Goal: Information Seeking & Learning: Understand process/instructions

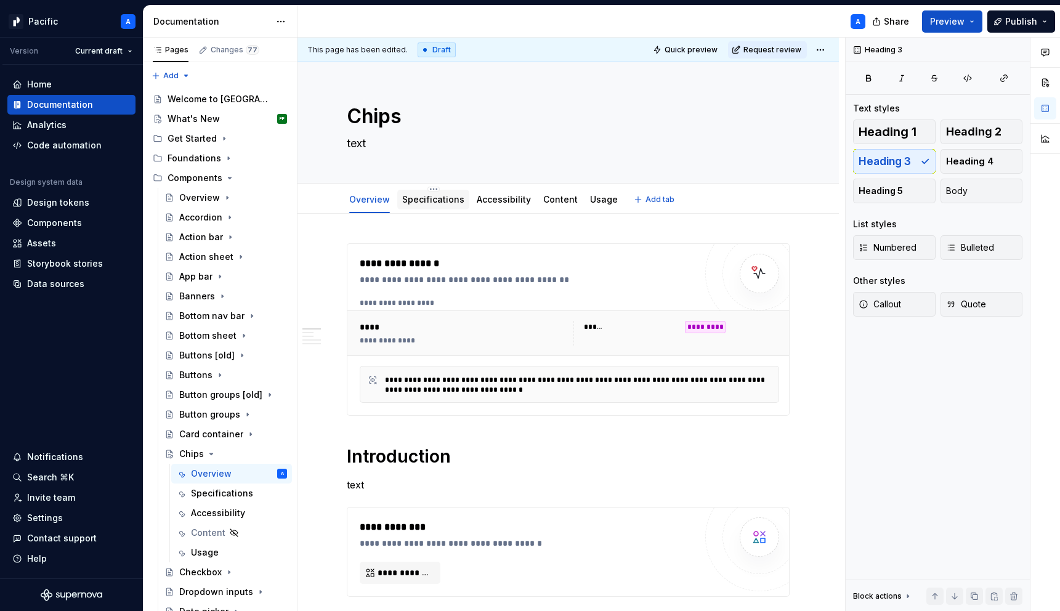
click at [411, 205] on div "Specifications" at bounding box center [433, 199] width 62 height 12
click at [409, 205] on div "Specifications" at bounding box center [433, 199] width 62 height 12
click at [429, 201] on link "Specifications" at bounding box center [433, 199] width 62 height 10
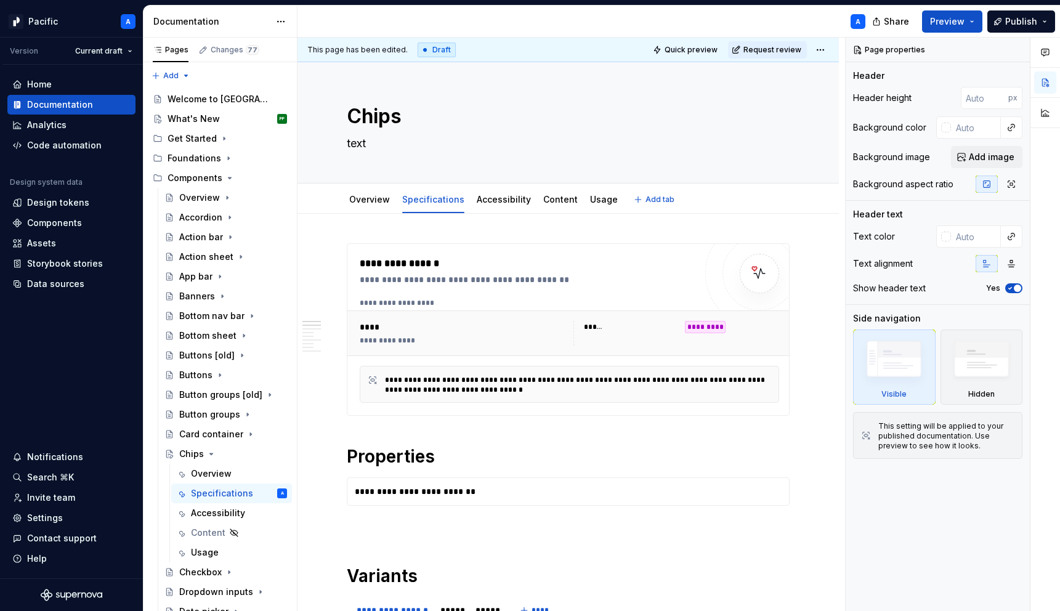
type textarea "*"
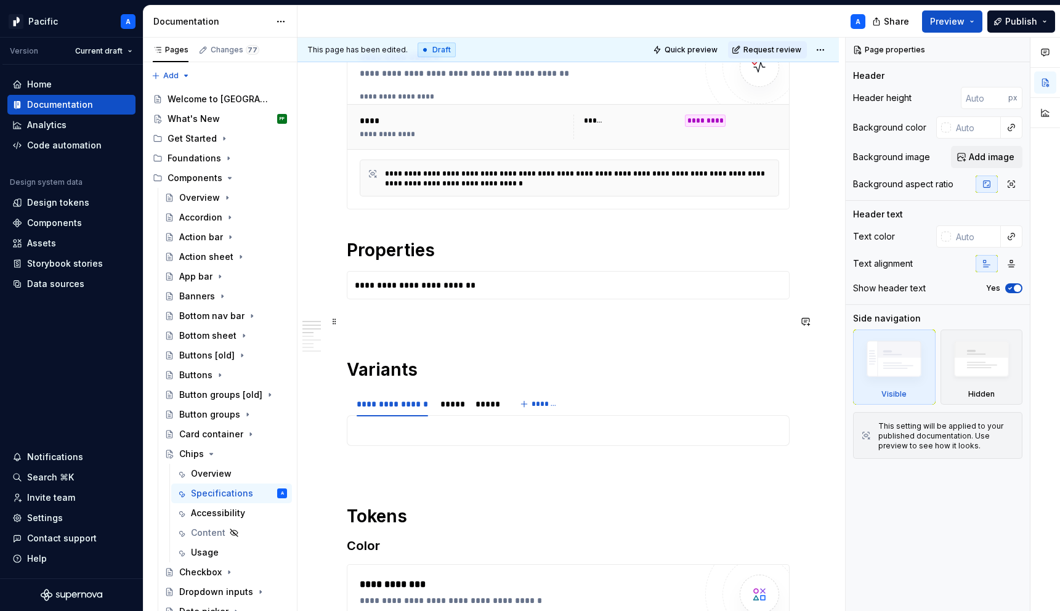
scroll to position [214, 0]
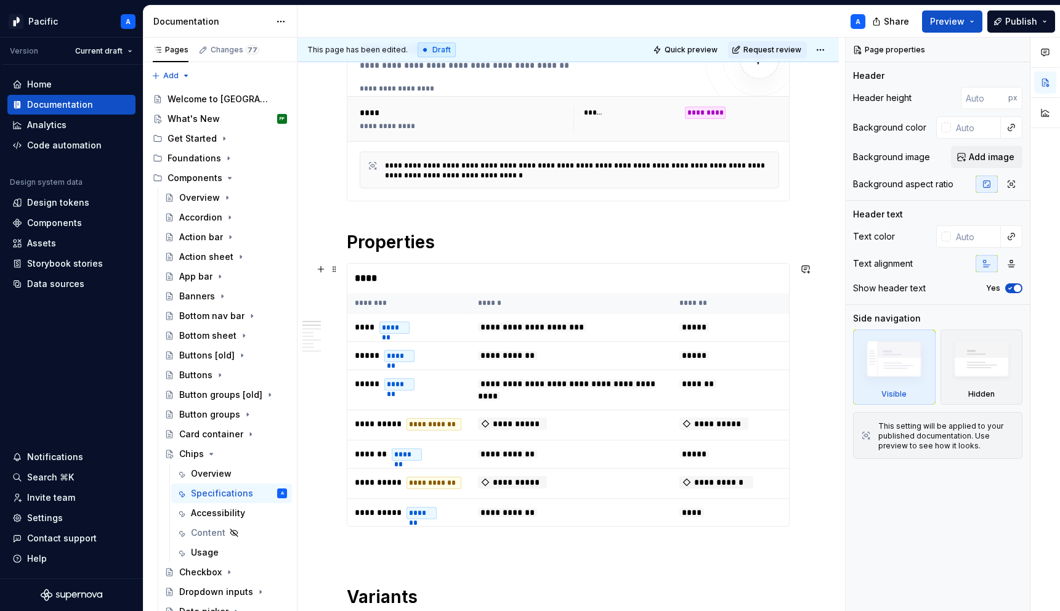
click at [435, 307] on th "********" at bounding box center [408, 303] width 123 height 20
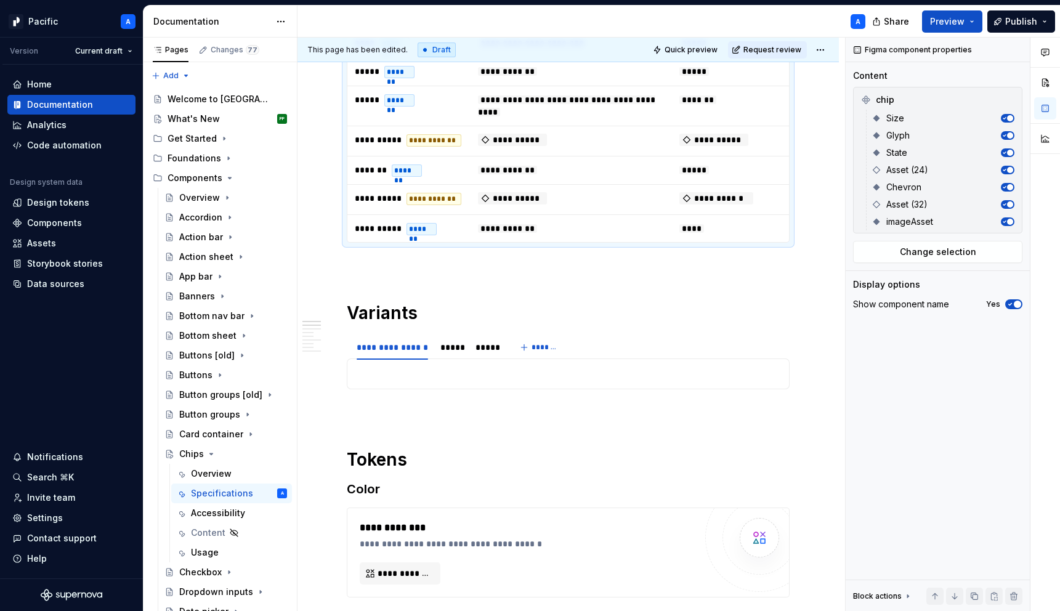
scroll to position [574, 0]
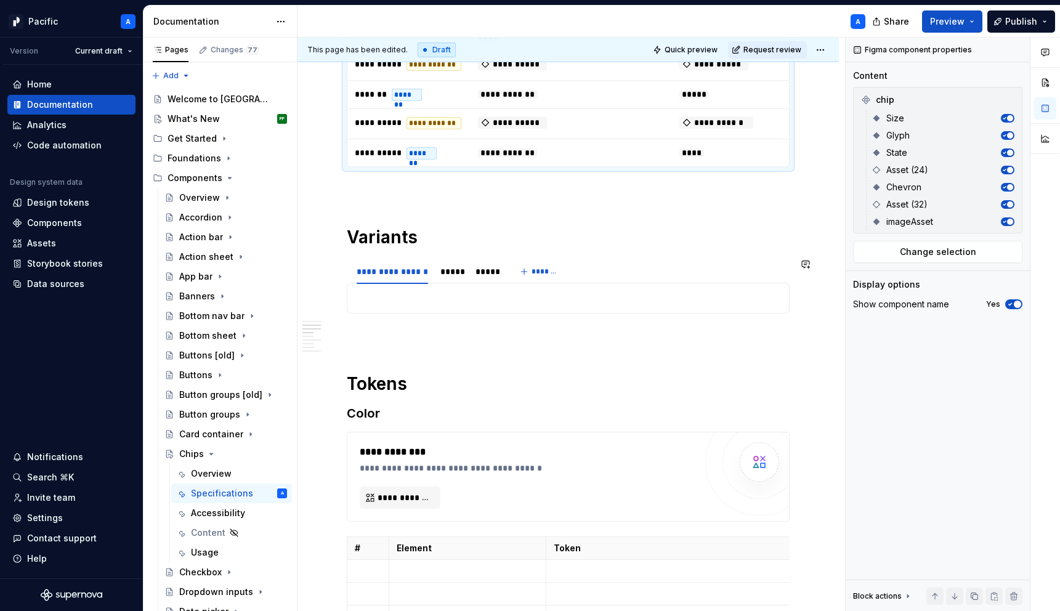
click at [435, 307] on div at bounding box center [568, 298] width 443 height 31
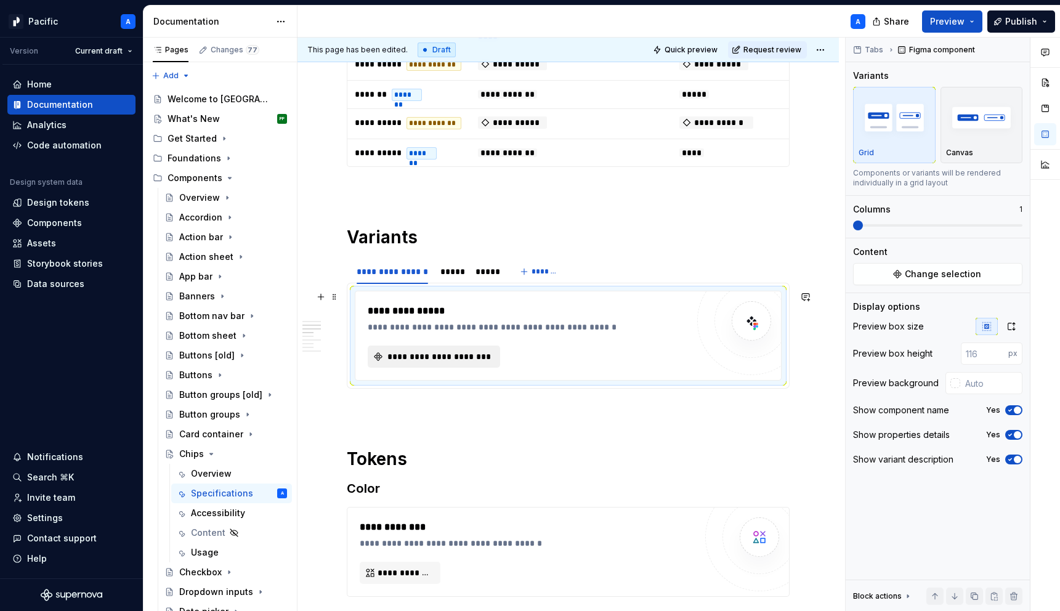
click at [433, 364] on button "**********" at bounding box center [434, 357] width 132 height 22
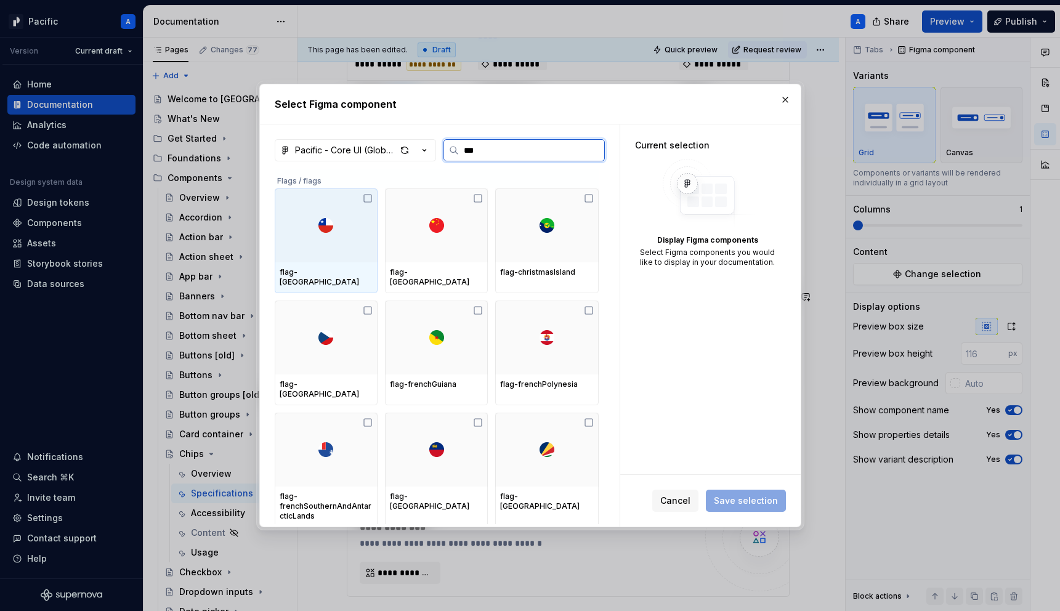
type input "****"
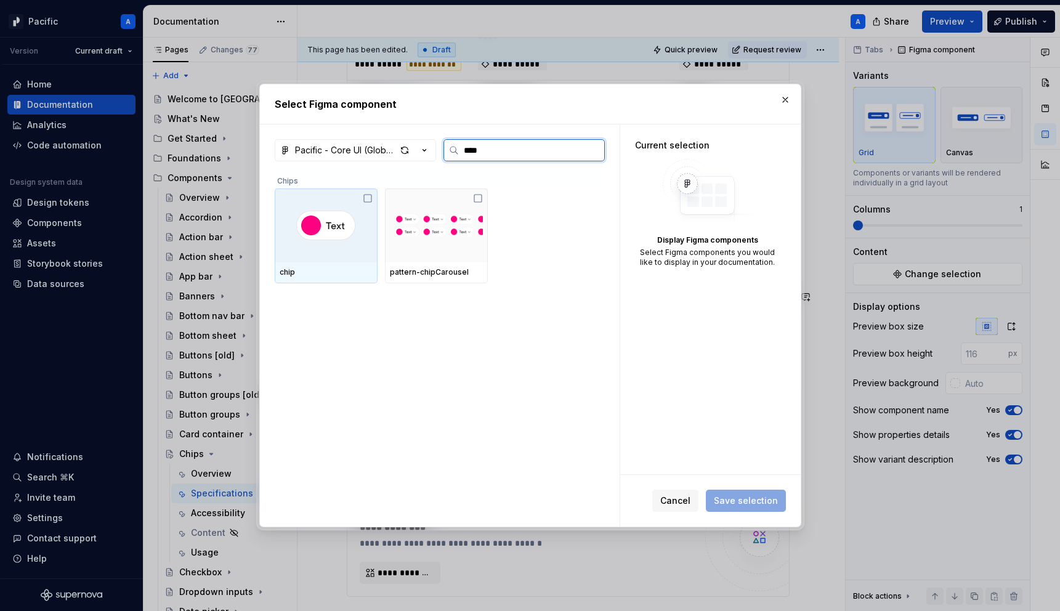
click at [310, 267] on div "chip" at bounding box center [326, 272] width 93 height 10
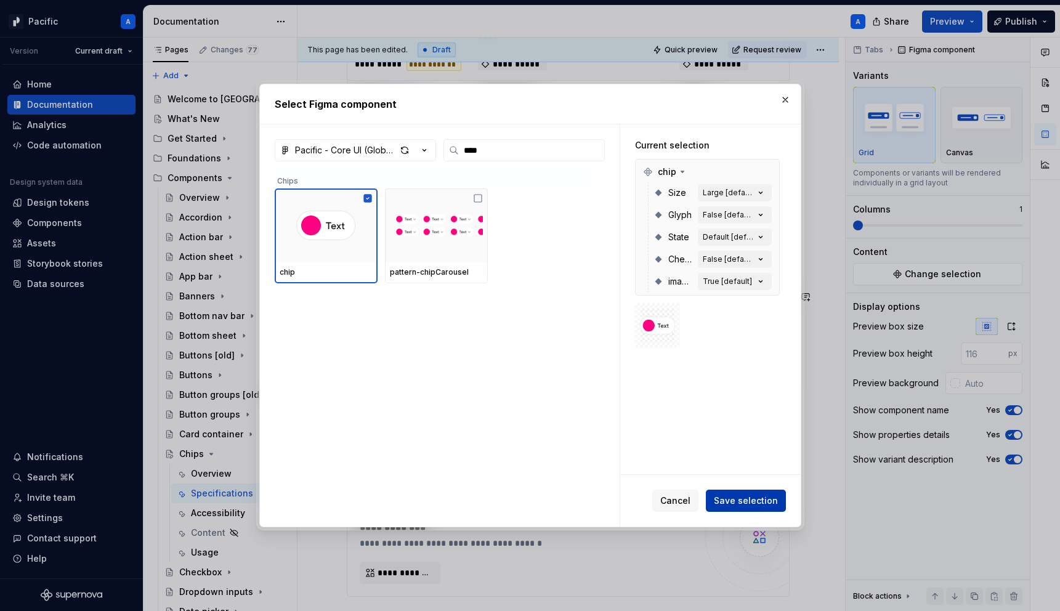
click at [750, 497] on span "Save selection" at bounding box center [746, 501] width 64 height 12
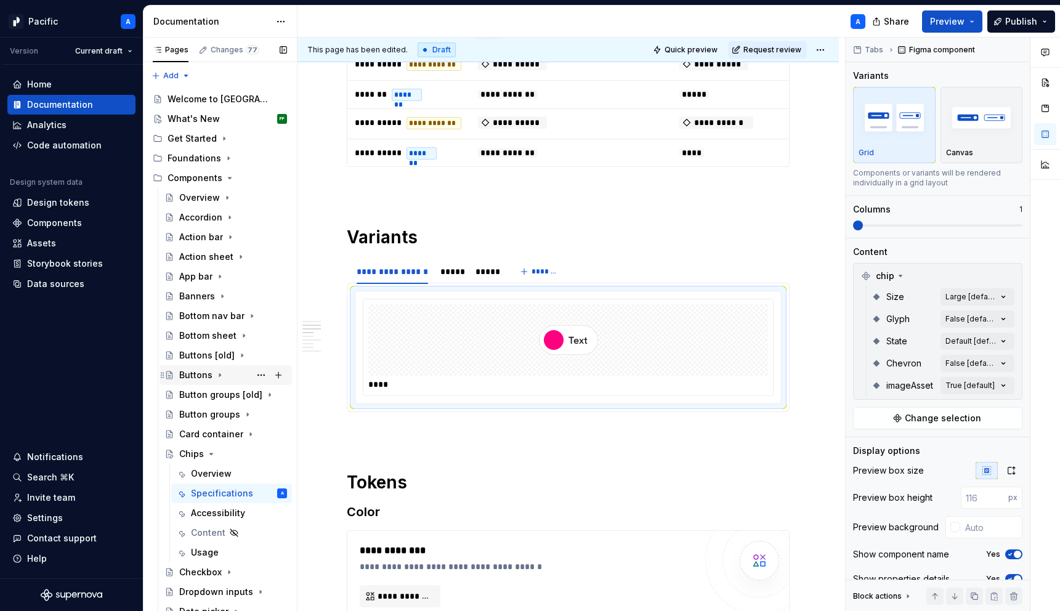
click at [193, 374] on div "Buttons" at bounding box center [195, 375] width 33 height 12
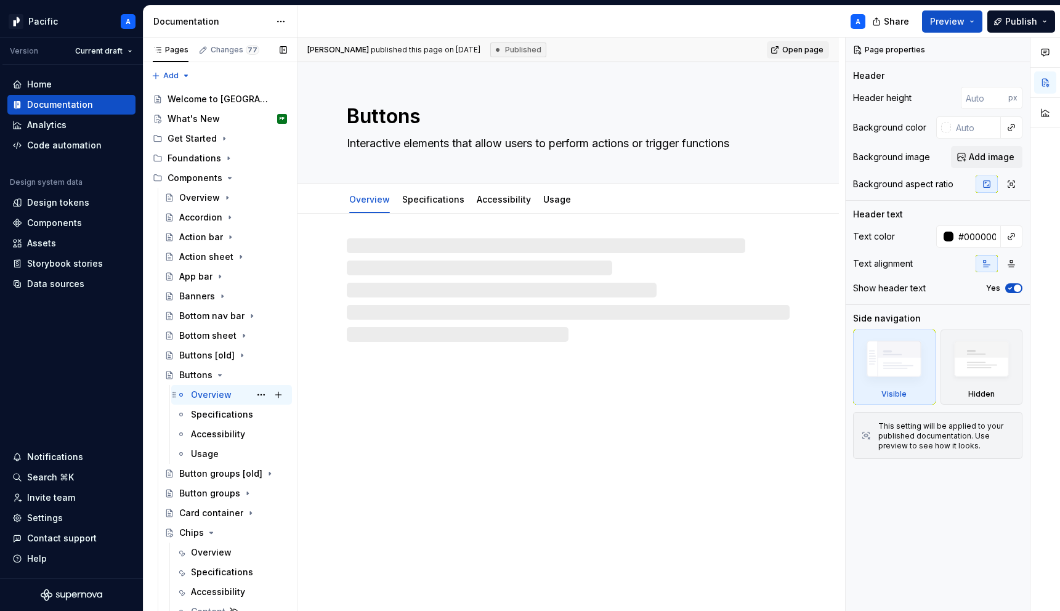
click at [201, 392] on div "Overview" at bounding box center [211, 395] width 41 height 12
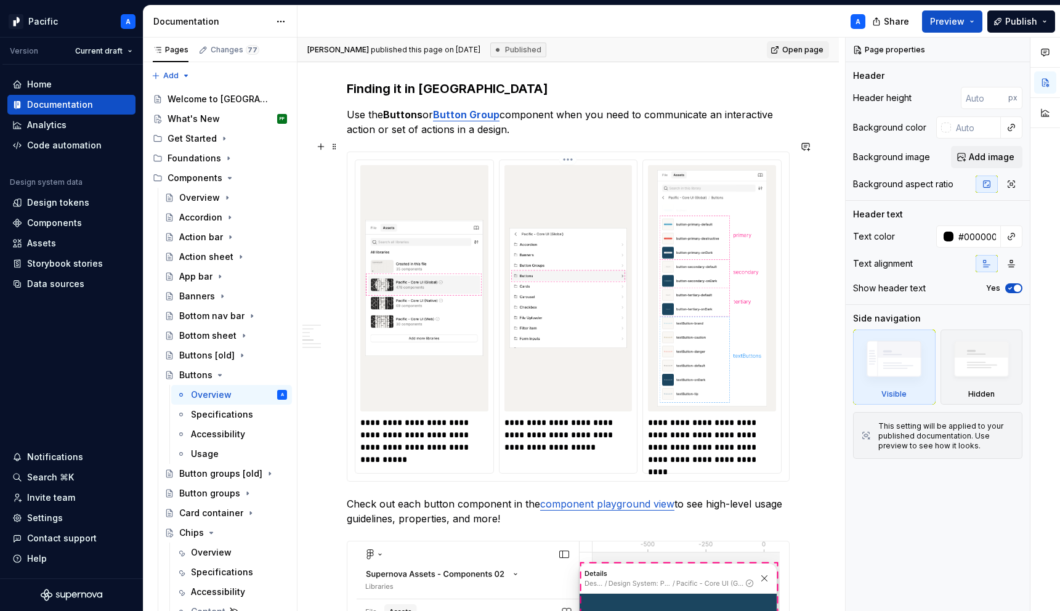
scroll to position [1311, 0]
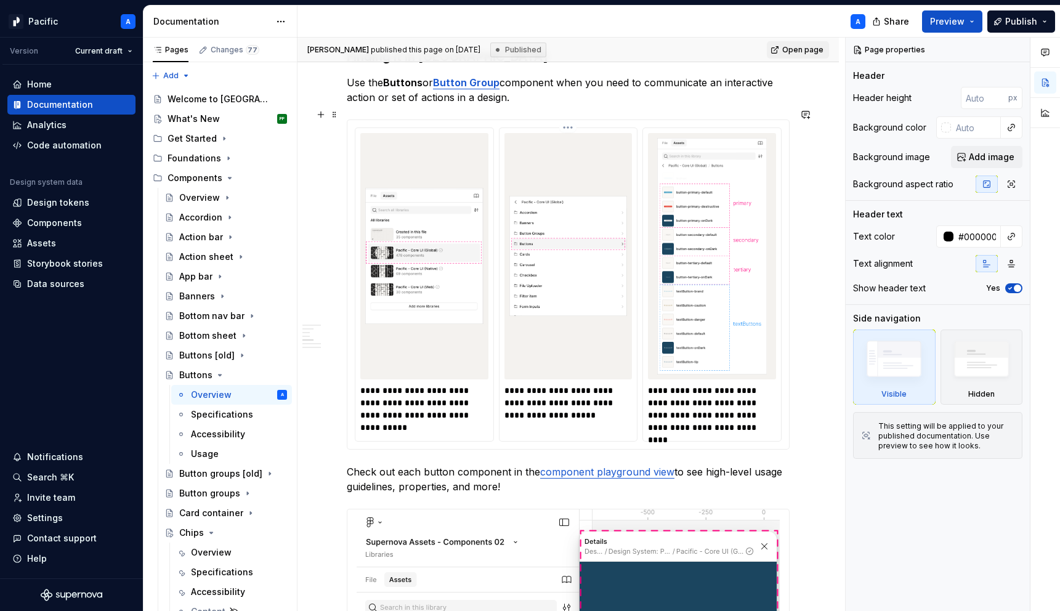
click at [587, 393] on p "**********" at bounding box center [570, 402] width 130 height 37
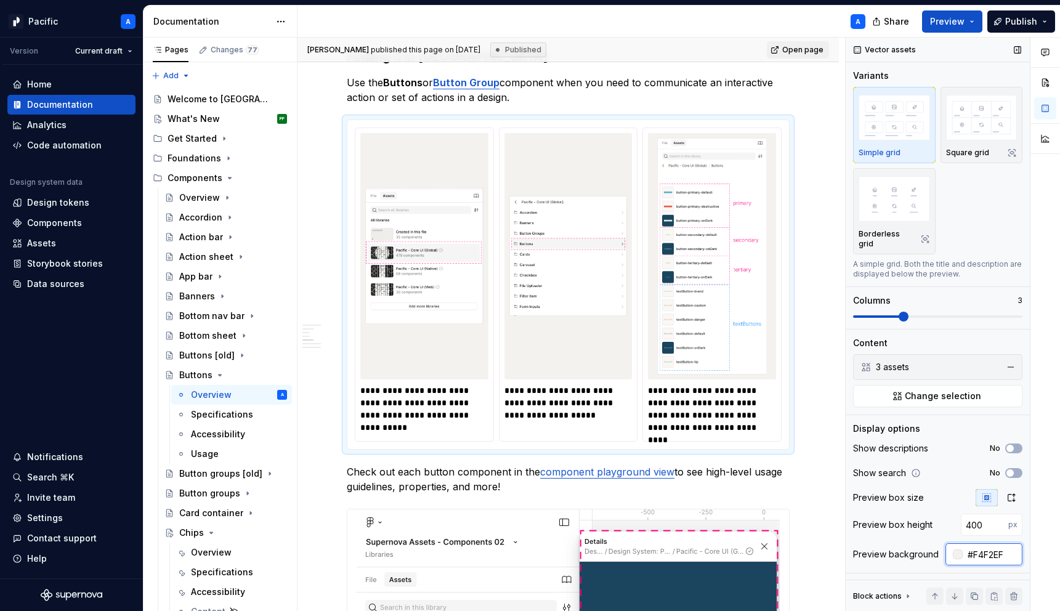
click at [981, 548] on input "#F4F2EF" at bounding box center [993, 554] width 60 height 22
click at [217, 372] on icon "Page tree" at bounding box center [220, 375] width 10 height 10
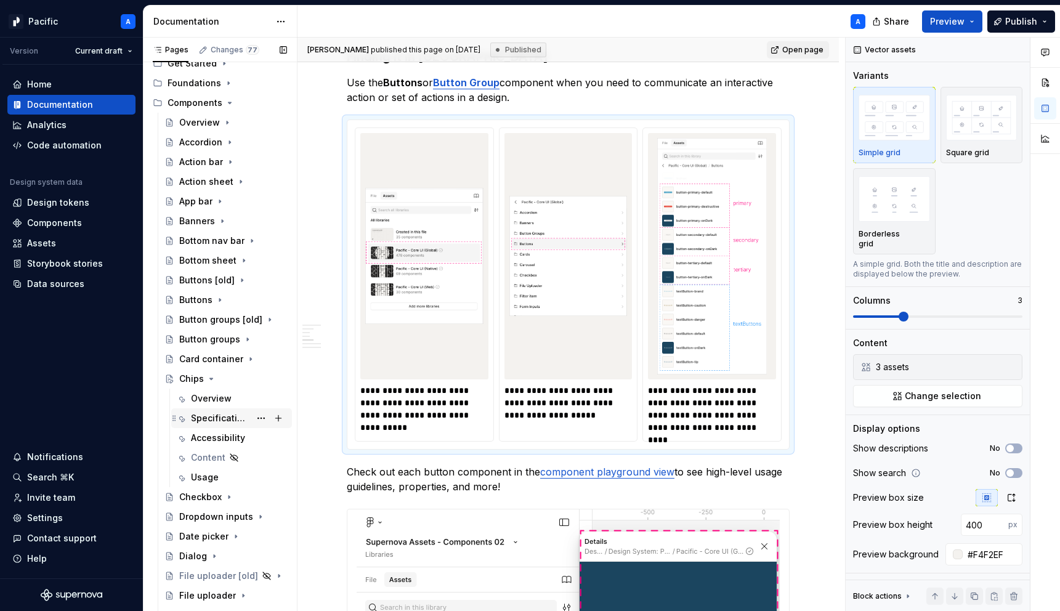
scroll to position [75, 0]
click at [230, 423] on div "Specifications" at bounding box center [220, 419] width 59 height 12
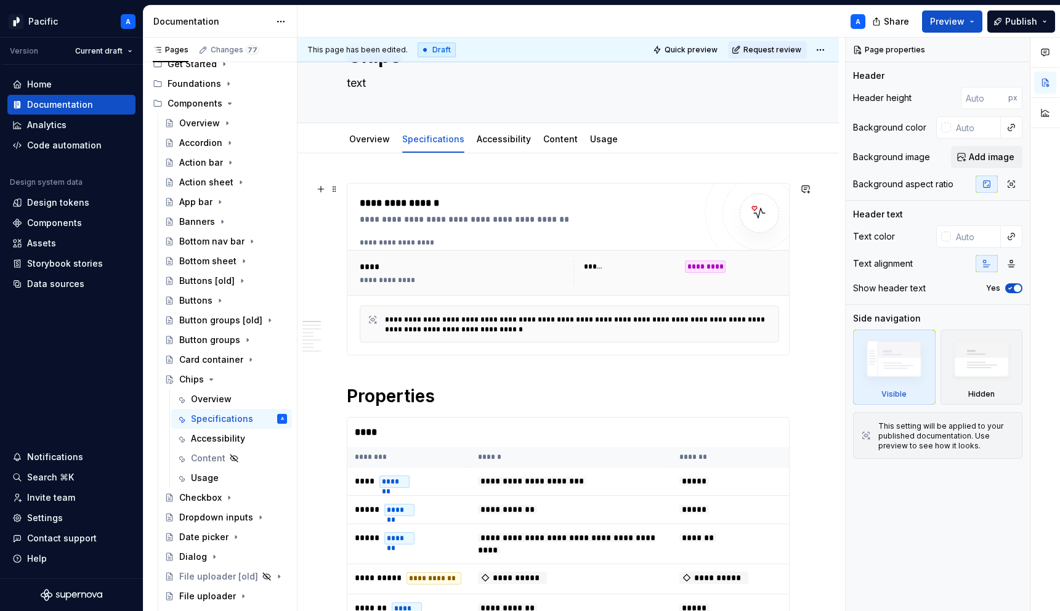
scroll to position [68, 0]
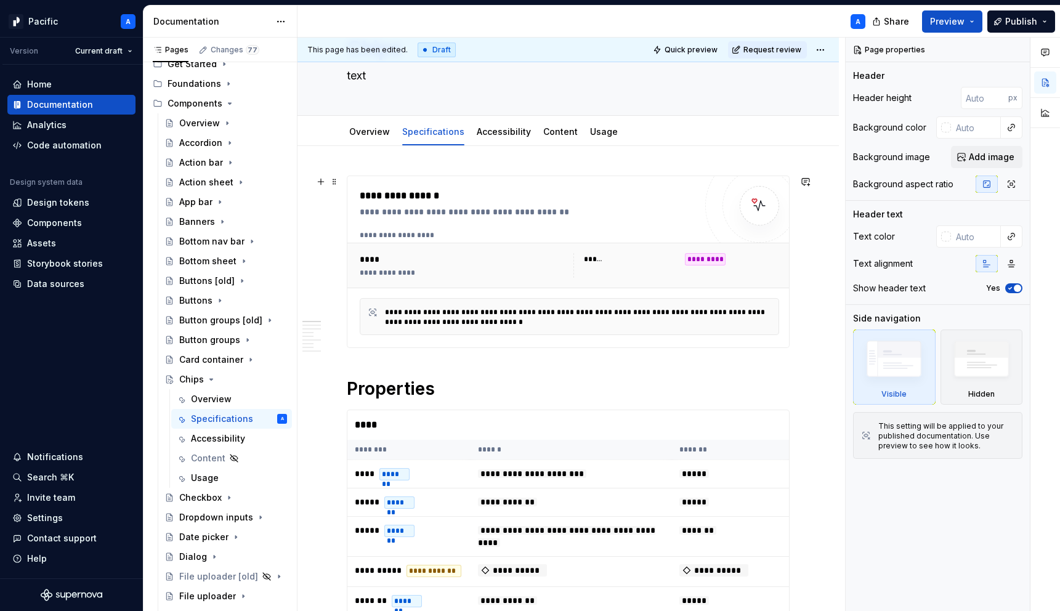
type textarea "*"
click at [586, 299] on div "**********" at bounding box center [570, 316] width 420 height 37
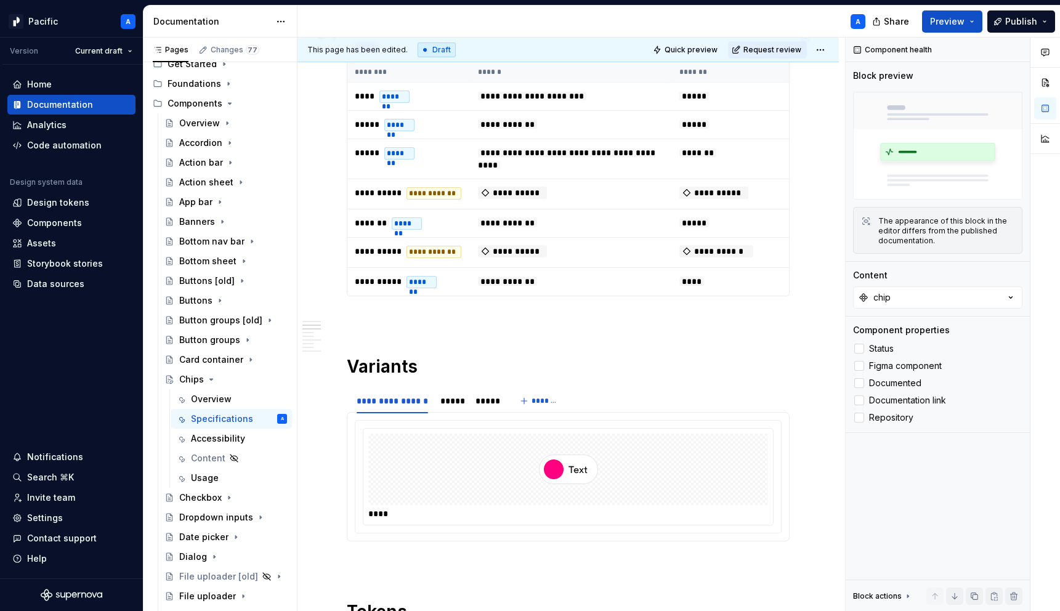
click at [586, 296] on div "**********" at bounding box center [568, 164] width 443 height 264
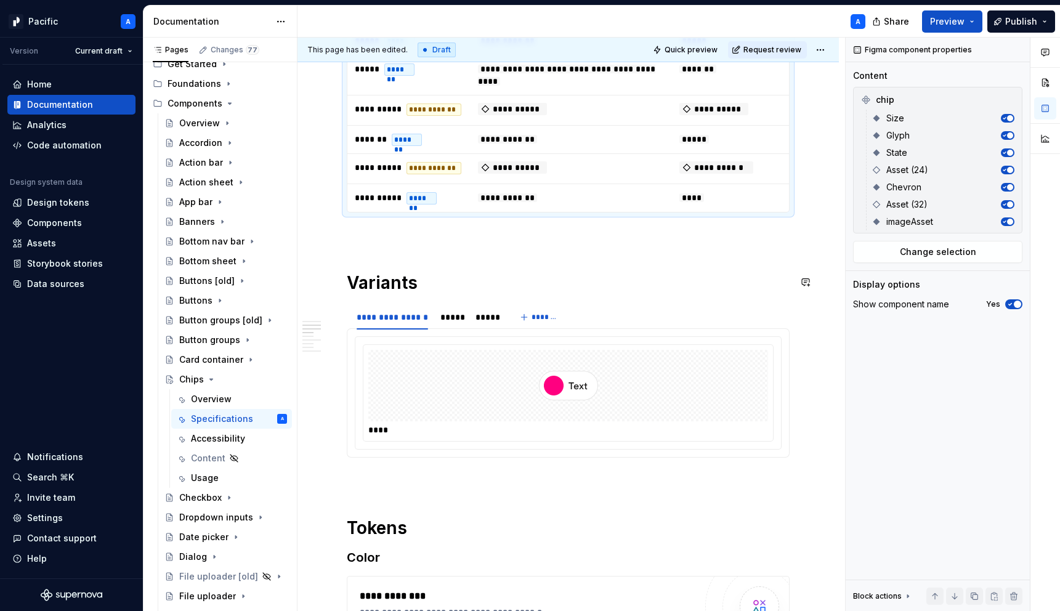
scroll to position [535, 0]
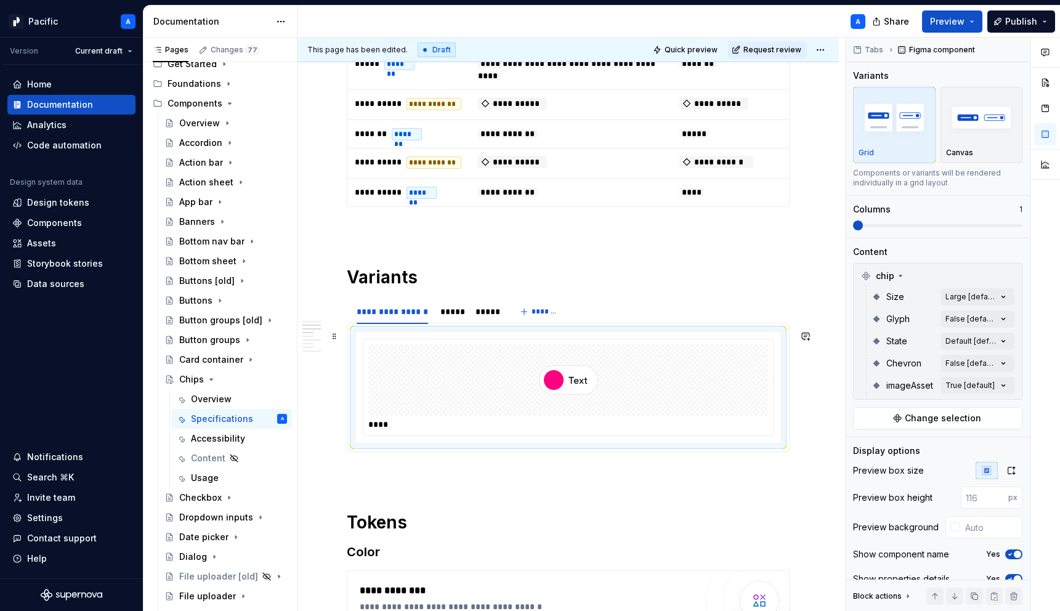
click at [606, 380] on div at bounding box center [568, 379] width 400 height 71
click at [984, 521] on input "text" at bounding box center [992, 527] width 62 height 22
paste input "#F4F2EF"
type input "#F4F2EF"
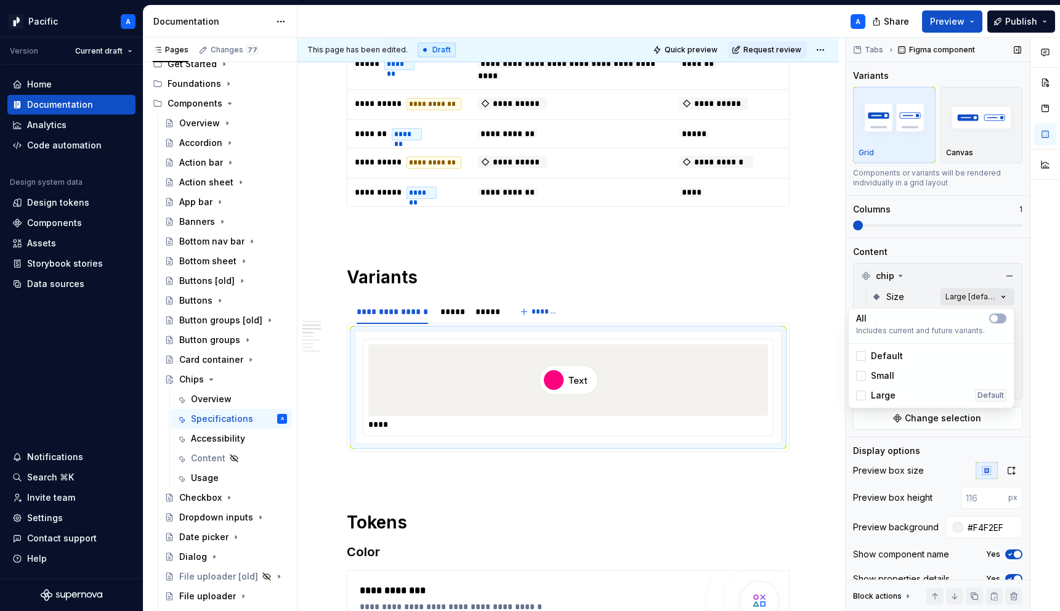
click at [985, 296] on div "Comments Open comments No comments yet Select ‘Comment’ from the block context …" at bounding box center [953, 325] width 214 height 574
click at [861, 356] on div at bounding box center [861, 356] width 10 height 10
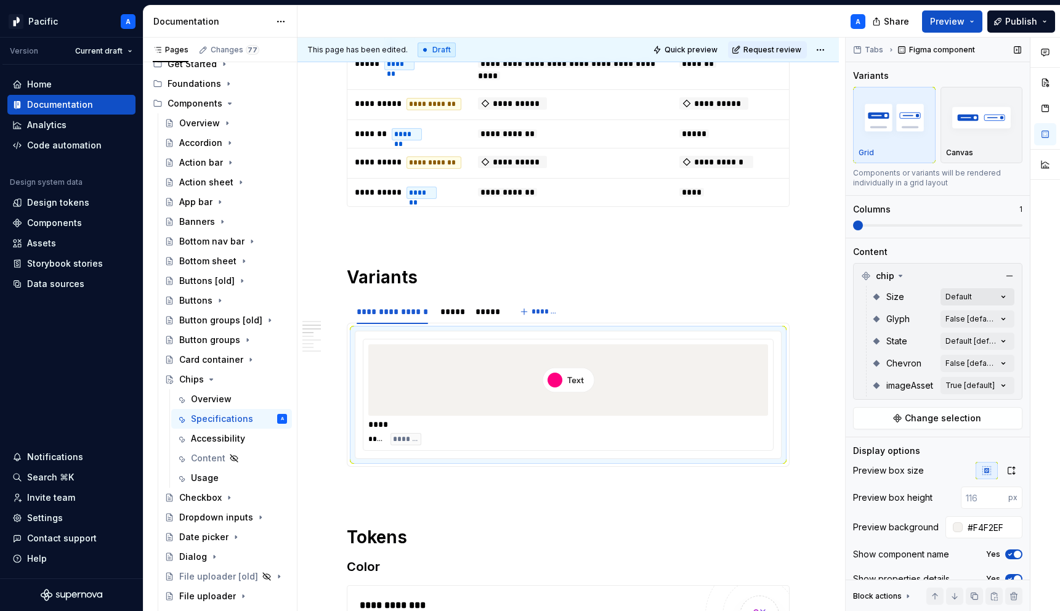
click at [1013, 297] on div "Comments Open comments No comments yet Select ‘Comment’ from the block context …" at bounding box center [953, 325] width 214 height 574
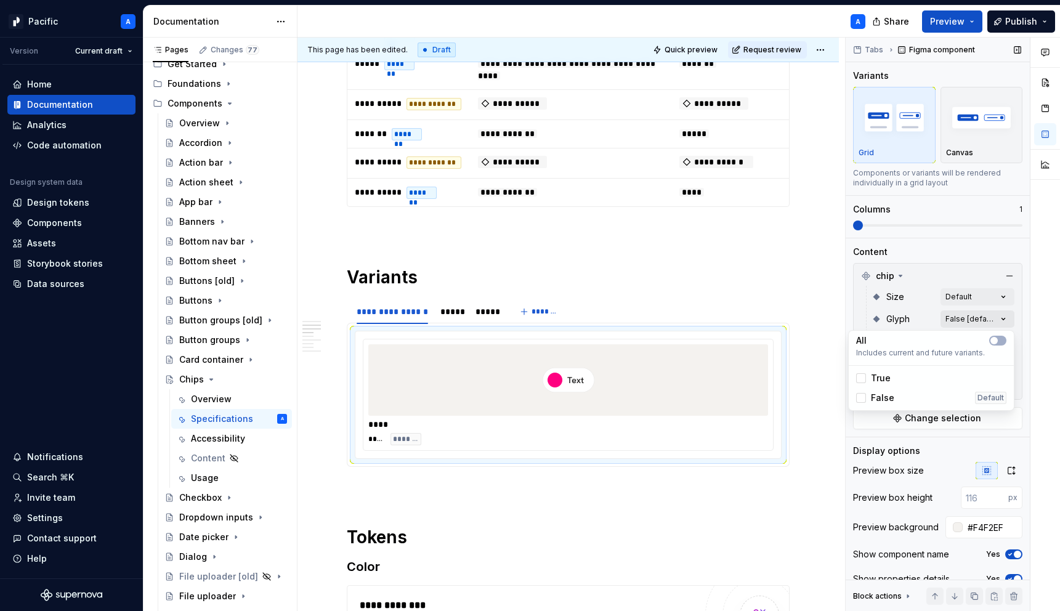
click at [1004, 320] on div "Comments Open comments No comments yet Select ‘Comment’ from the block context …" at bounding box center [953, 325] width 214 height 574
click at [859, 373] on div at bounding box center [861, 378] width 10 height 10
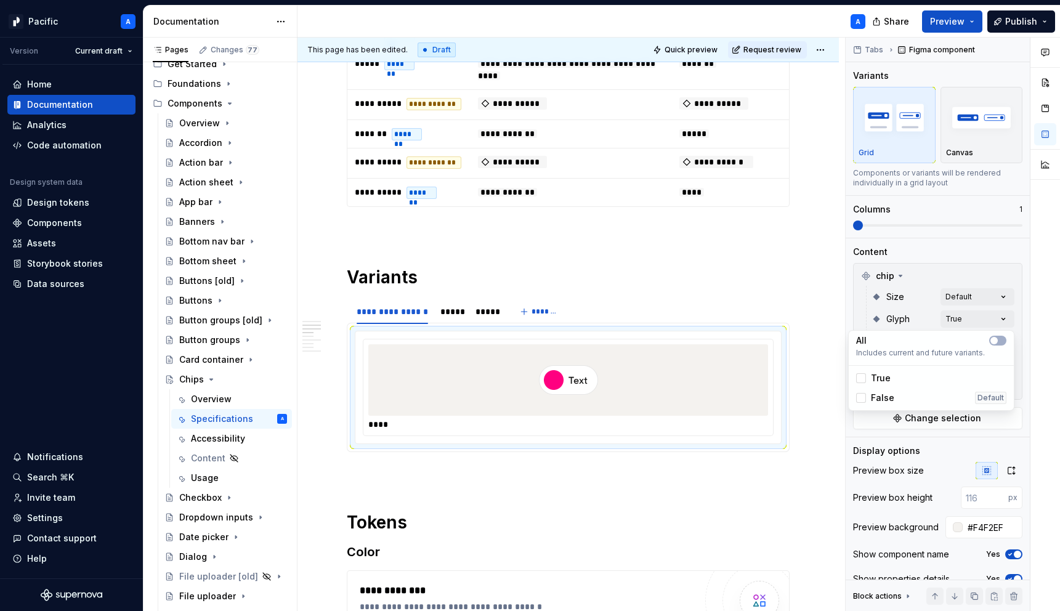
click at [859, 392] on div "False" at bounding box center [875, 398] width 38 height 12
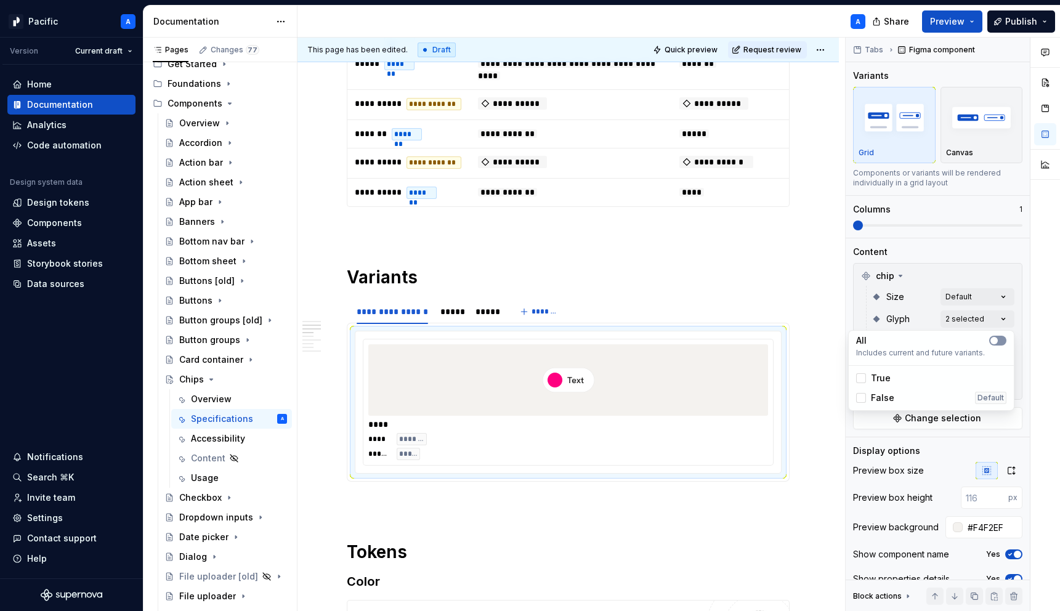
click at [989, 338] on icon "button" at bounding box center [994, 340] width 10 height 7
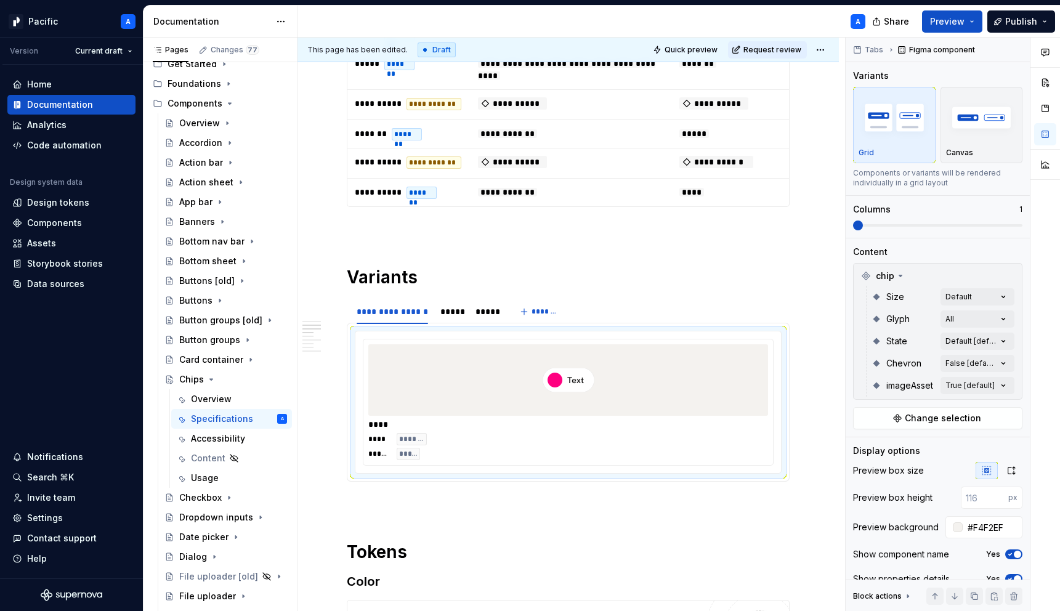
click at [987, 289] on div "Comments Open comments No comments yet Select ‘Comment’ from the block context …" at bounding box center [953, 325] width 214 height 574
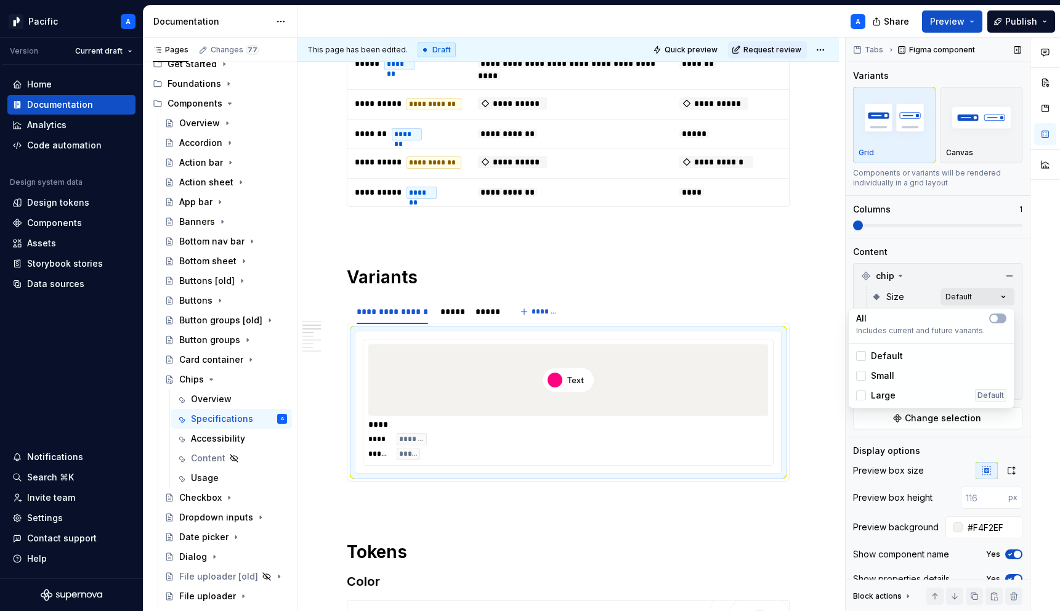
click at [993, 296] on div "Comments Open comments No comments yet Select ‘Comment’ from the block context …" at bounding box center [953, 325] width 214 height 574
click at [1009, 323] on div "All Includes current and future variants." at bounding box center [931, 326] width 160 height 30
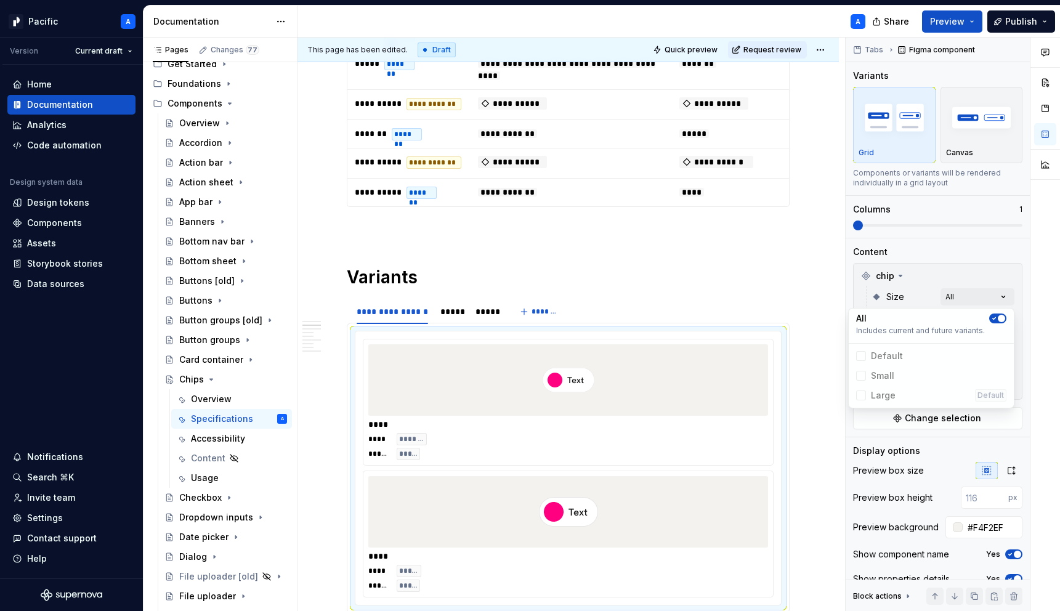
click at [930, 301] on div "Comments Open comments No comments yet Select ‘Comment’ from the block context …" at bounding box center [953, 325] width 214 height 574
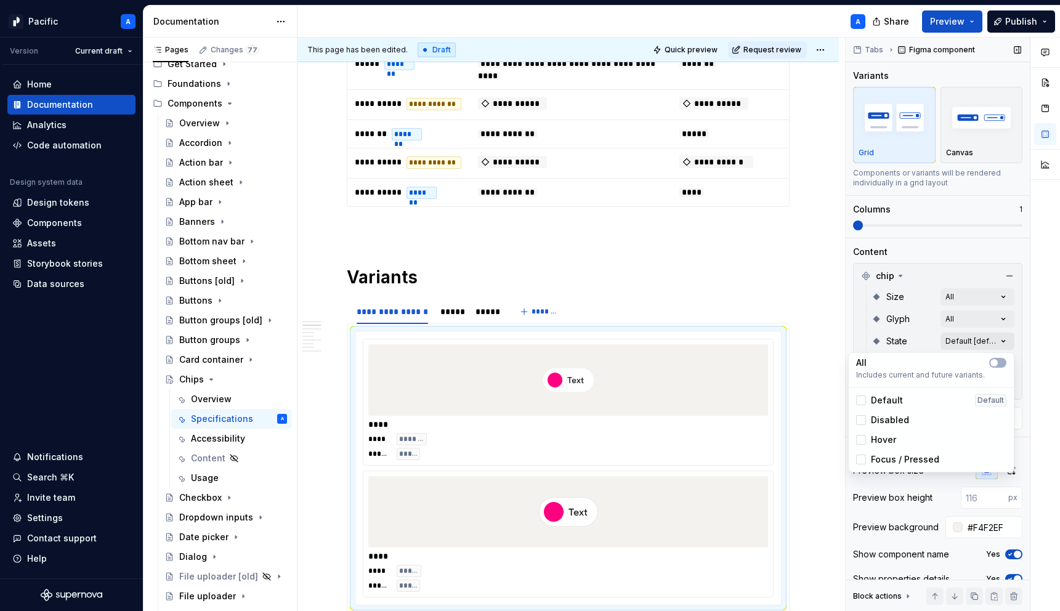
click at [1001, 341] on div "Comments Open comments No comments yet Select ‘Comment’ from the block context …" at bounding box center [953, 325] width 214 height 574
click at [1001, 362] on button "button" at bounding box center [997, 363] width 17 height 10
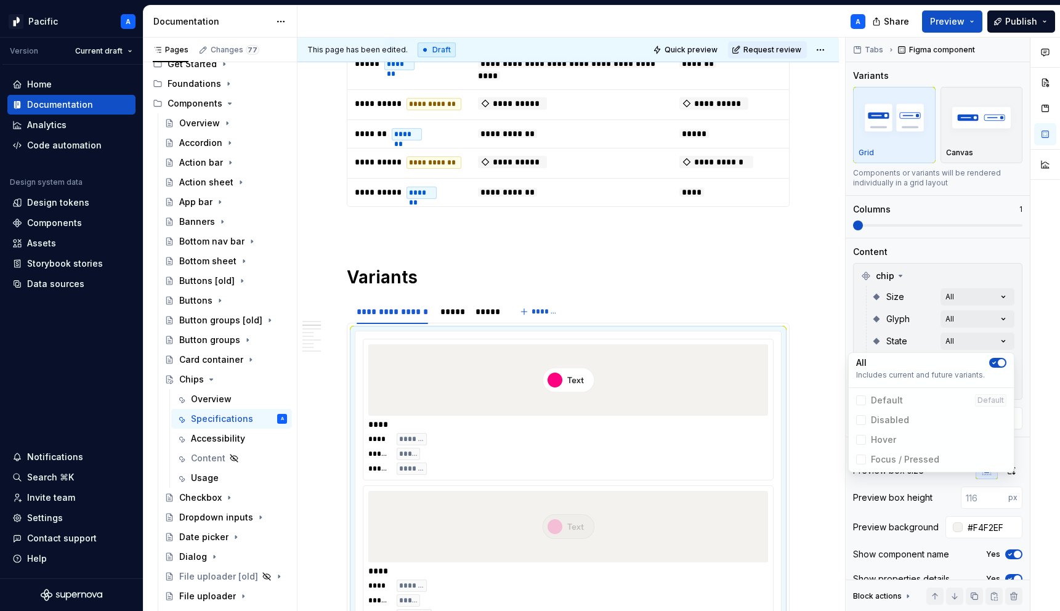
click at [900, 343] on div "Comments Open comments No comments yet Select ‘Comment’ from the block context …" at bounding box center [953, 325] width 214 height 574
click at [1008, 365] on div "Comments Open comments No comments yet Select ‘Comment’ from the block context …" at bounding box center [953, 325] width 214 height 574
click at [993, 389] on button "button" at bounding box center [997, 385] width 17 height 10
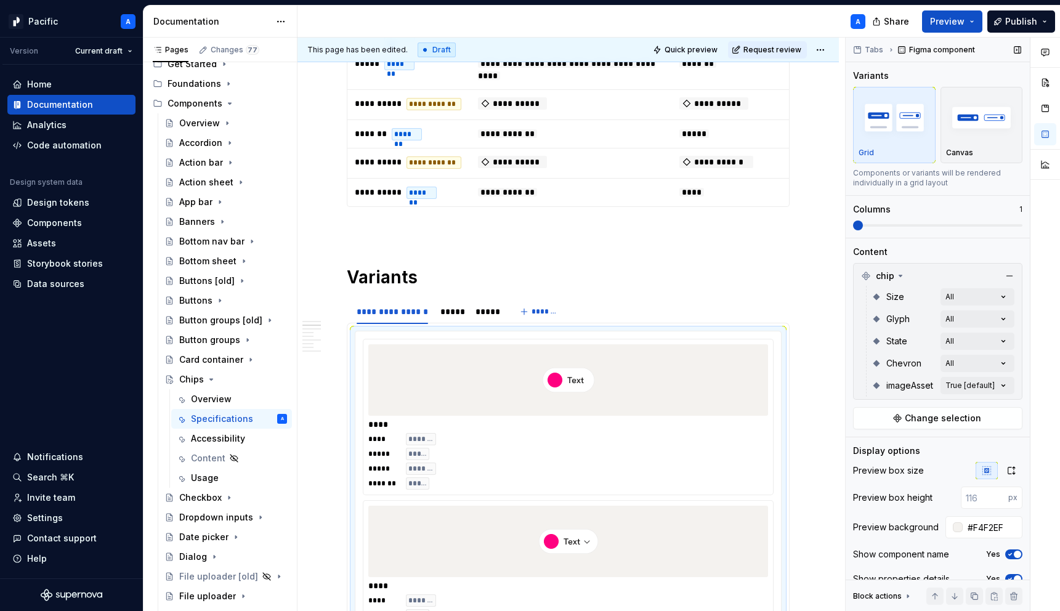
click at [887, 367] on div "Comments Open comments No comments yet Select ‘Comment’ from the block context …" at bounding box center [953, 325] width 214 height 574
click at [1010, 389] on div "Comments Open comments No comments yet Select ‘Comment’ from the block context …" at bounding box center [953, 325] width 214 height 574
click at [995, 404] on span "button" at bounding box center [994, 407] width 7 height 7
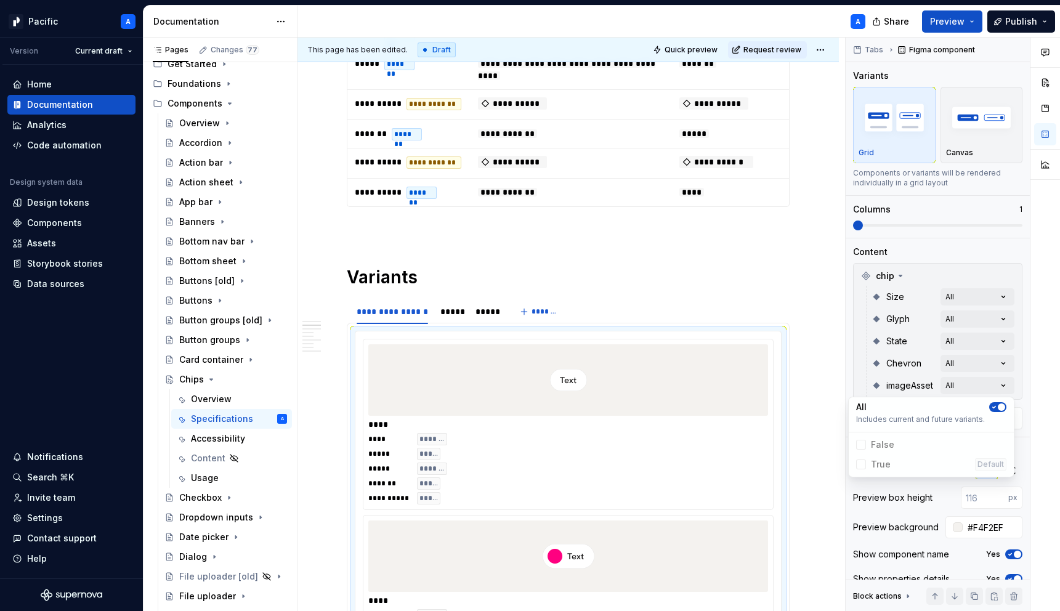
click at [614, 425] on html "Pacific A Version Current draft Home Documentation Analytics Code automation De…" at bounding box center [530, 305] width 1060 height 611
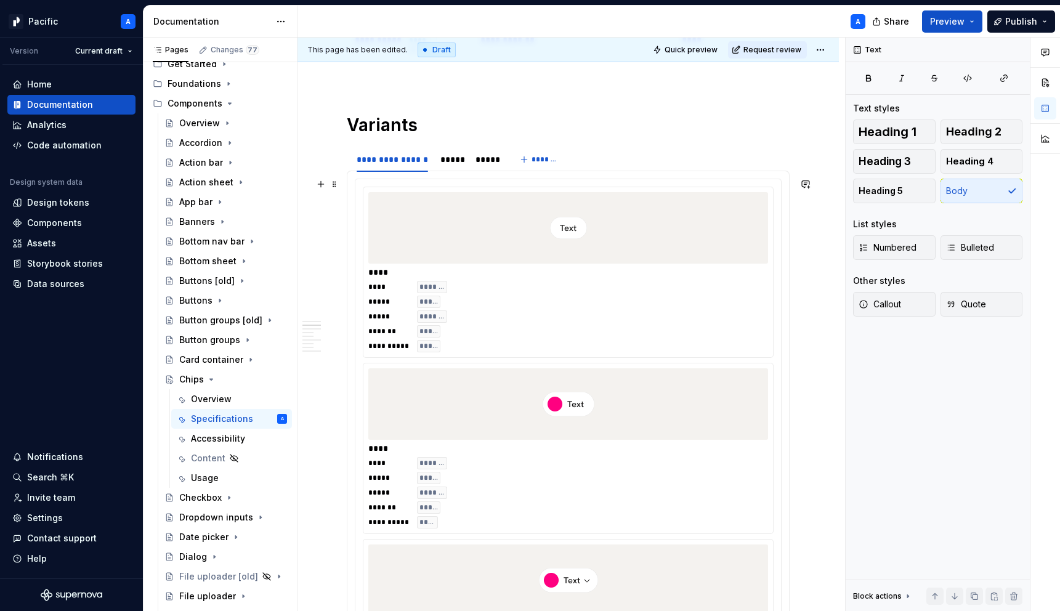
scroll to position [724, 0]
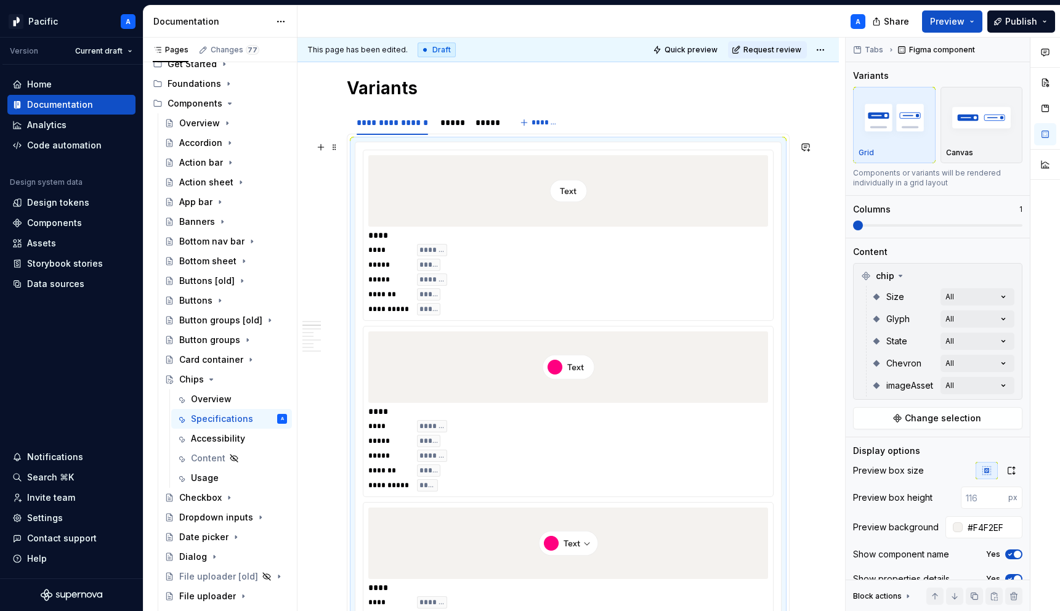
click at [686, 319] on div "**********" at bounding box center [569, 235] width 410 height 170
click at [1016, 468] on icon "button" at bounding box center [1012, 471] width 10 height 10
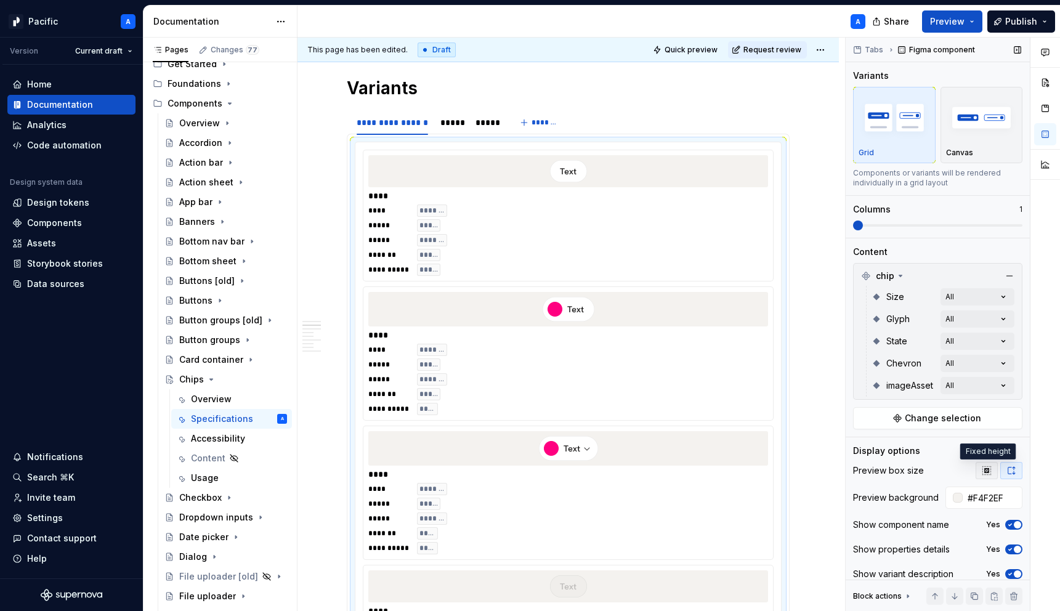
click at [993, 466] on button "button" at bounding box center [987, 470] width 22 height 17
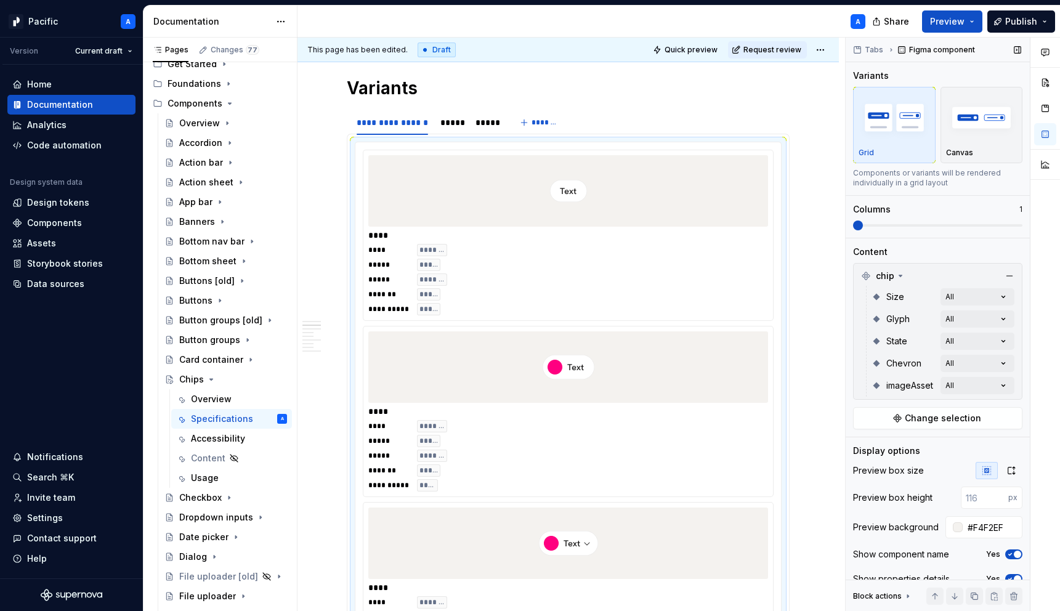
scroll to position [40, 0]
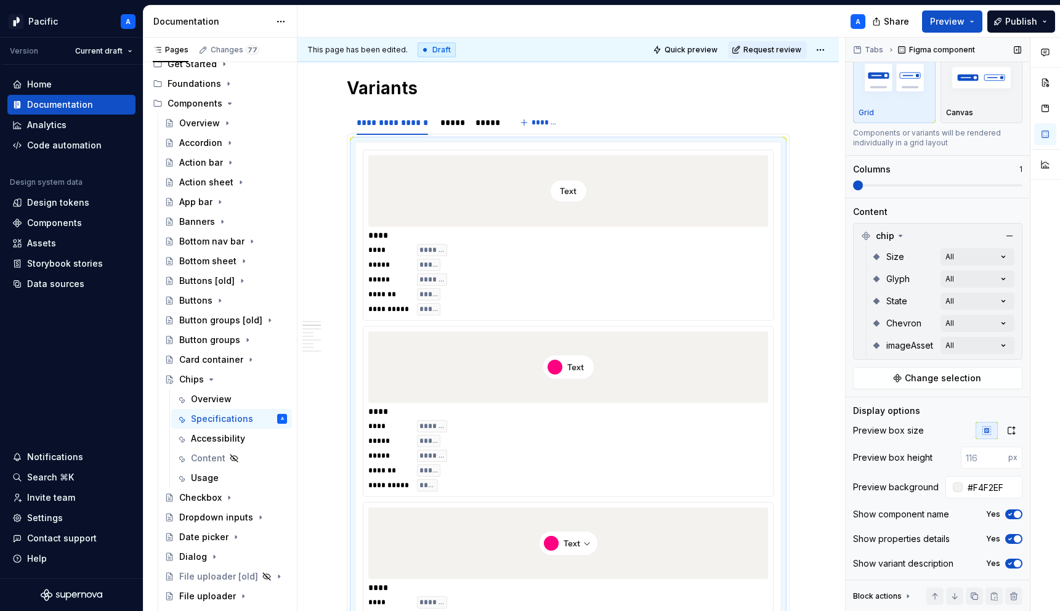
click at [1017, 518] on span "button" at bounding box center [1017, 514] width 7 height 7
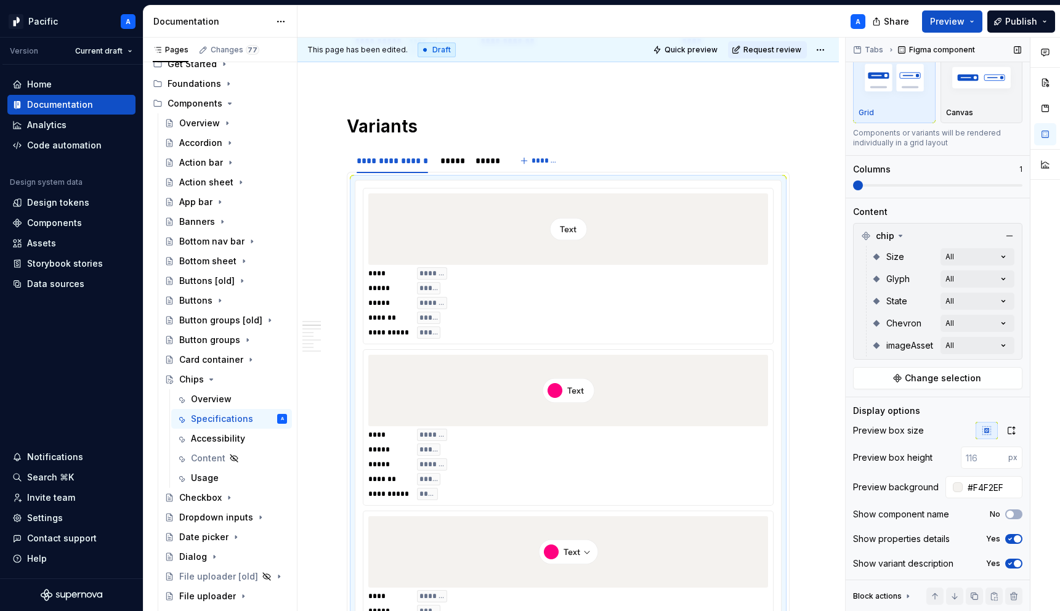
scroll to position [827, 0]
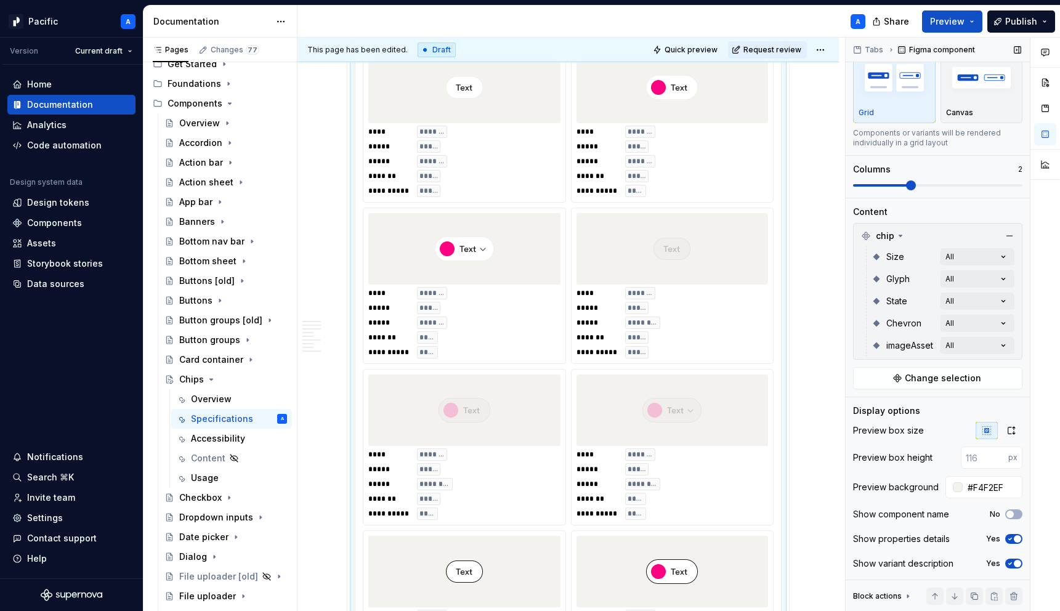
click at [916, 183] on span at bounding box center [911, 186] width 10 height 10
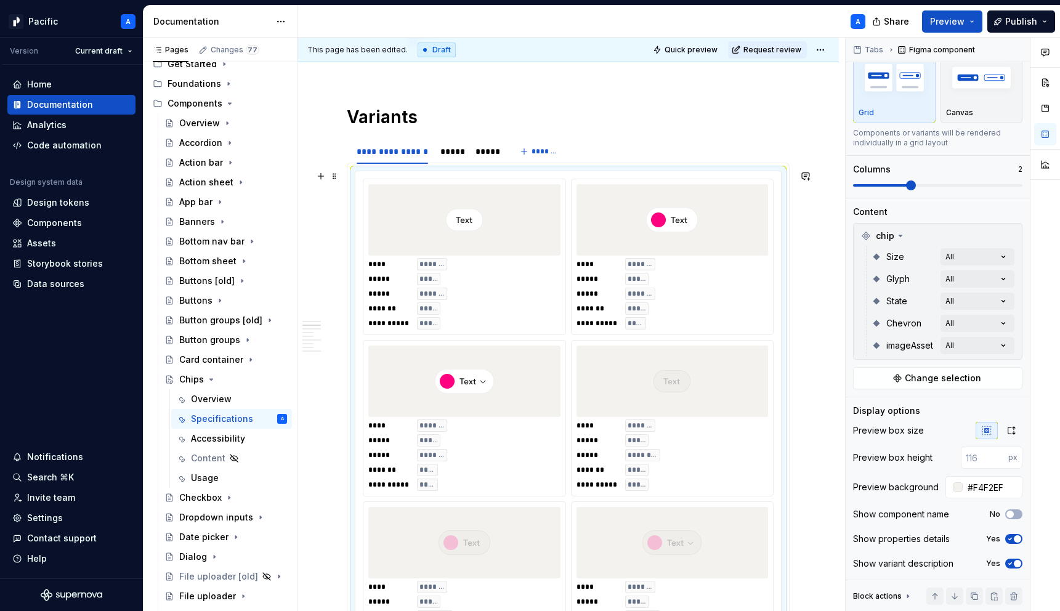
scroll to position [700, 0]
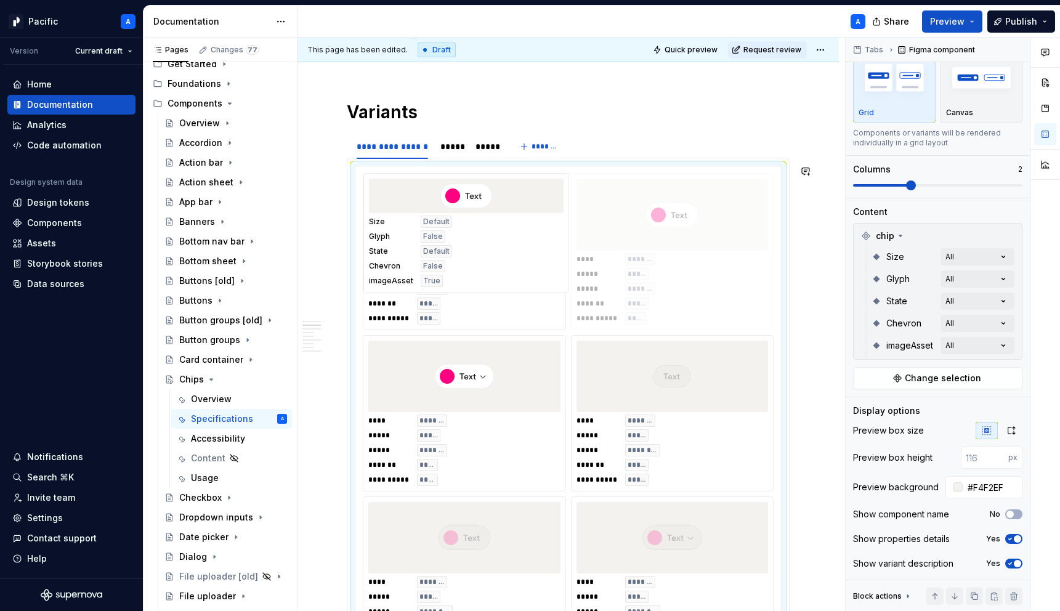
drag, startPoint x: 638, startPoint y: 301, endPoint x: 516, endPoint y: 303, distance: 122.0
click at [516, 303] on body "Pacific A Version Current draft Home Documentation Analytics Code automation De…" at bounding box center [530, 305] width 1060 height 611
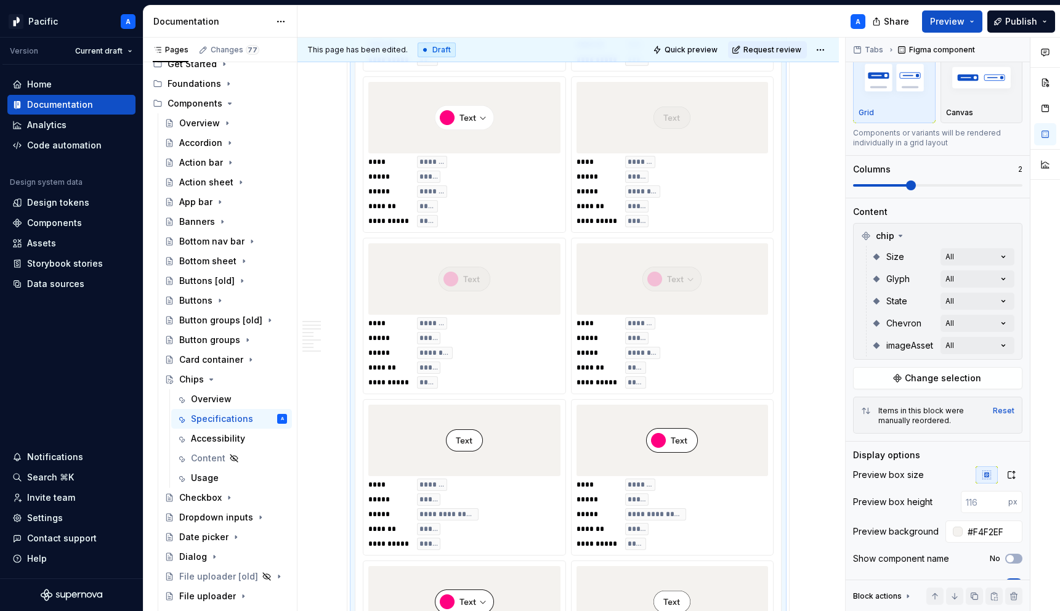
scroll to position [963, 0]
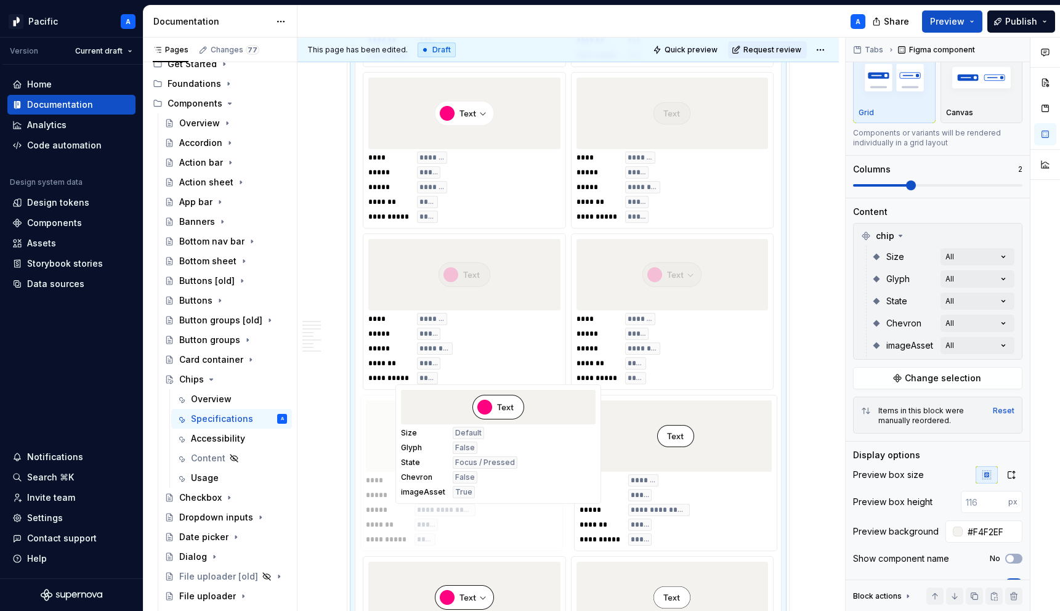
drag, startPoint x: 656, startPoint y: 415, endPoint x: 463, endPoint y: 415, distance: 192.2
click at [463, 415] on body "Pacific A Version Current draft Home Documentation Analytics Code automation De…" at bounding box center [530, 305] width 1060 height 611
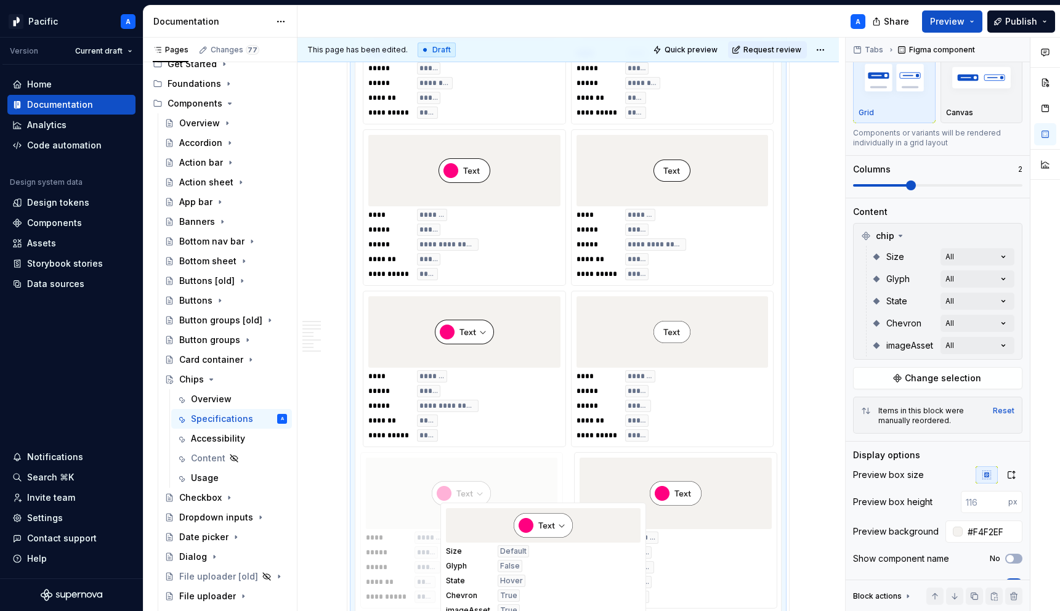
drag, startPoint x: 699, startPoint y: 523, endPoint x: 508, endPoint y: 523, distance: 191.6
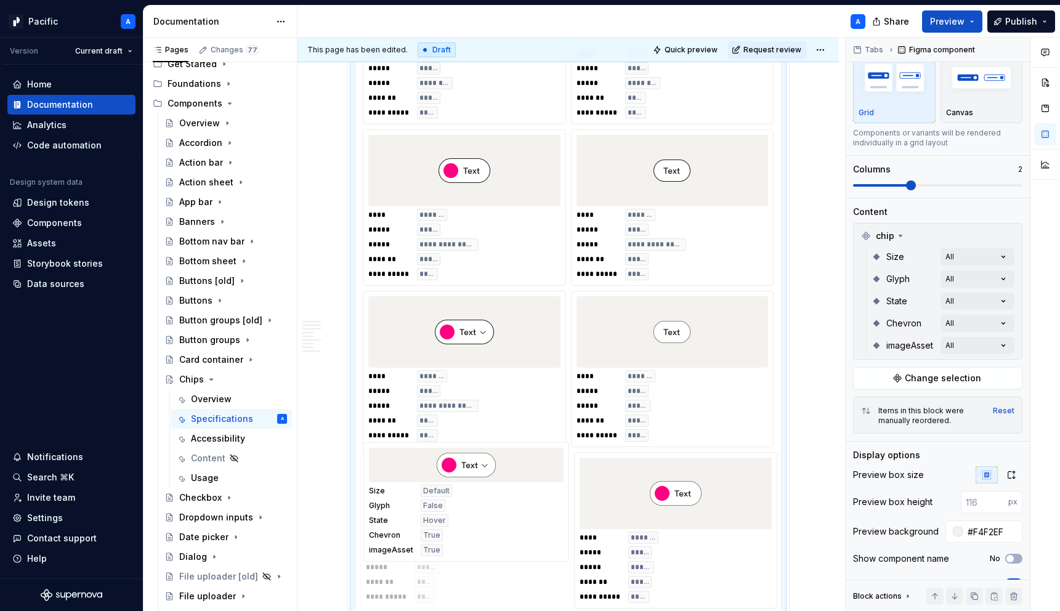
click at [508, 523] on body "Pacific A Version Current draft Home Documentation Analytics Code automation De…" at bounding box center [530, 305] width 1060 height 611
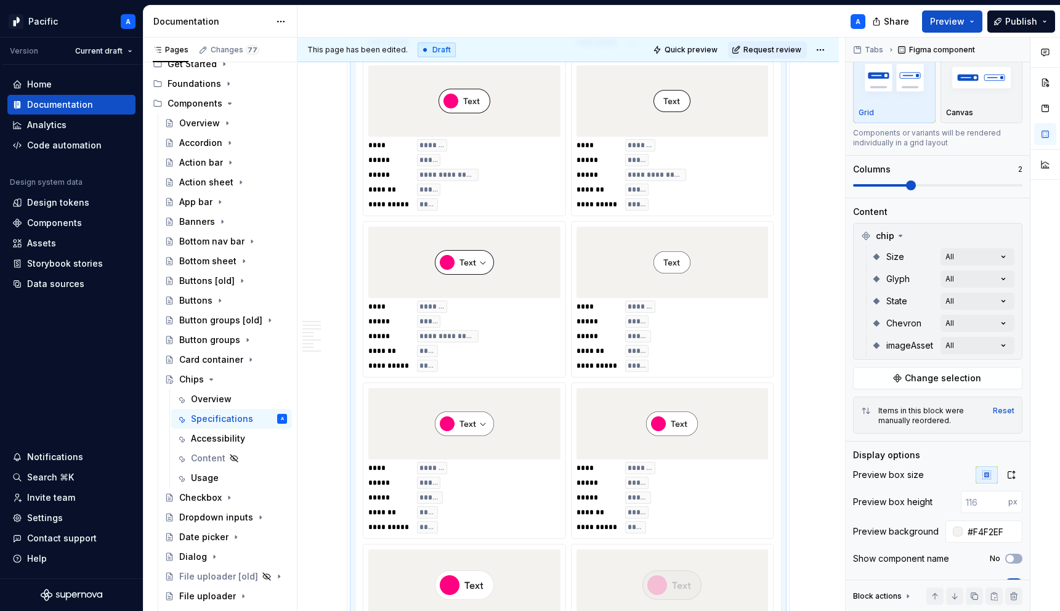
scroll to position [1215, 0]
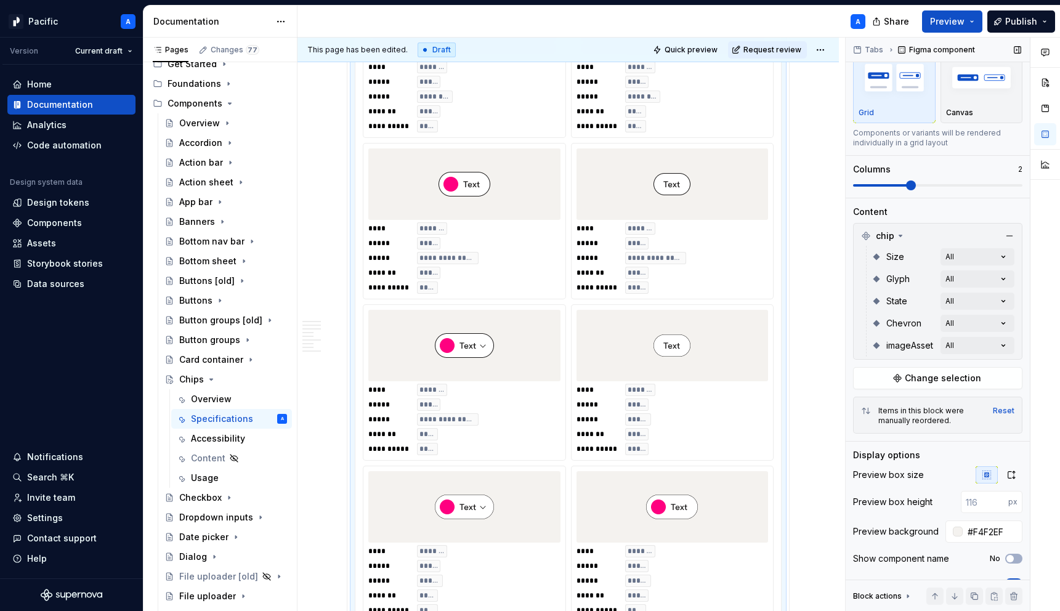
click at [916, 190] on span at bounding box center [911, 186] width 10 height 10
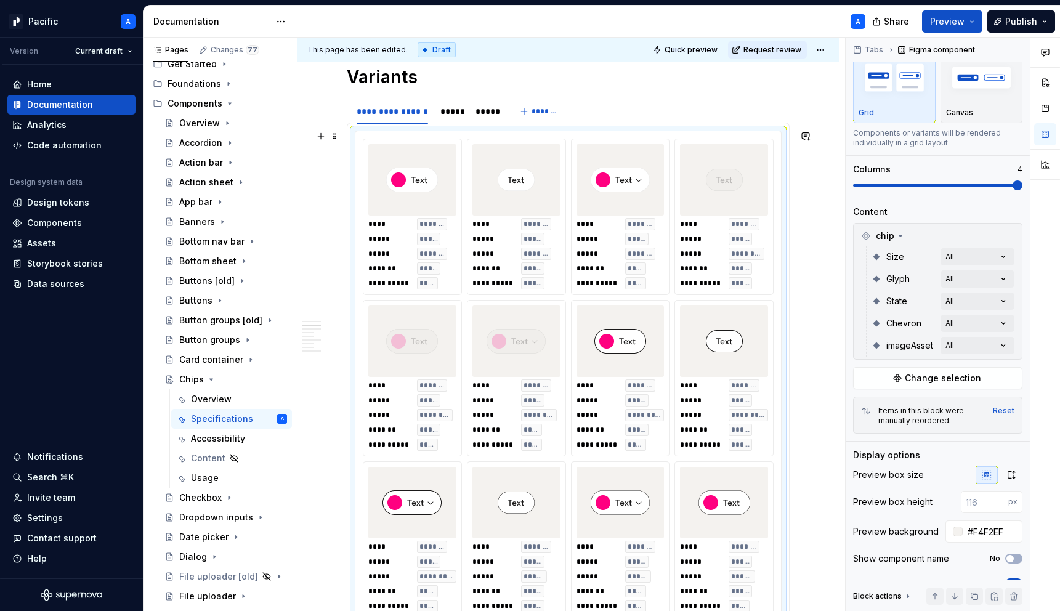
scroll to position [729, 0]
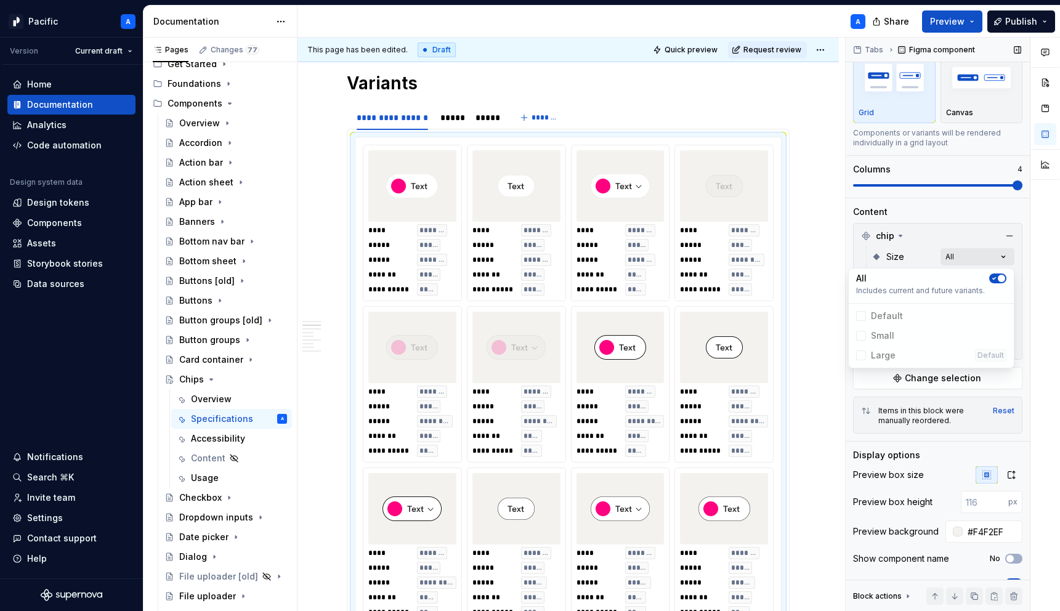
click at [956, 260] on div "Comments Open comments No comments yet Select ‘Comment’ from the block context …" at bounding box center [953, 325] width 214 height 574
click at [1000, 275] on span "button" at bounding box center [1001, 278] width 7 height 7
click at [965, 260] on div "Comments Open comments No comments yet Select ‘Comment’ from the block context …" at bounding box center [953, 325] width 214 height 574
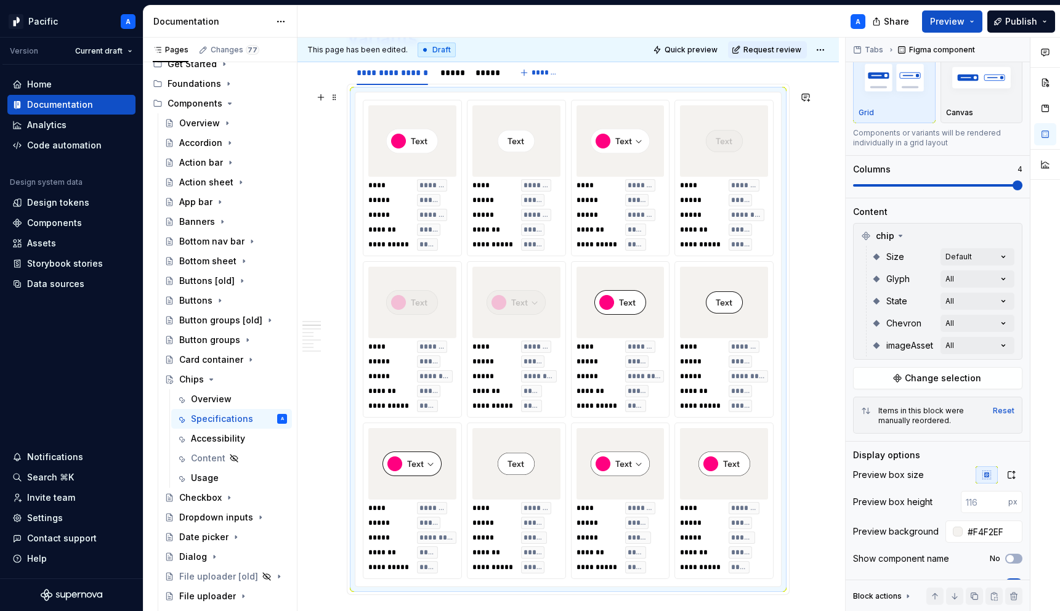
scroll to position [773, 0]
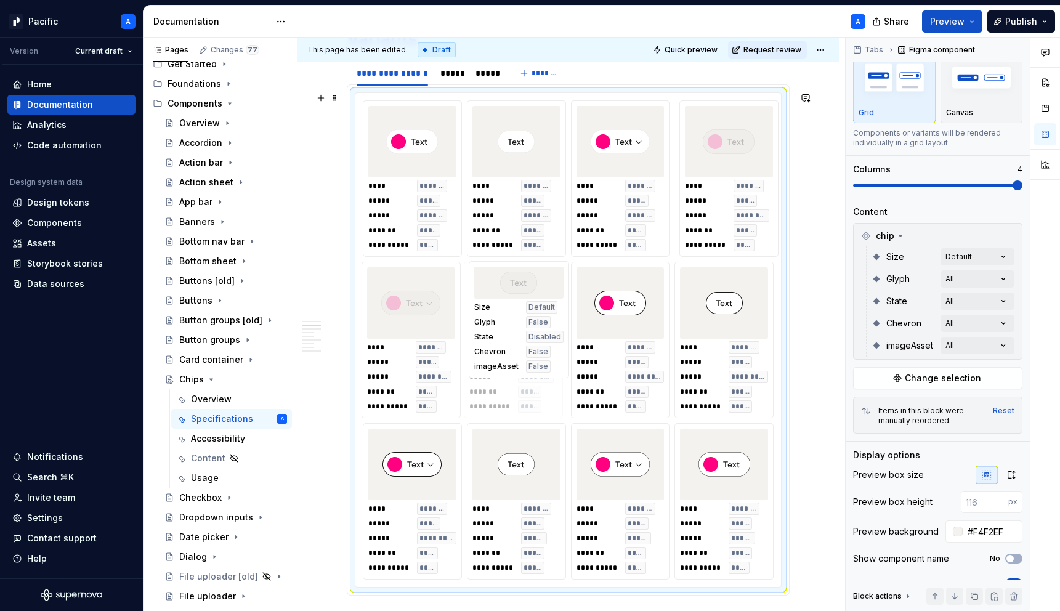
drag, startPoint x: 723, startPoint y: 192, endPoint x: 514, endPoint y: 365, distance: 270.4
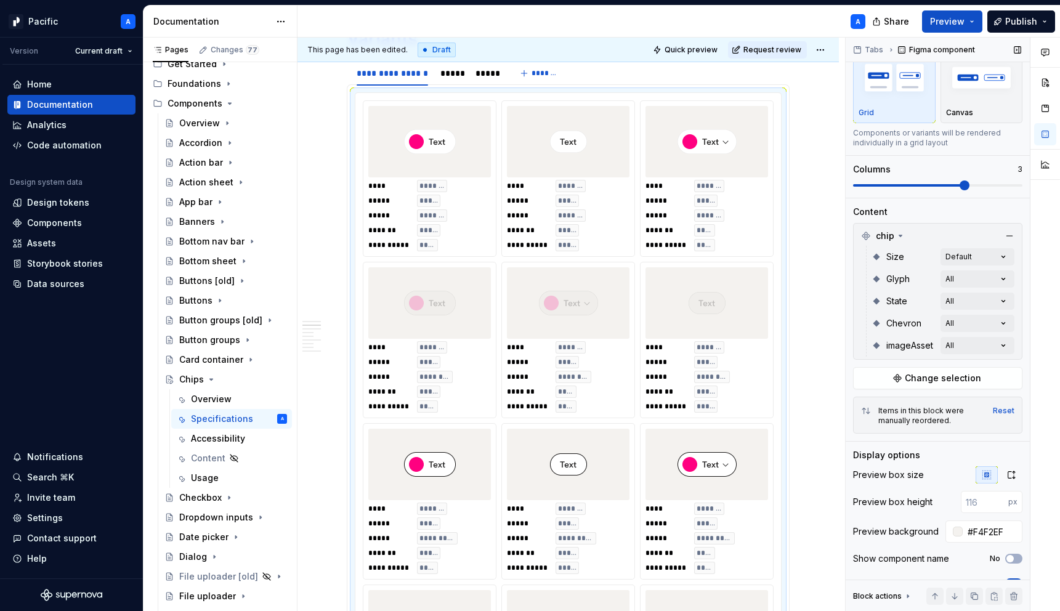
scroll to position [827, 0]
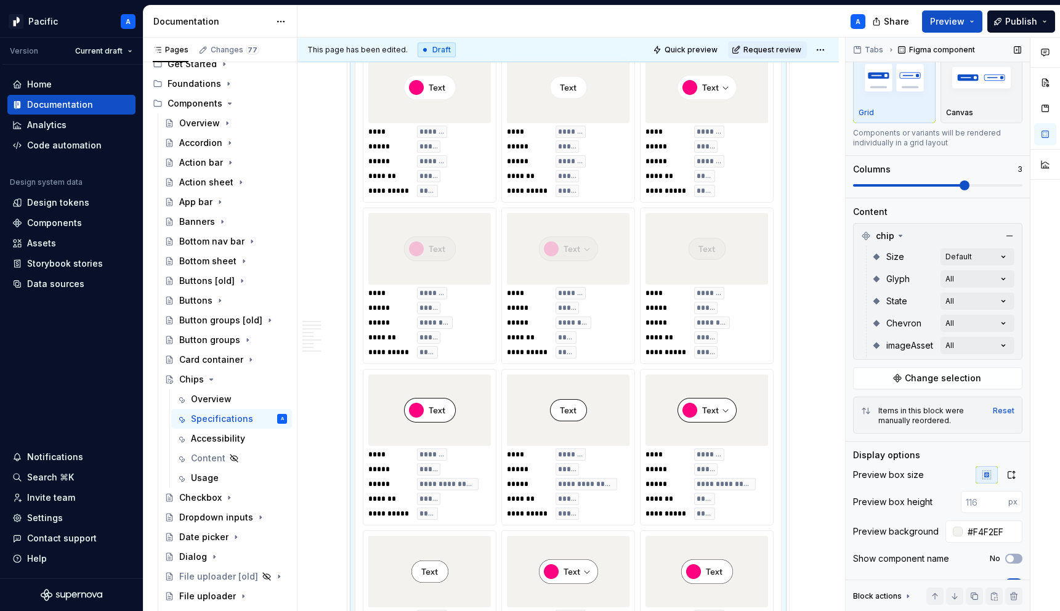
click at [970, 186] on span at bounding box center [965, 186] width 10 height 10
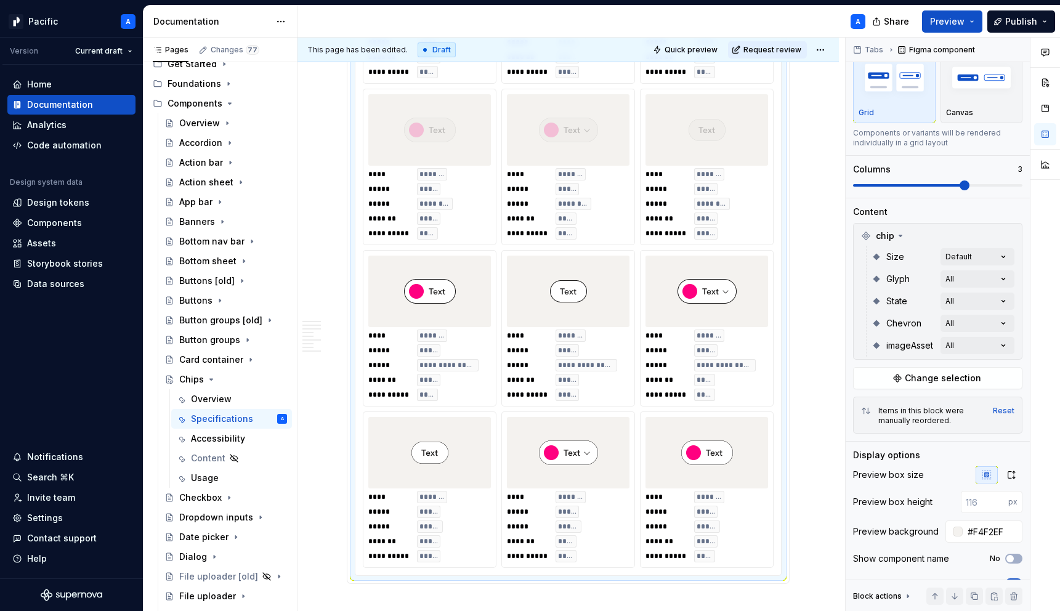
scroll to position [957, 0]
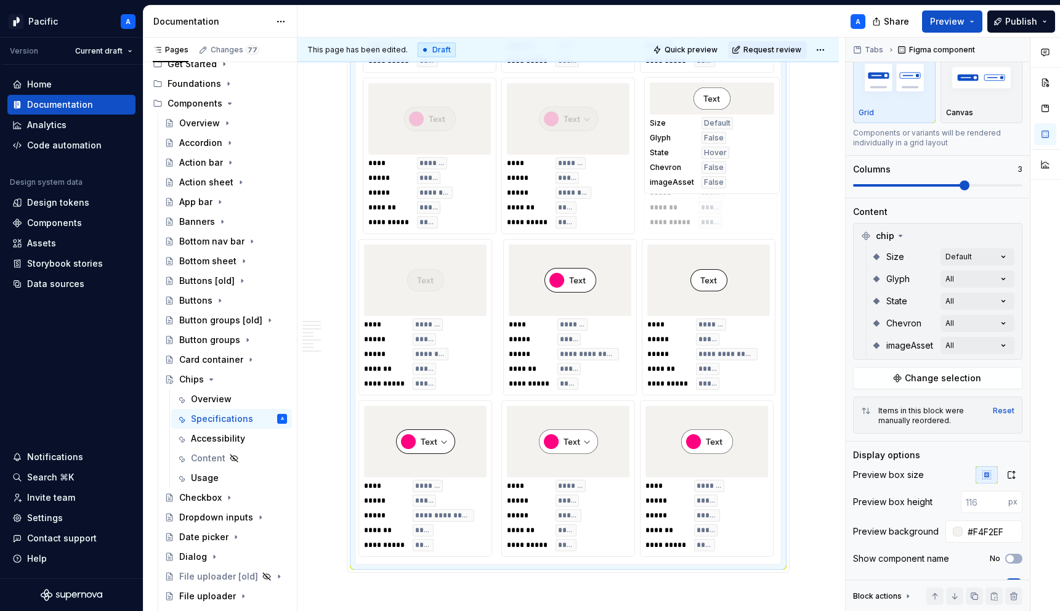
drag, startPoint x: 423, startPoint y: 434, endPoint x: 709, endPoint y: 155, distance: 400.0
click at [709, 155] on body "Pacific A Version Current draft Home Documentation Analytics Code automation De…" at bounding box center [530, 305] width 1060 height 611
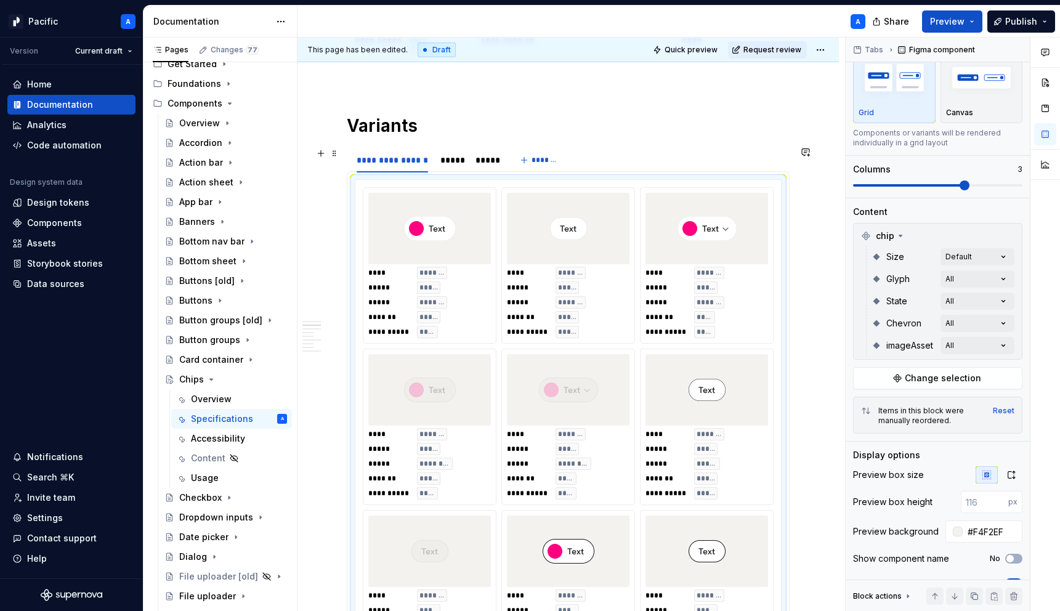
scroll to position [678, 0]
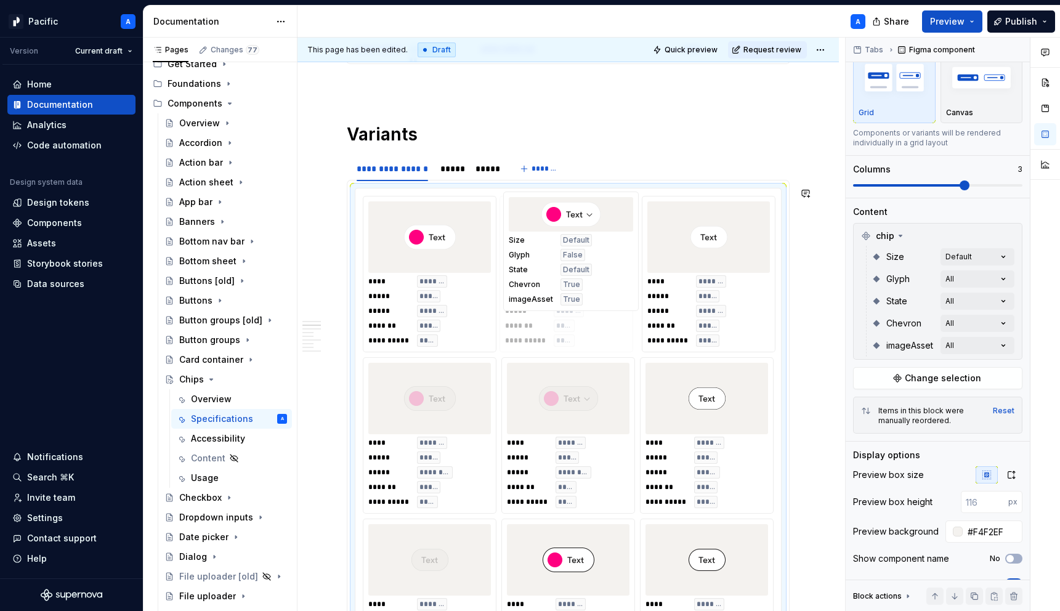
drag, startPoint x: 701, startPoint y: 294, endPoint x: 556, endPoint y: 291, distance: 144.2
click at [556, 291] on body "Pacific A Version Current draft Home Documentation Analytics Code automation De…" at bounding box center [530, 305] width 1060 height 611
drag, startPoint x: 583, startPoint y: 300, endPoint x: 571, endPoint y: 323, distance: 25.9
click at [569, 325] on body "Pacific A Version Current draft Home Documentation Analytics Code automation De…" at bounding box center [530, 305] width 1060 height 611
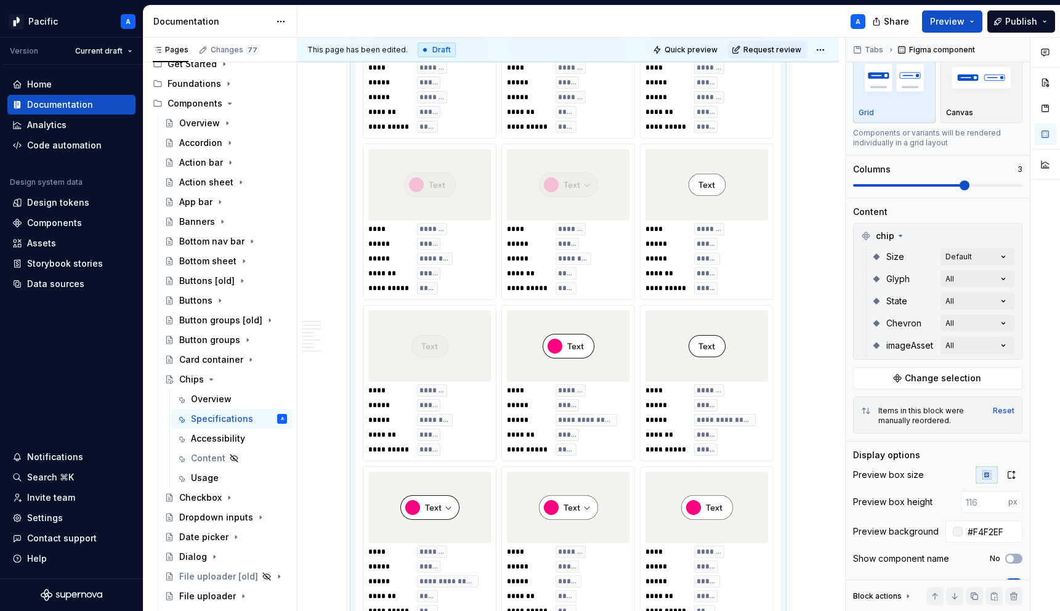
scroll to position [893, 0]
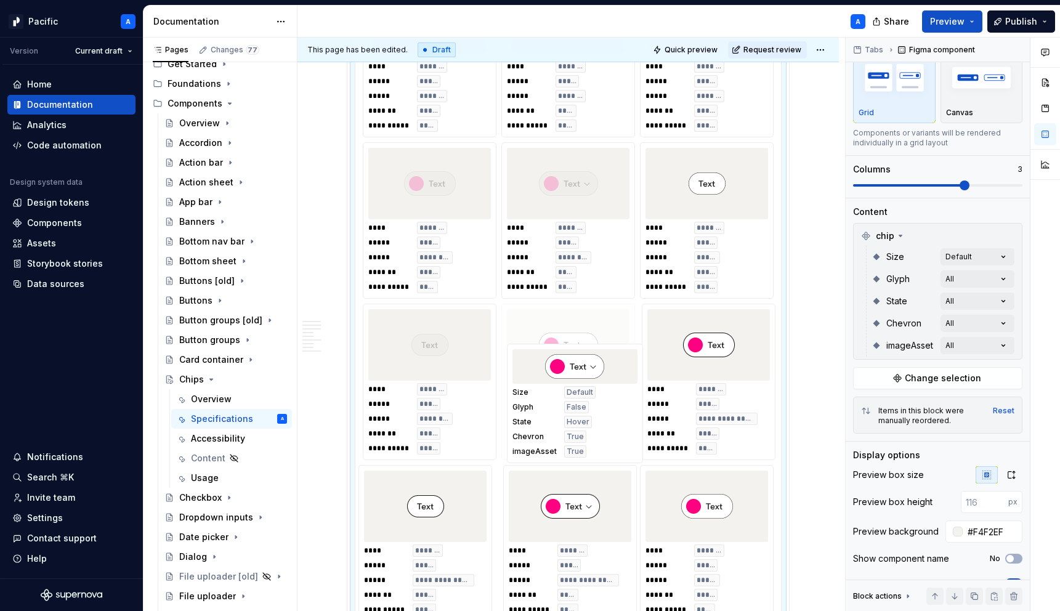
drag, startPoint x: 605, startPoint y: 499, endPoint x: 609, endPoint y: 355, distance: 143.6
click at [609, 355] on body "Pacific A Version Current draft Home Documentation Analytics Code automation De…" at bounding box center [530, 305] width 1060 height 611
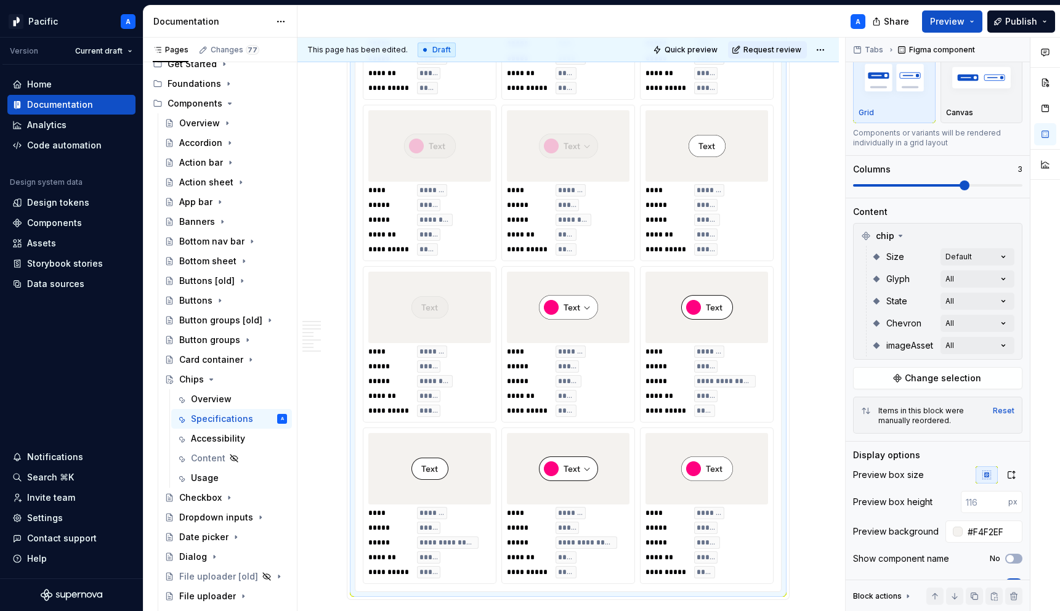
scroll to position [928, 0]
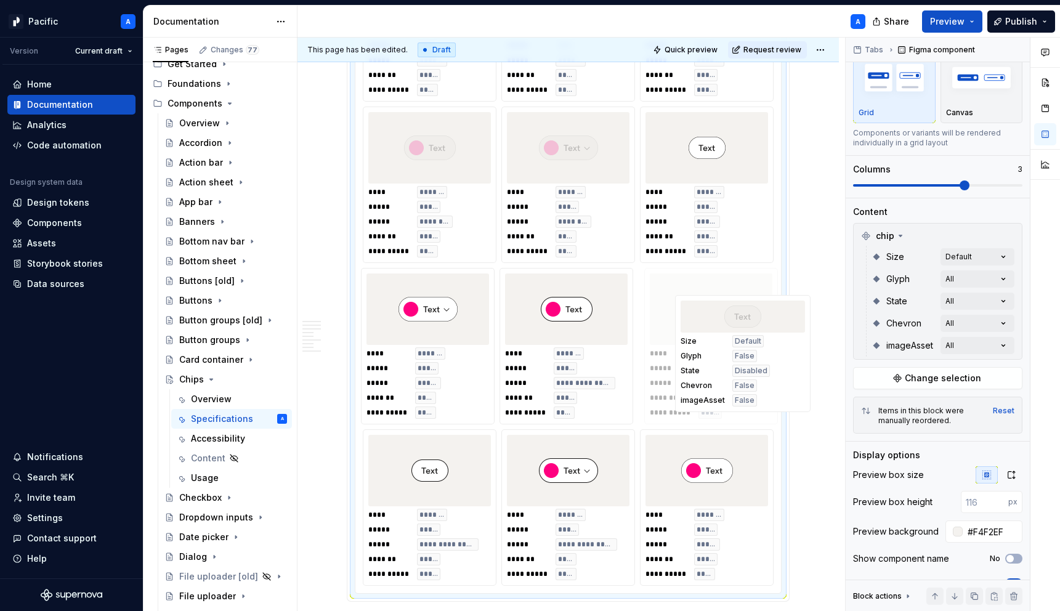
drag, startPoint x: 452, startPoint y: 349, endPoint x: 760, endPoint y: 377, distance: 309.9
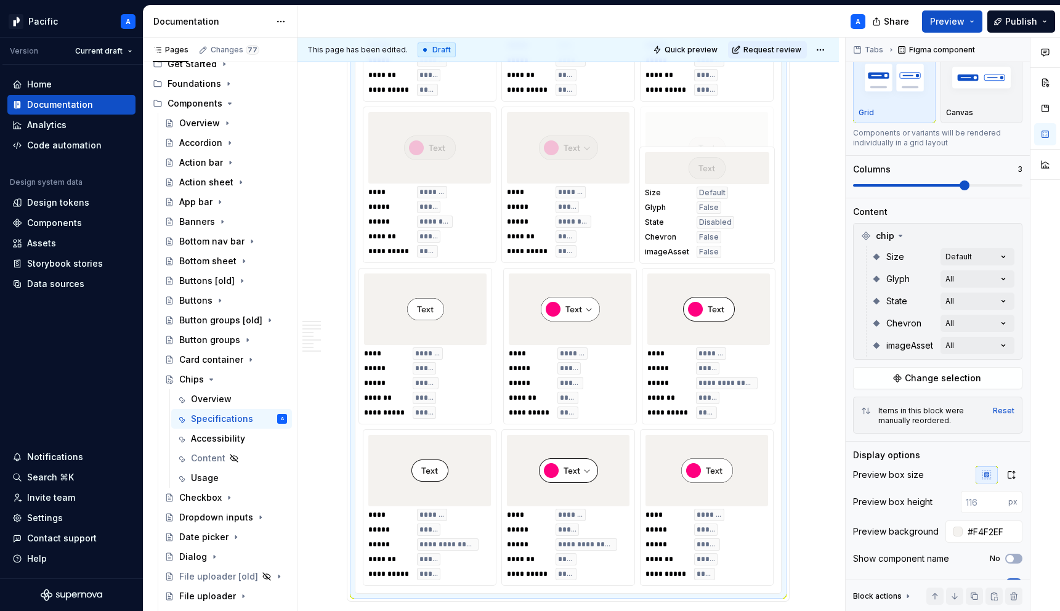
drag, startPoint x: 736, startPoint y: 350, endPoint x: 733, endPoint y: 218, distance: 131.9
click at [733, 218] on body "Pacific A Version Current draft Home Documentation Analytics Code automation De…" at bounding box center [530, 305] width 1060 height 611
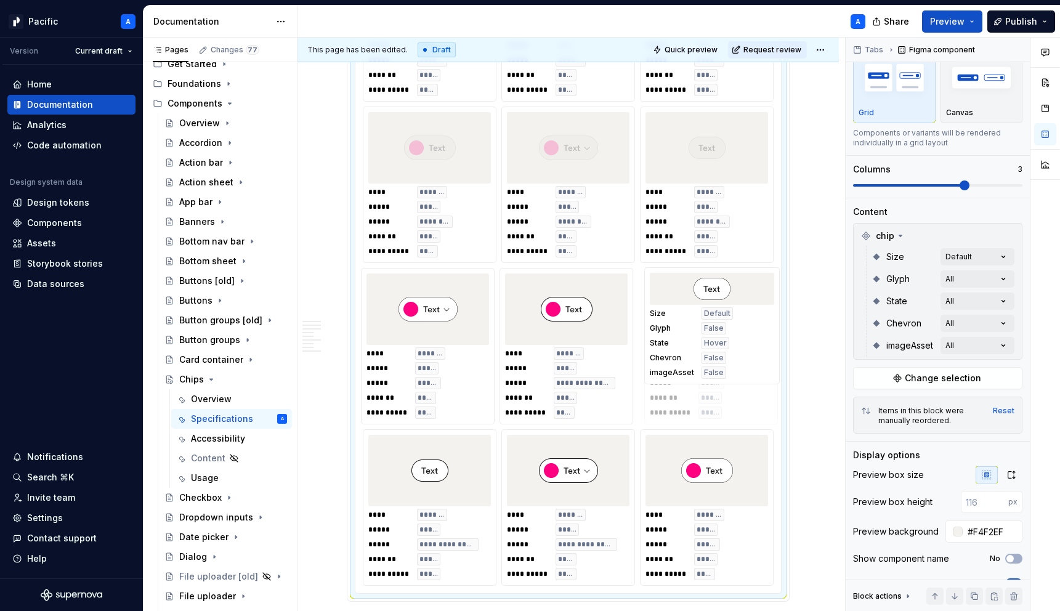
drag, startPoint x: 463, startPoint y: 355, endPoint x: 713, endPoint y: 371, distance: 250.6
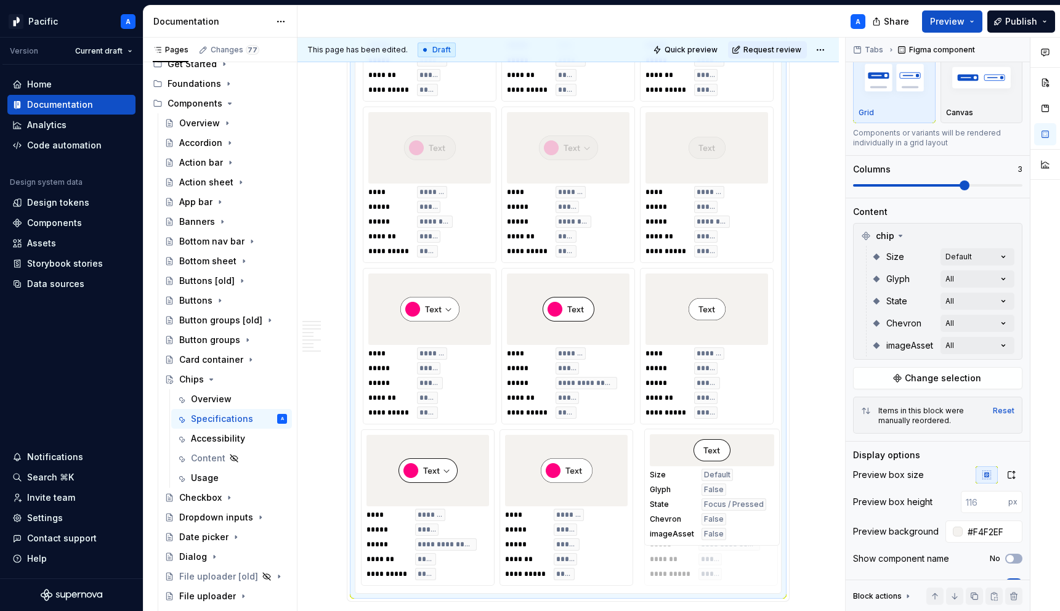
drag, startPoint x: 407, startPoint y: 476, endPoint x: 689, endPoint y: 487, distance: 283.0
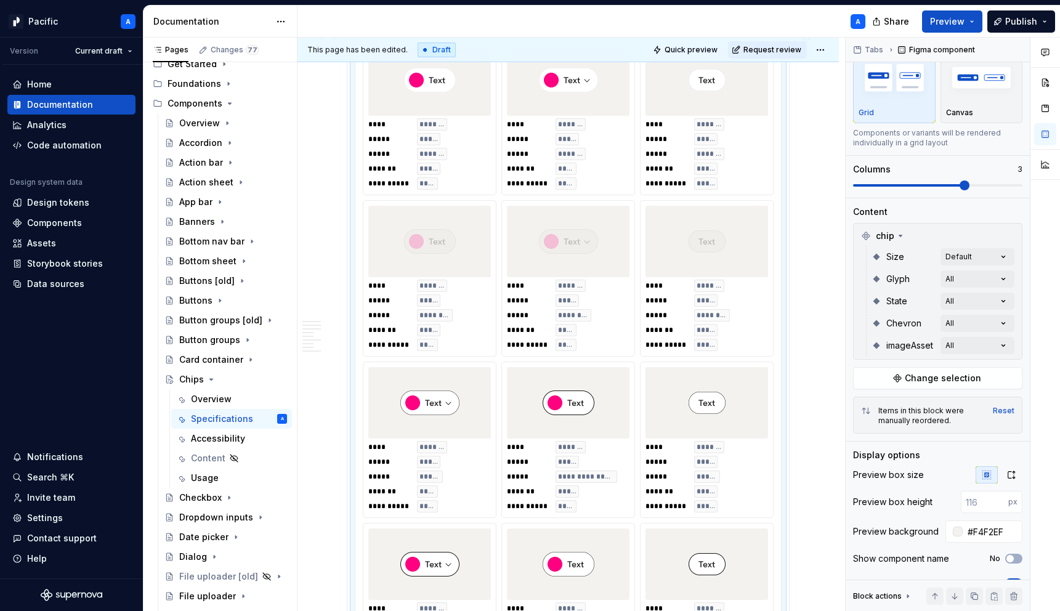
scroll to position [840, 0]
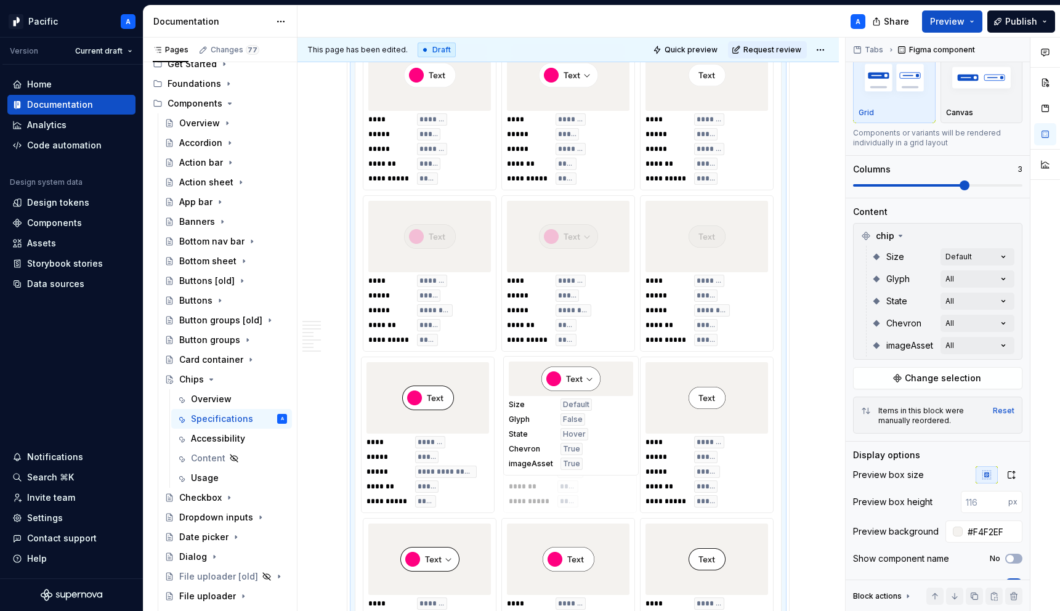
drag, startPoint x: 442, startPoint y: 449, endPoint x: 452, endPoint y: 449, distance: 9.9
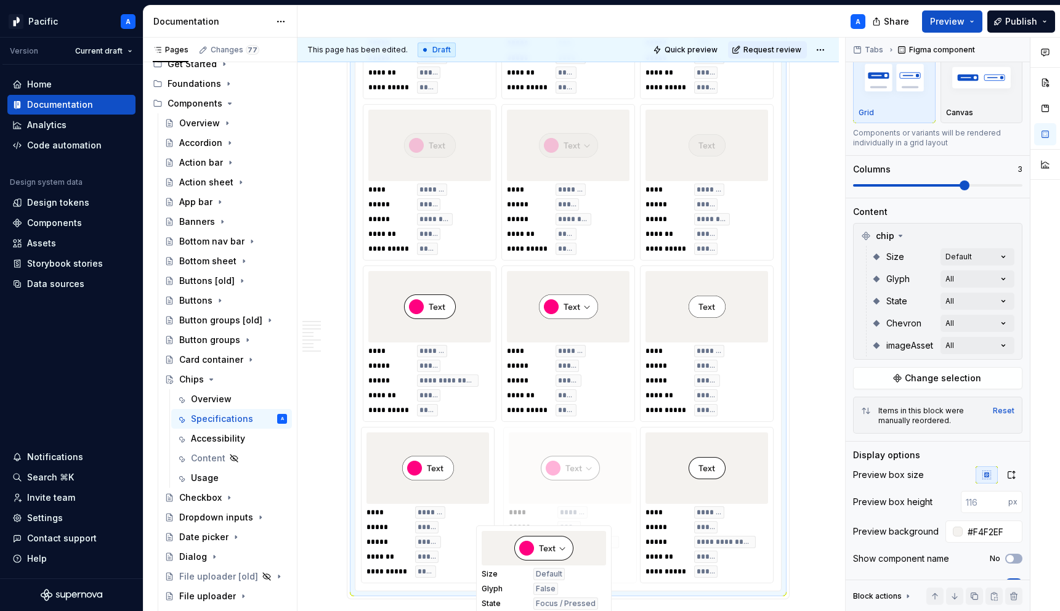
drag, startPoint x: 439, startPoint y: 563, endPoint x: 549, endPoint y: 564, distance: 109.7
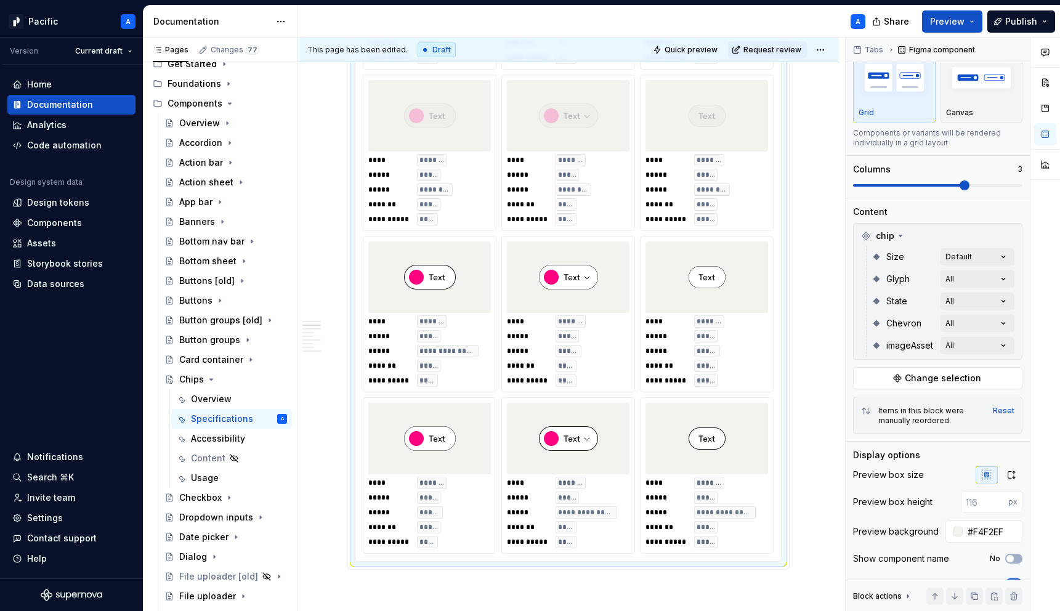
scroll to position [989, 0]
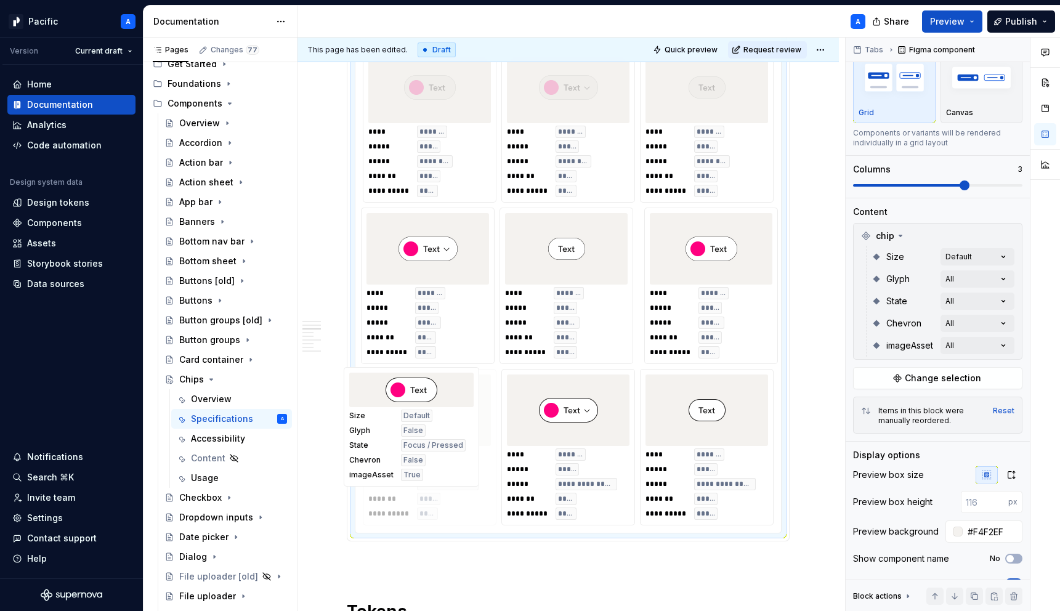
drag, startPoint x: 429, startPoint y: 288, endPoint x: 407, endPoint y: 450, distance: 162.9
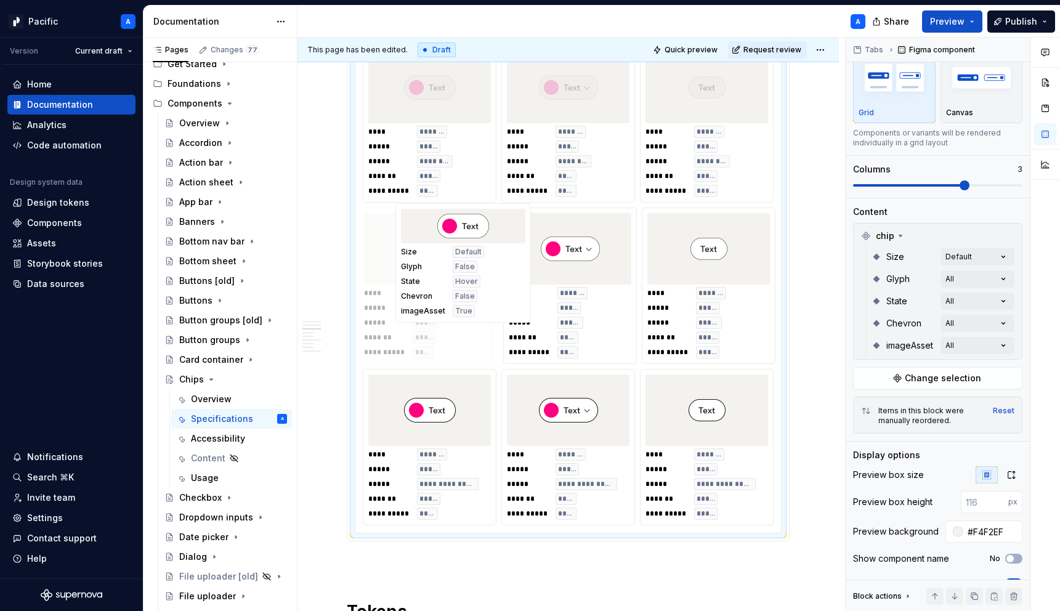
drag, startPoint x: 707, startPoint y: 302, endPoint x: 458, endPoint y: 299, distance: 249.5
click at [458, 299] on body "Pacific A Version Current draft Home Documentation Analytics Code automation De…" at bounding box center [530, 305] width 1060 height 611
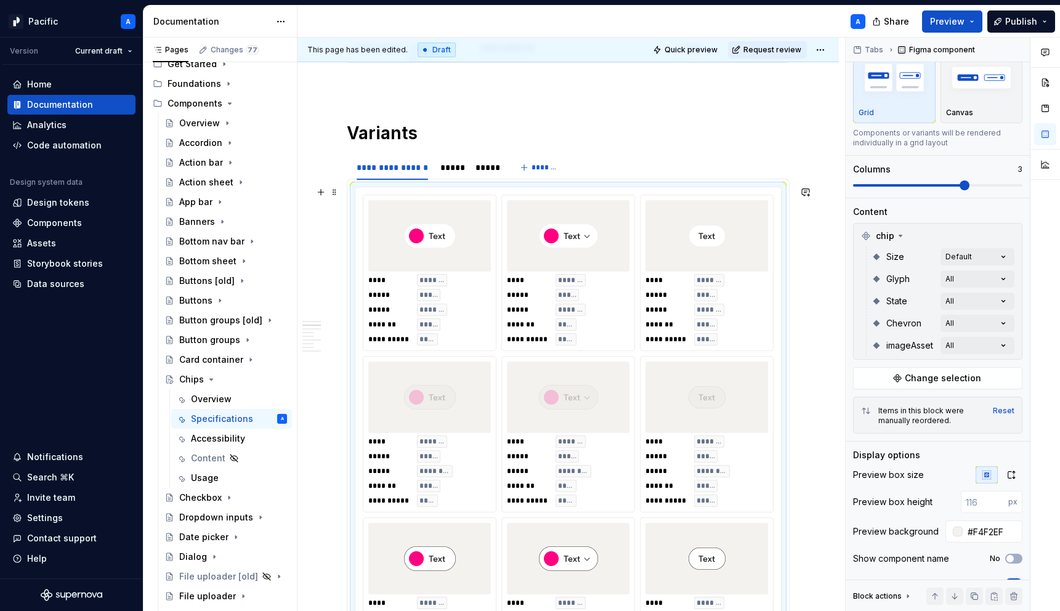
scroll to position [601, 0]
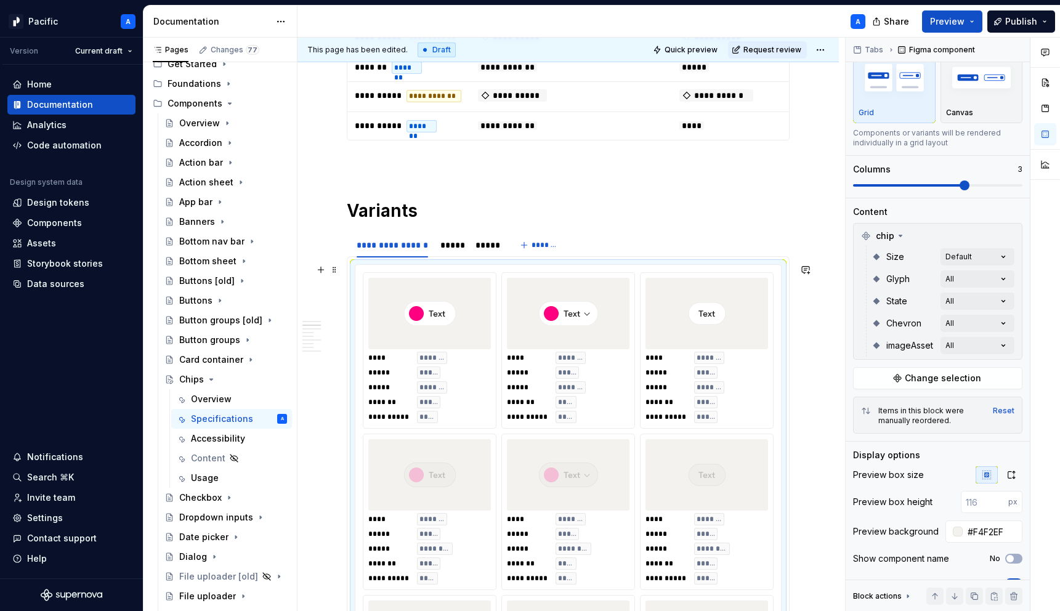
click at [489, 332] on div at bounding box center [429, 313] width 123 height 71
click at [450, 250] on div "*****" at bounding box center [452, 245] width 22 height 12
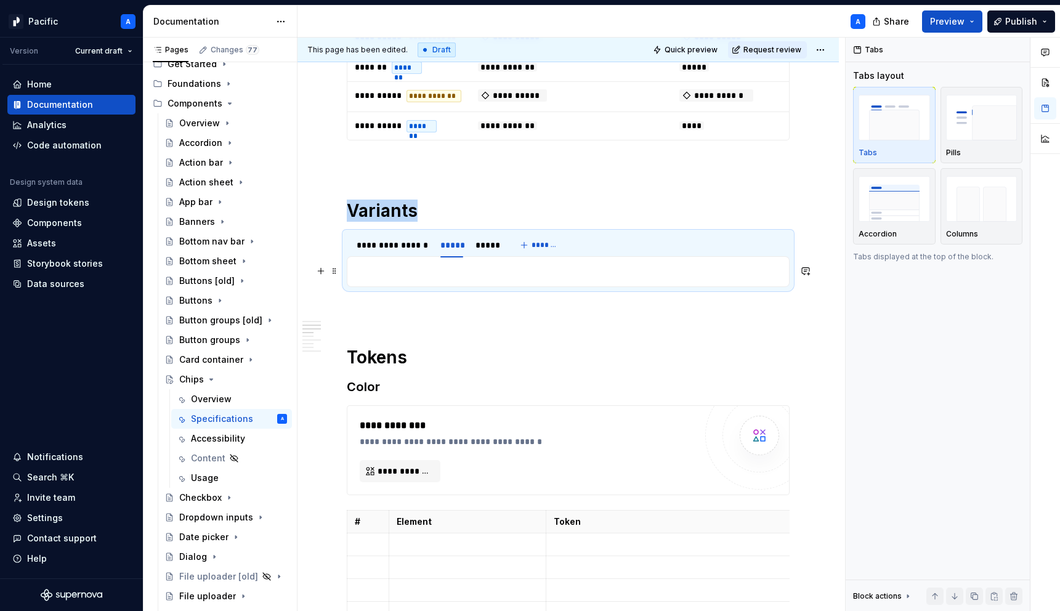
click at [453, 291] on div "**********" at bounding box center [568, 603] width 443 height 1922
click at [453, 272] on p at bounding box center [568, 271] width 427 height 15
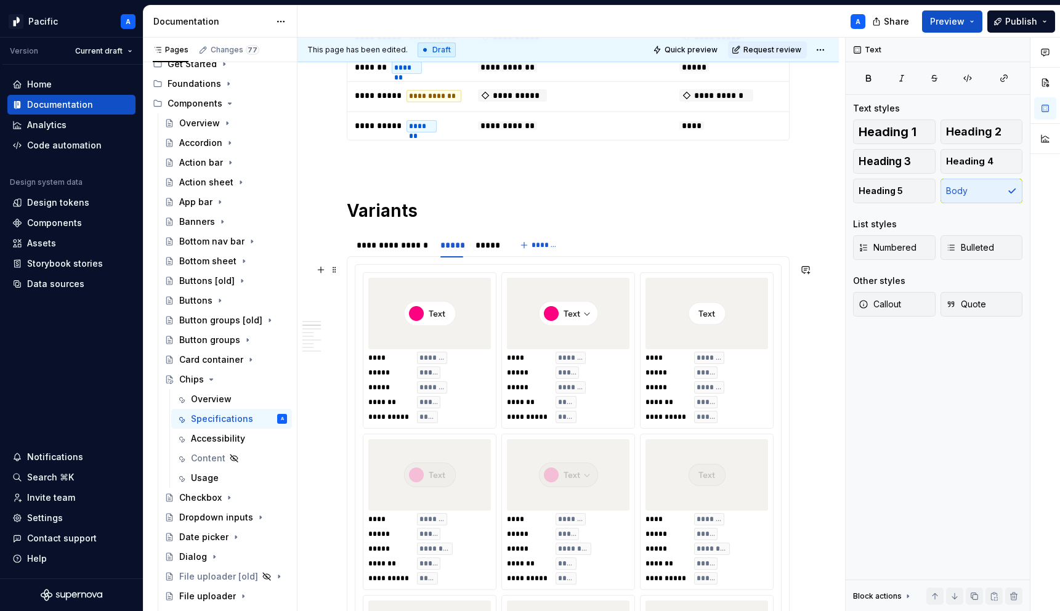
click at [597, 376] on div "**********" at bounding box center [568, 387] width 123 height 71
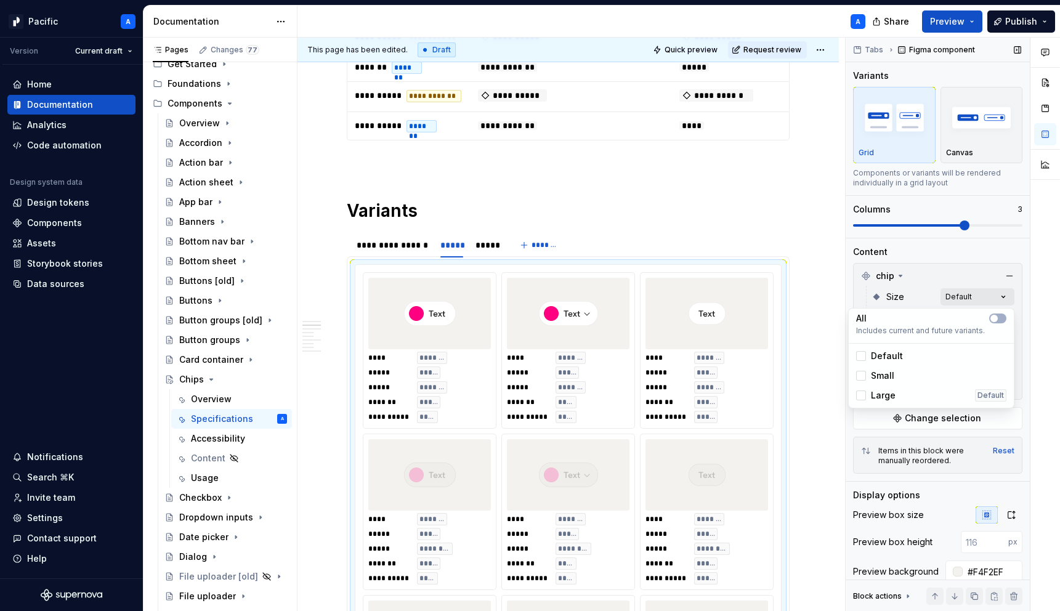
click at [975, 298] on div "Comments Open comments No comments yet Select ‘Comment’ from the block context …" at bounding box center [953, 325] width 214 height 574
click at [862, 378] on div at bounding box center [861, 376] width 10 height 10
click at [861, 356] on icon at bounding box center [861, 356] width 0 height 0
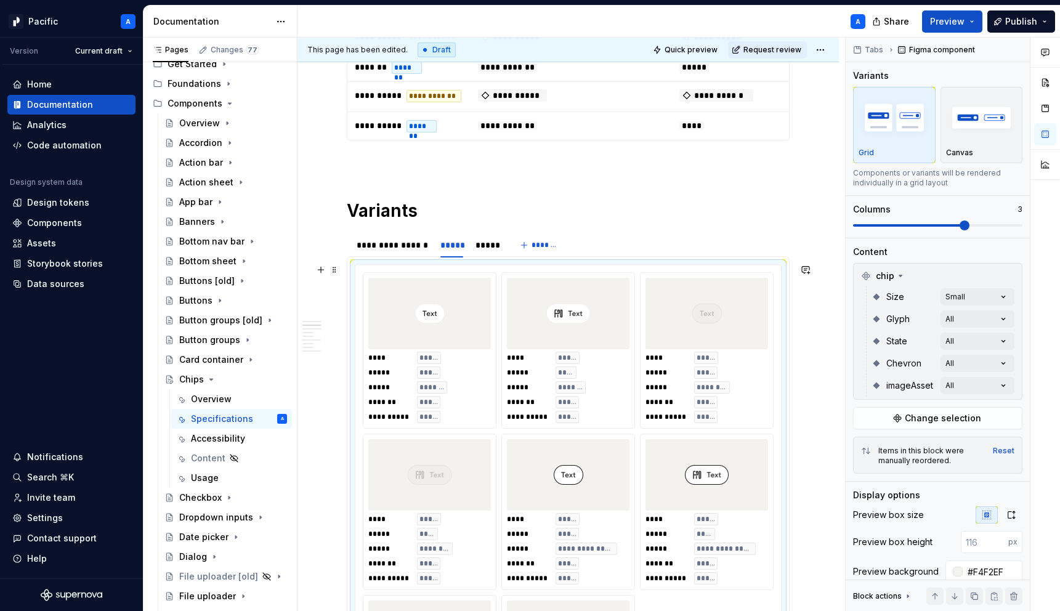
click at [548, 379] on html "Pacific A Version Current draft Home Documentation Analytics Code automation De…" at bounding box center [530, 305] width 1060 height 611
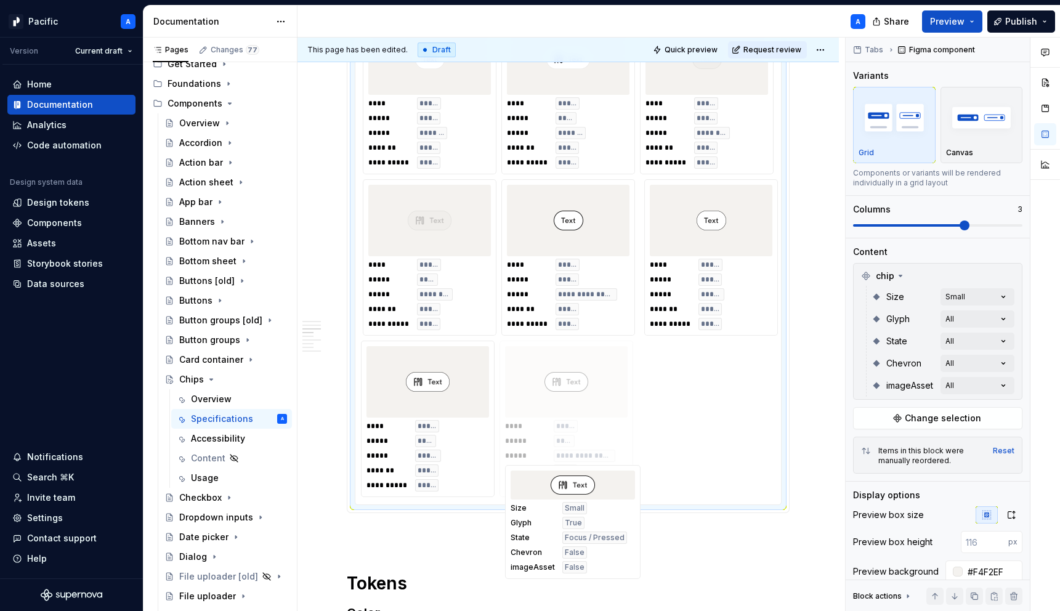
scroll to position [891, 0]
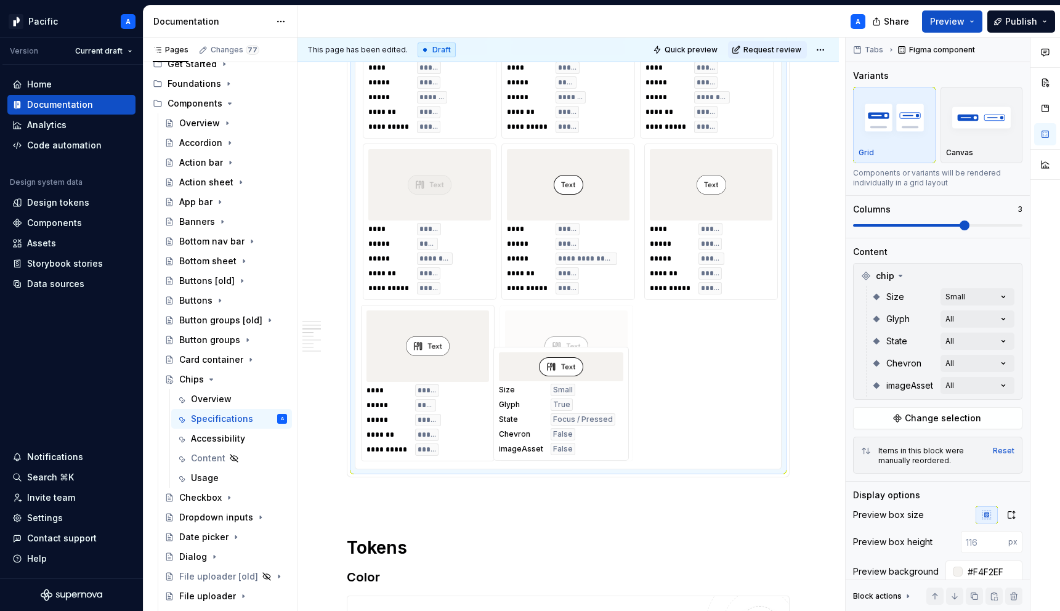
drag, startPoint x: 713, startPoint y: 391, endPoint x: 561, endPoint y: 418, distance: 154.0
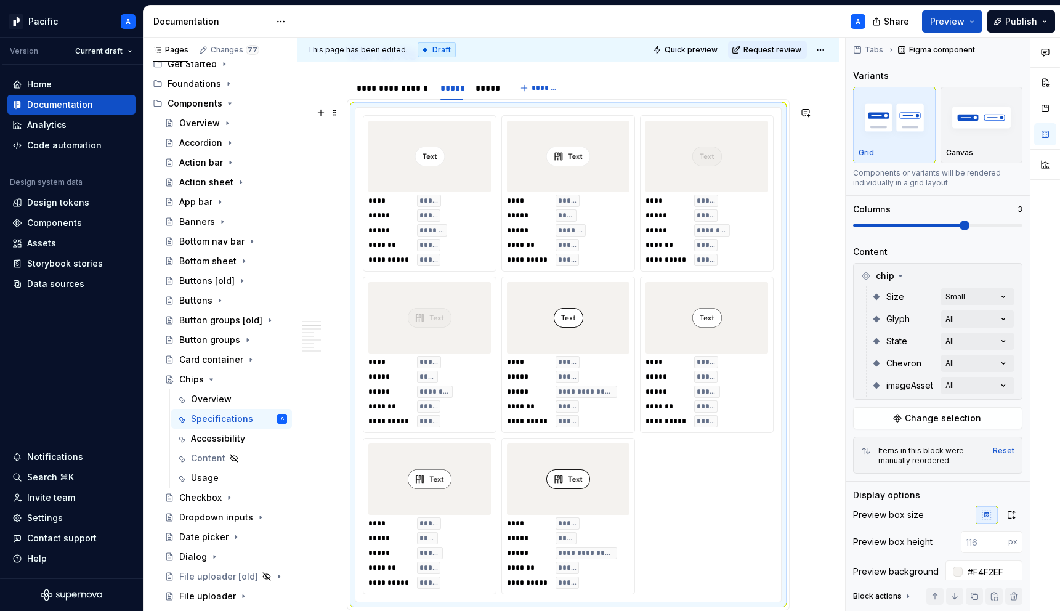
scroll to position [747, 0]
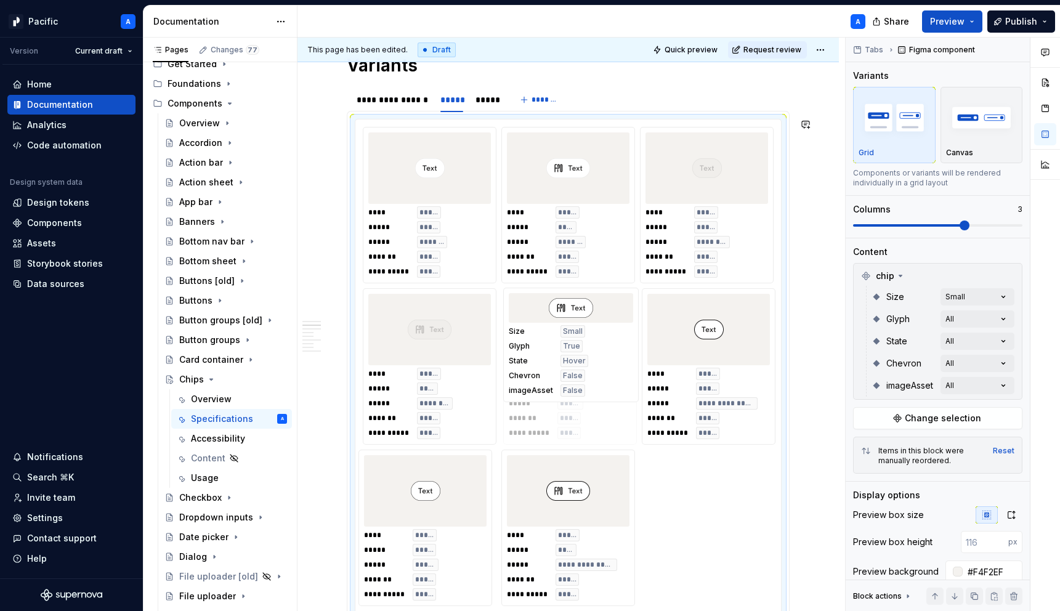
drag, startPoint x: 447, startPoint y: 502, endPoint x: 582, endPoint y: 351, distance: 202.9
click at [582, 351] on body "Pacific A Version Current draft Home Documentation Analytics Code automation De…" at bounding box center [530, 305] width 1060 height 611
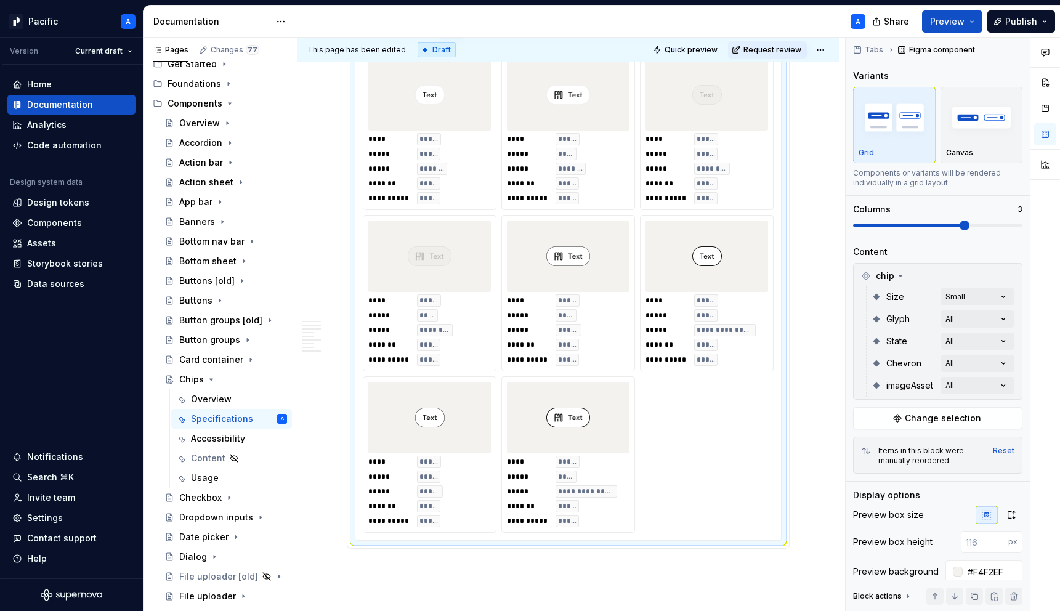
scroll to position [824, 0]
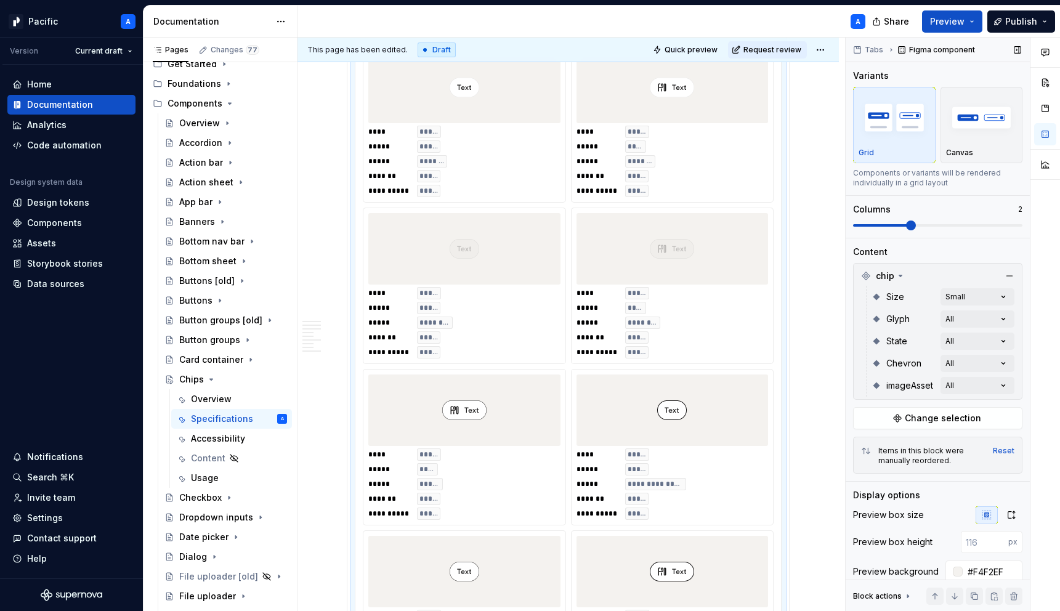
click at [916, 229] on span at bounding box center [911, 226] width 10 height 10
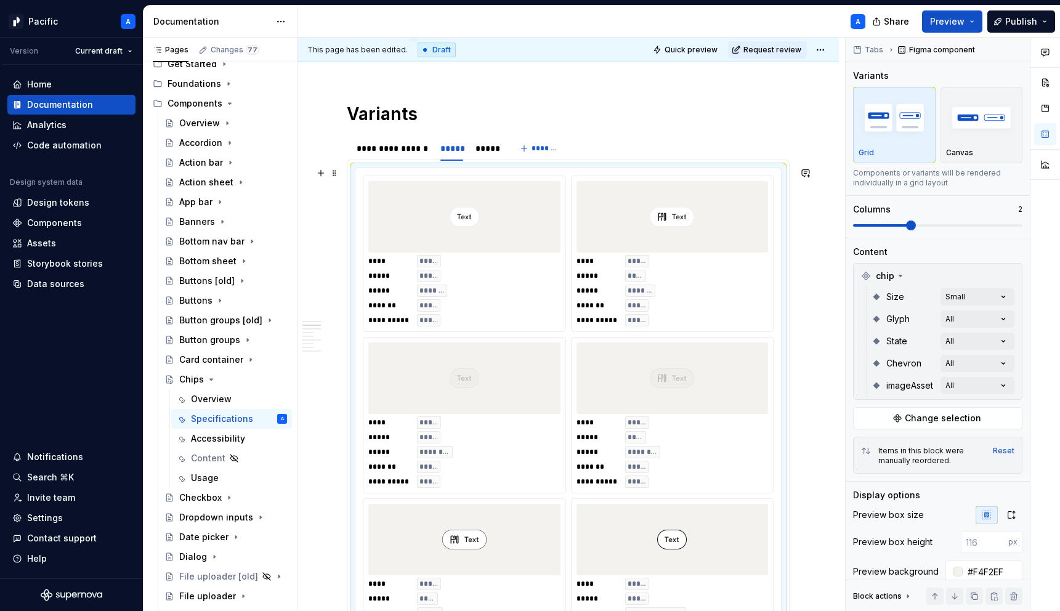
scroll to position [728, 0]
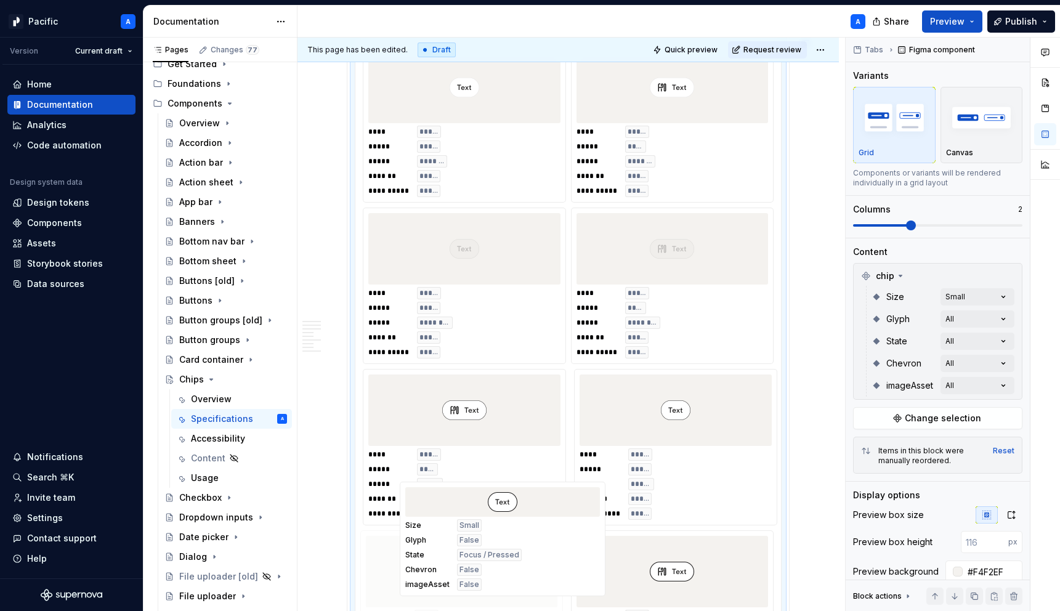
drag, startPoint x: 688, startPoint y: 505, endPoint x: 506, endPoint y: 507, distance: 181.1
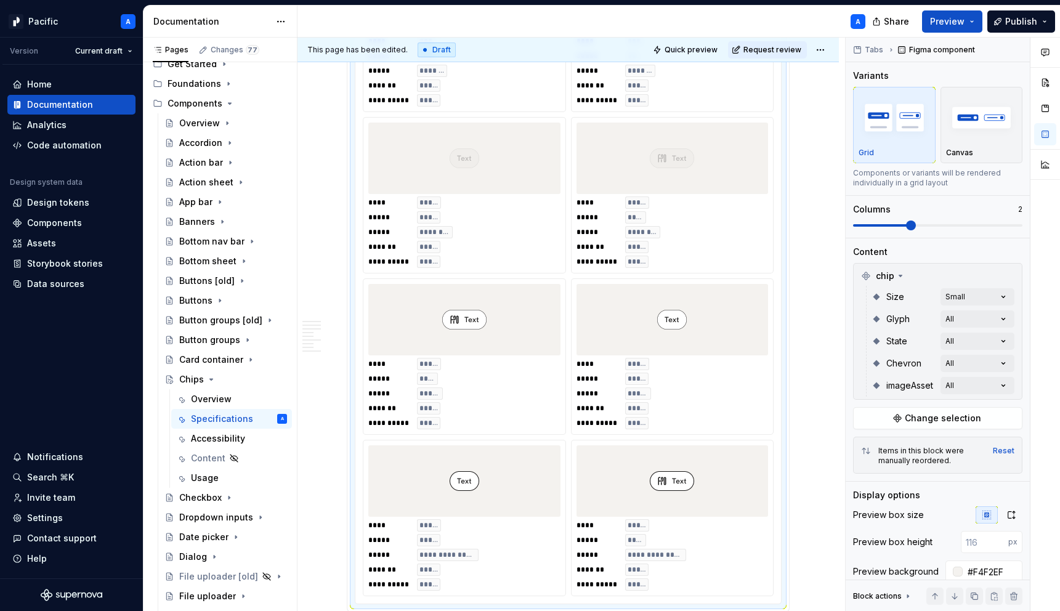
scroll to position [896, 0]
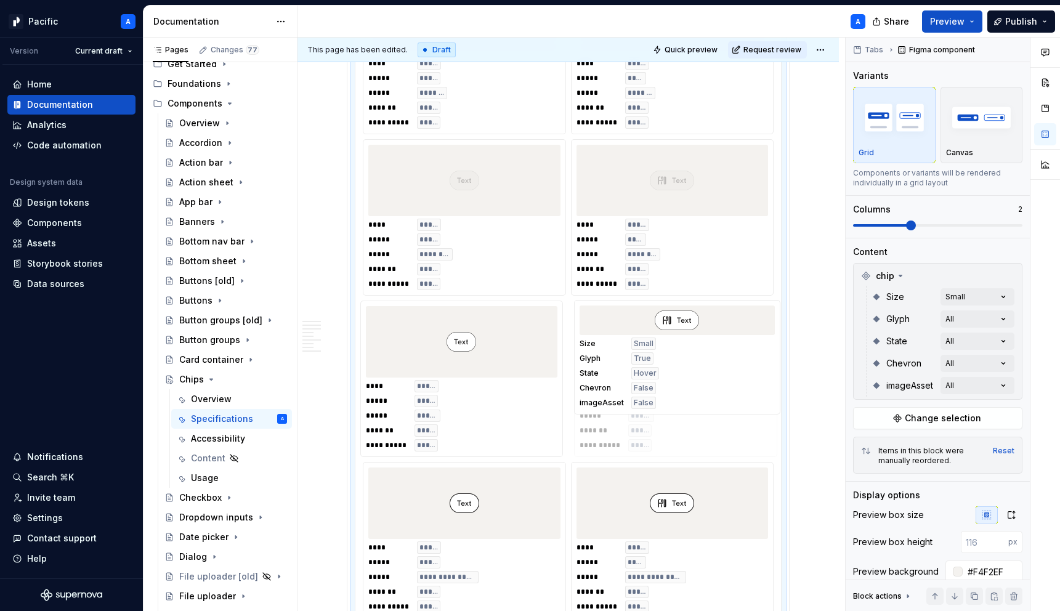
drag, startPoint x: 480, startPoint y: 372, endPoint x: 671, endPoint y: 376, distance: 191.1
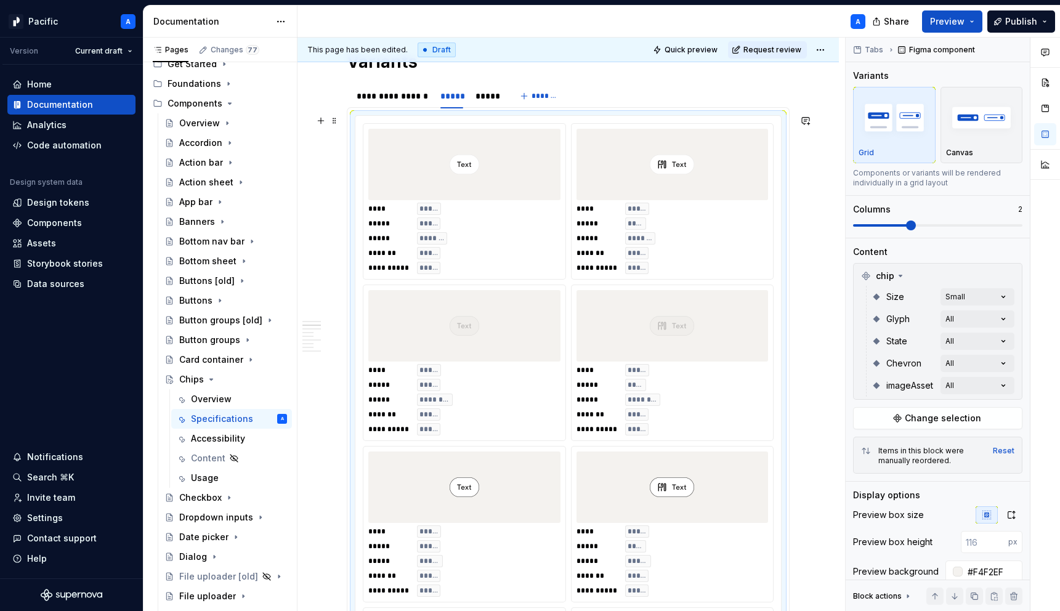
scroll to position [742, 0]
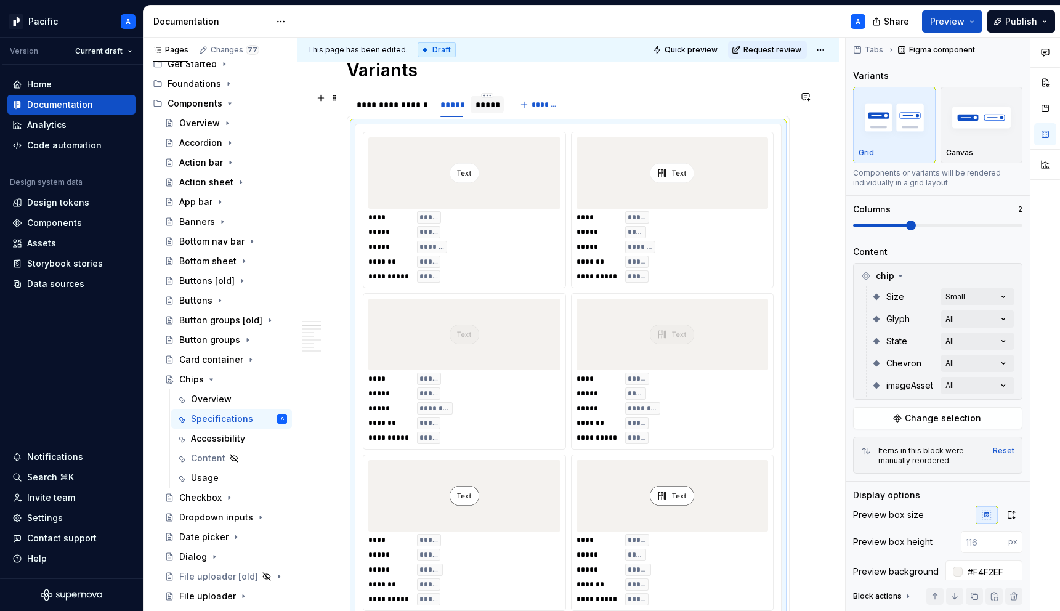
click at [493, 105] on div "*****" at bounding box center [487, 105] width 23 height 12
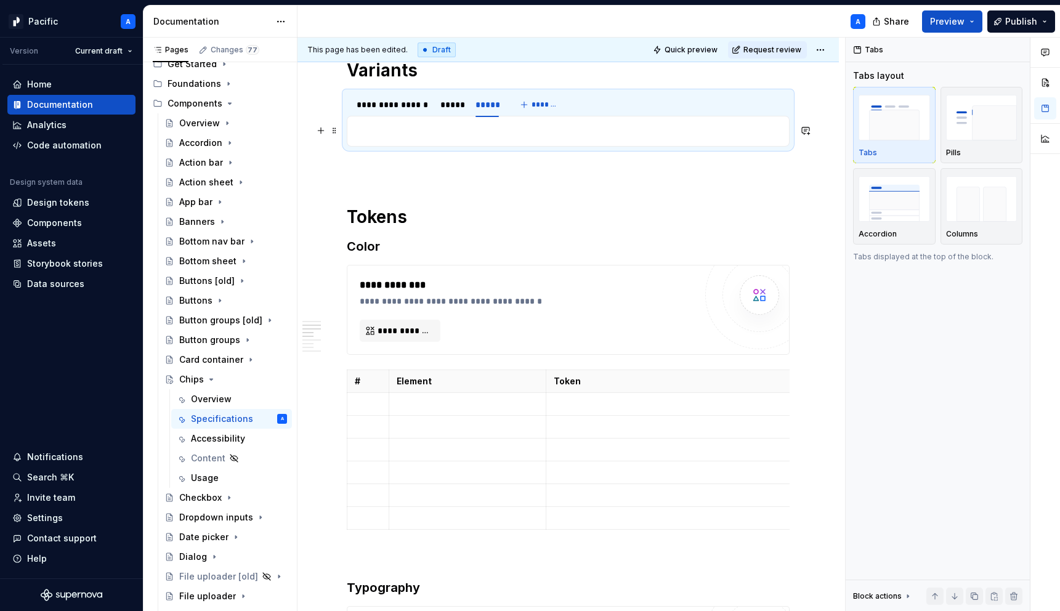
click at [490, 131] on p at bounding box center [568, 131] width 427 height 15
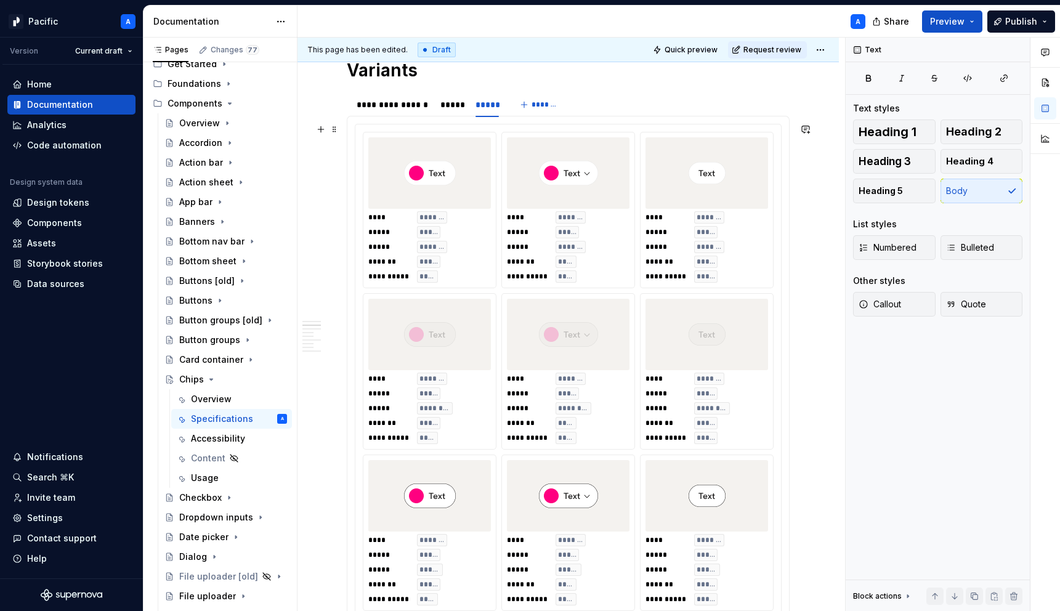
click at [707, 263] on span "*****" at bounding box center [706, 262] width 18 height 10
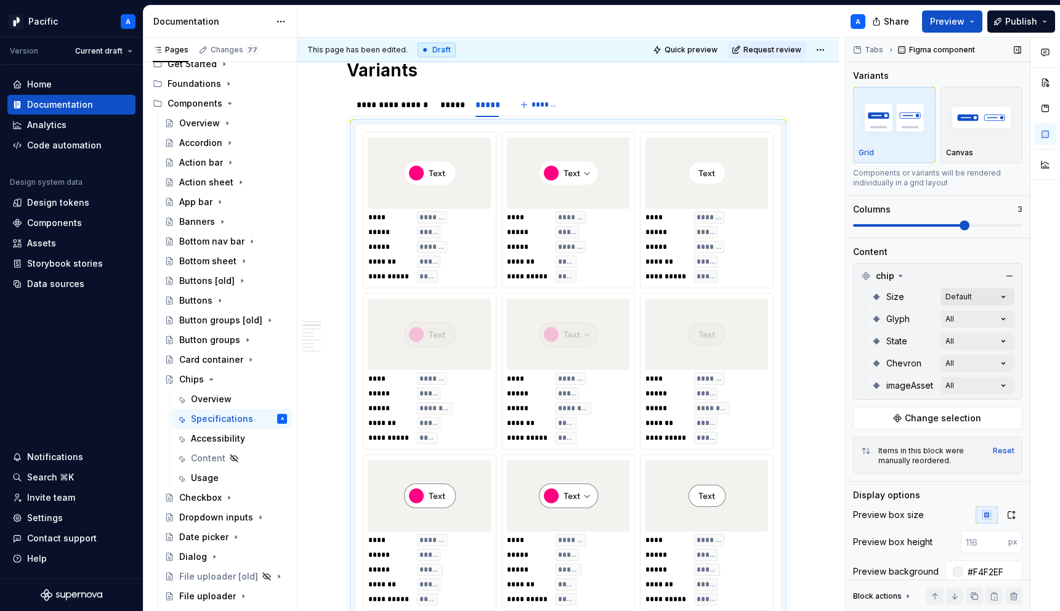
click at [985, 300] on div "Comments Open comments No comments yet Select ‘Comment’ from the block context …" at bounding box center [953, 325] width 214 height 574
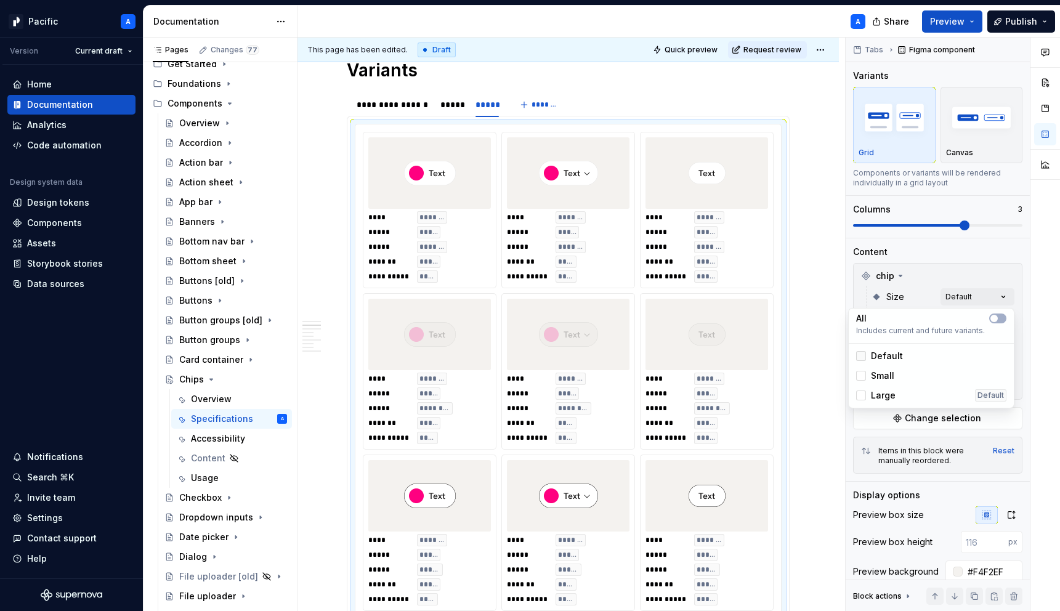
click at [861, 356] on icon at bounding box center [861, 356] width 0 height 0
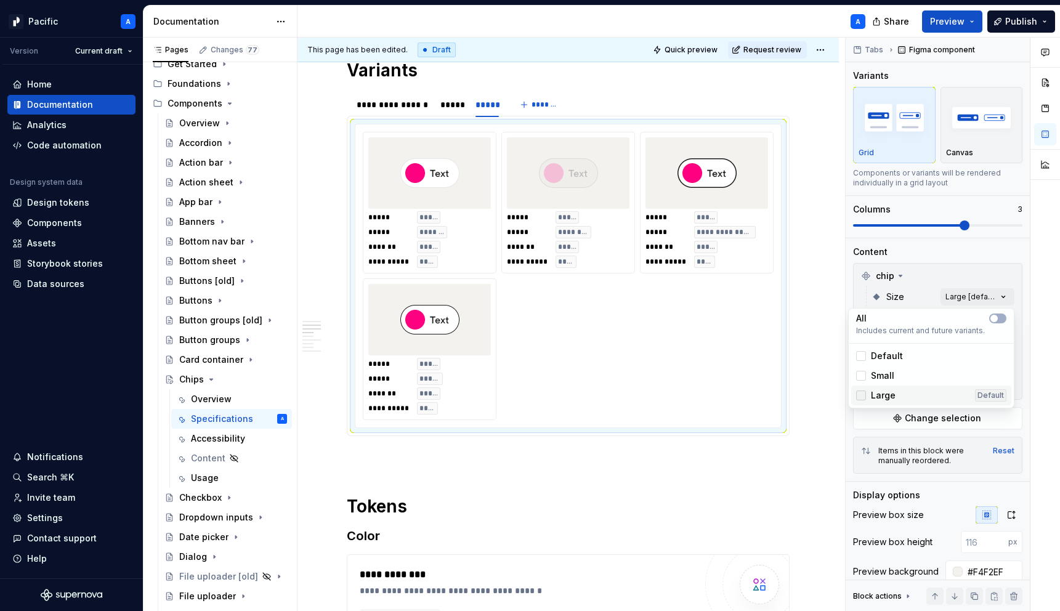
click at [862, 394] on div at bounding box center [861, 396] width 10 height 10
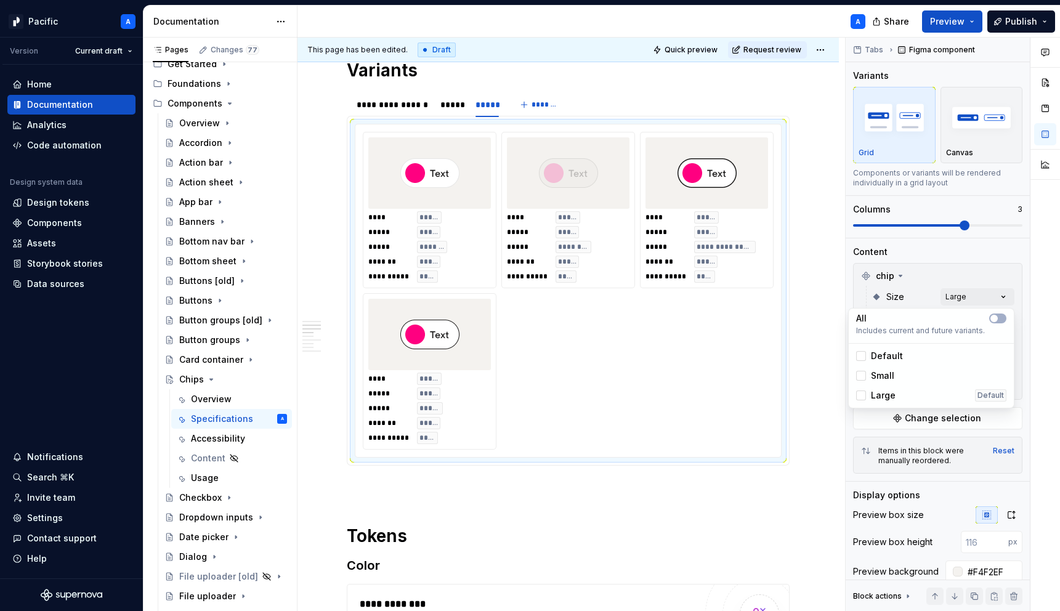
click at [997, 255] on div "Comments Open comments No comments yet Select ‘Comment’ from the block context …" at bounding box center [953, 325] width 214 height 574
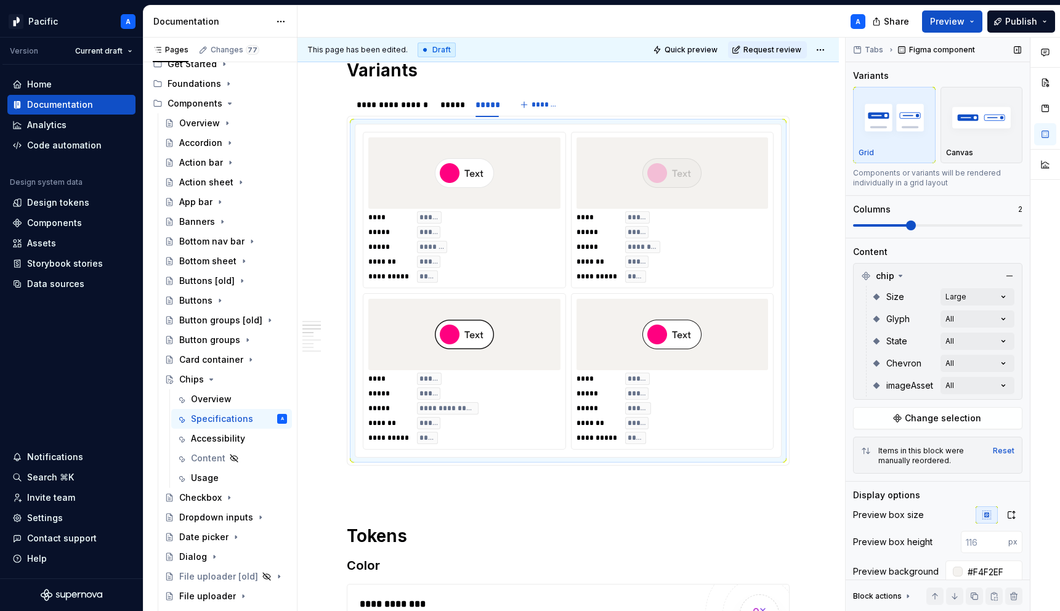
click at [916, 228] on span at bounding box center [911, 226] width 10 height 10
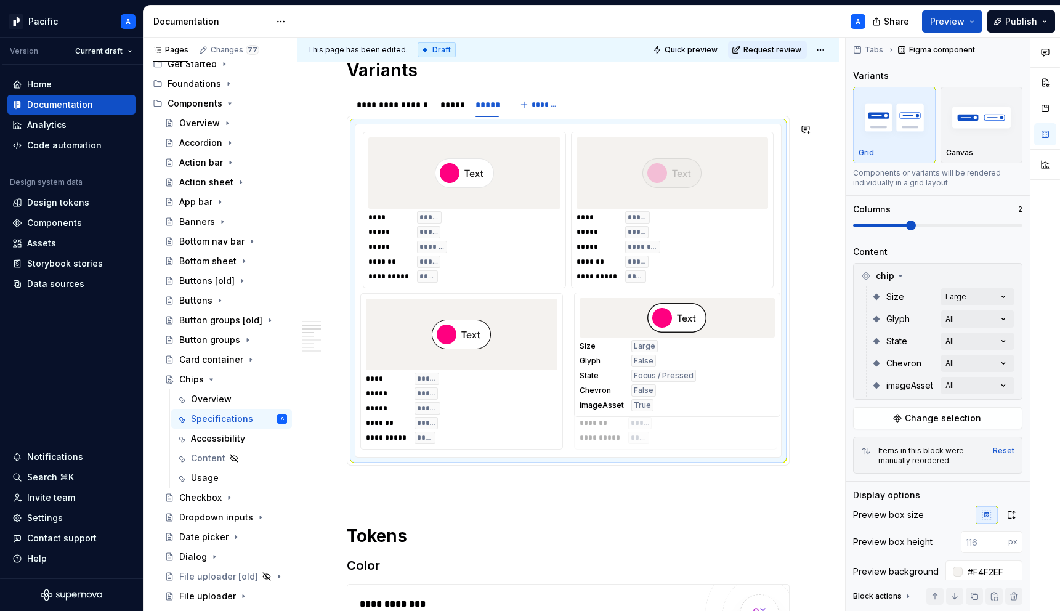
drag, startPoint x: 479, startPoint y: 362, endPoint x: 658, endPoint y: 359, distance: 179.3
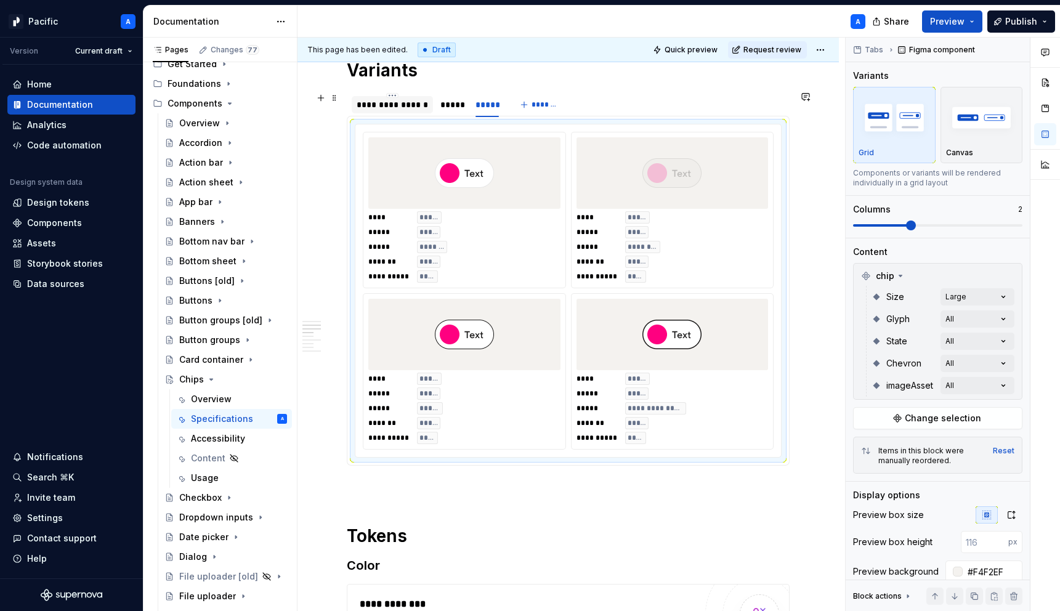
click at [402, 104] on div "**********" at bounding box center [392, 105] width 71 height 12
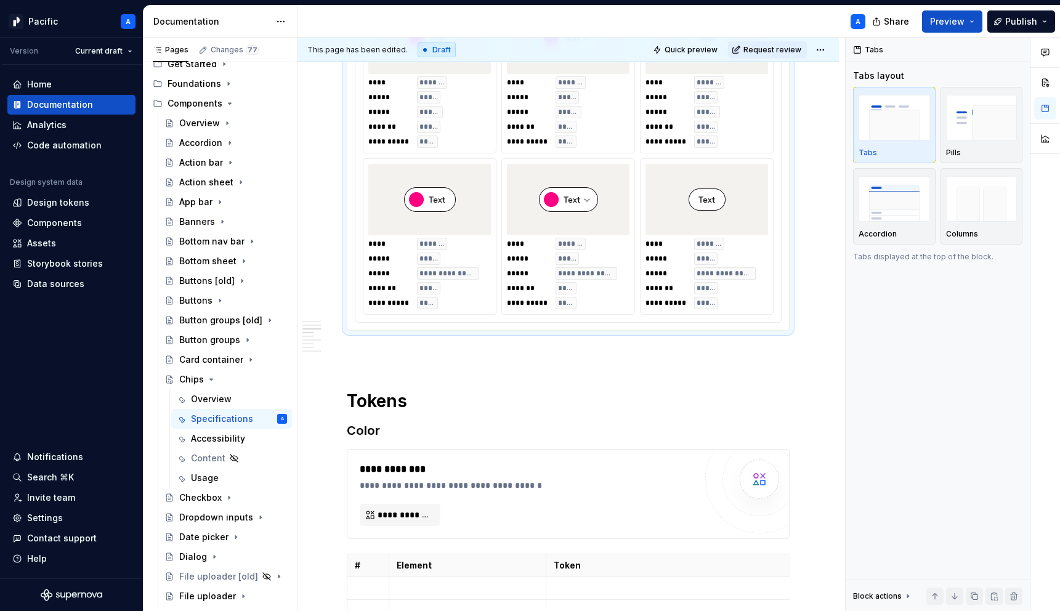
scroll to position [1214, 0]
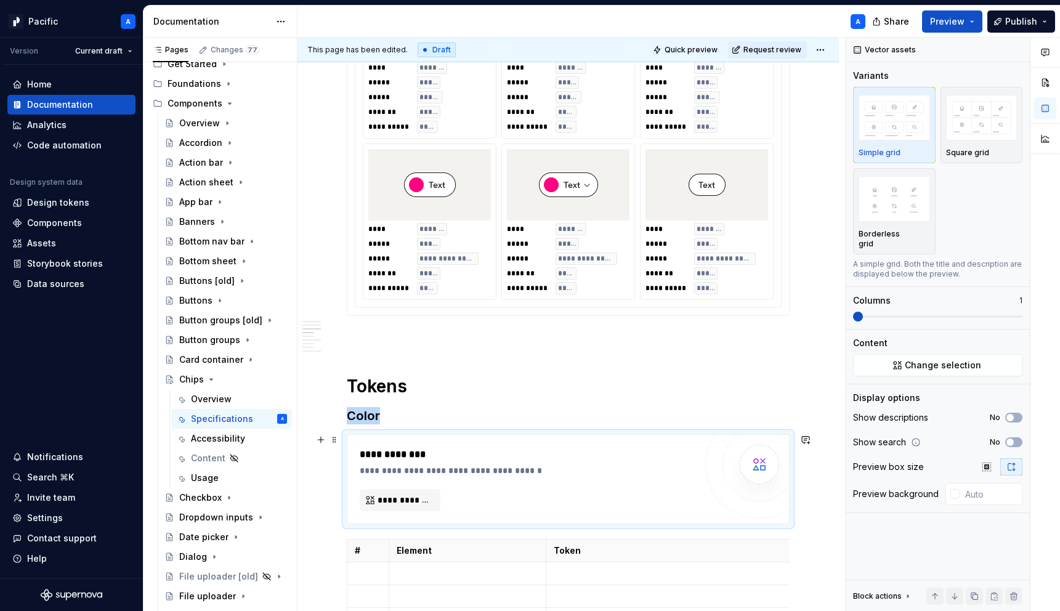
click at [414, 450] on div "**********" at bounding box center [531, 454] width 342 height 15
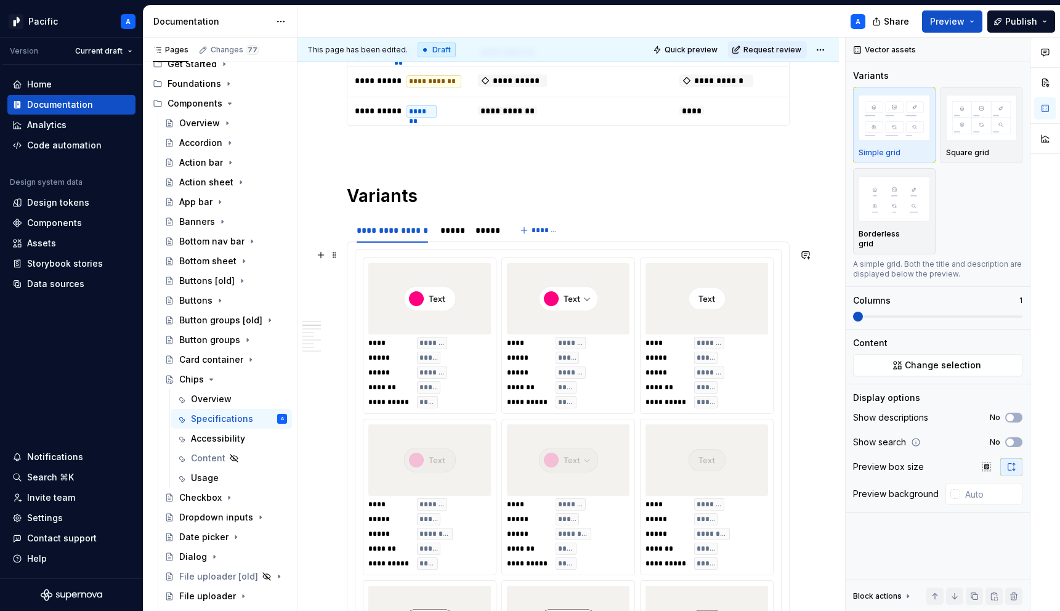
scroll to position [337, 0]
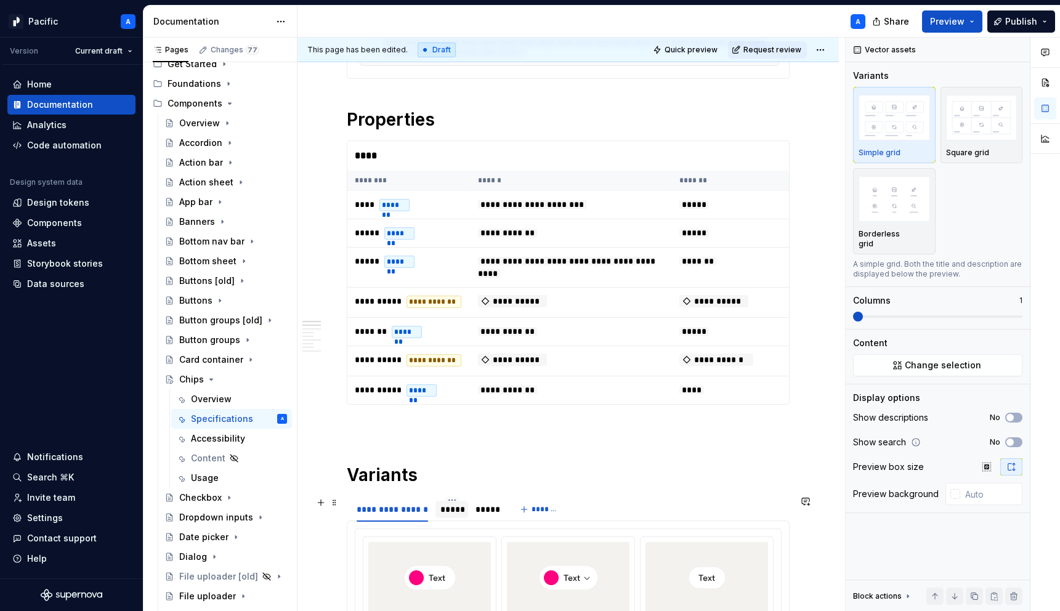
click at [451, 512] on div "*****" at bounding box center [452, 509] width 22 height 12
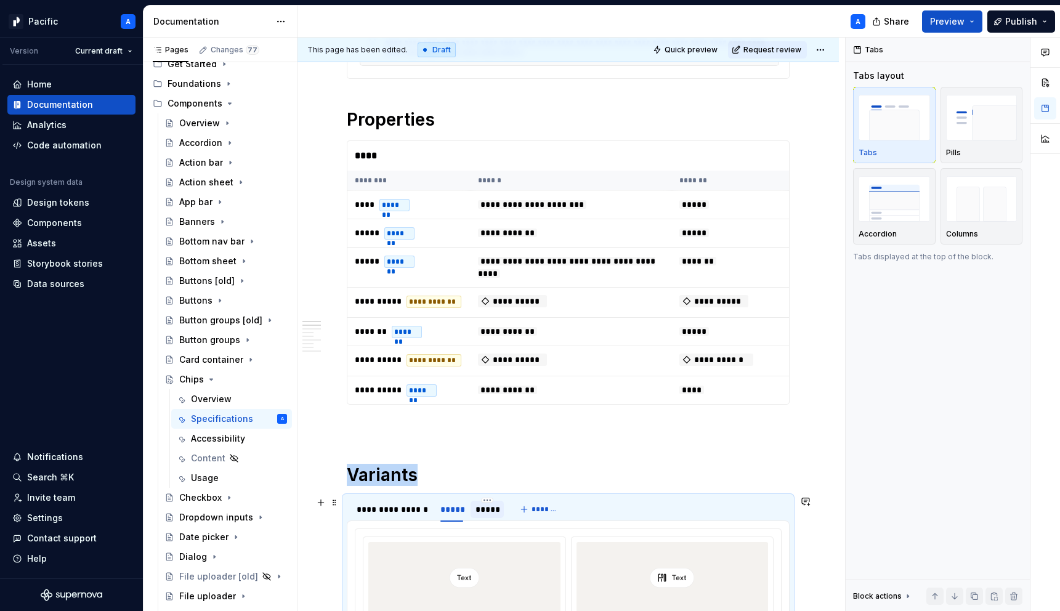
click at [484, 506] on div "*****" at bounding box center [487, 509] width 23 height 12
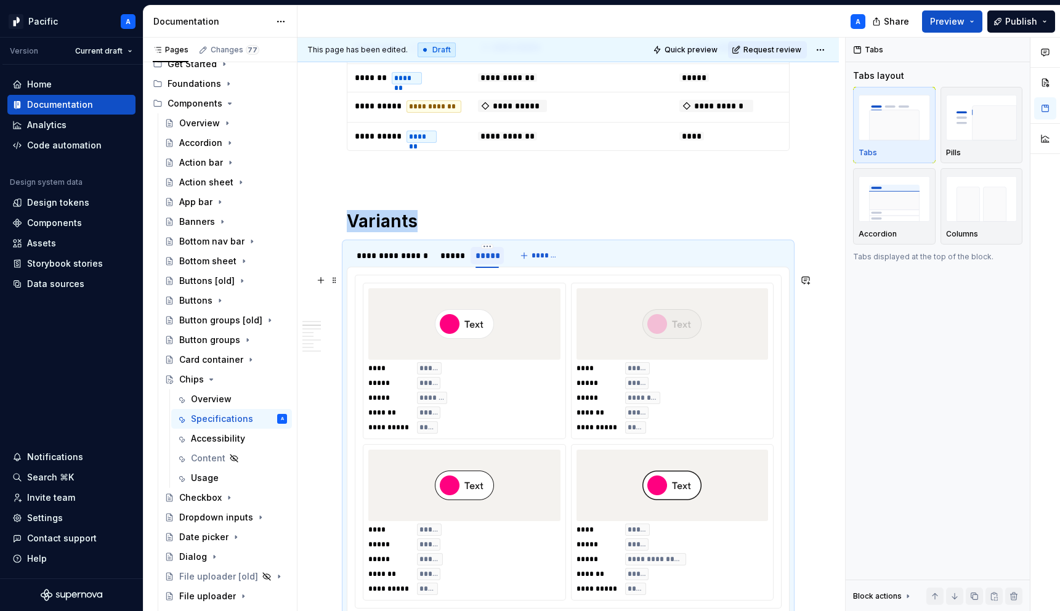
scroll to position [595, 0]
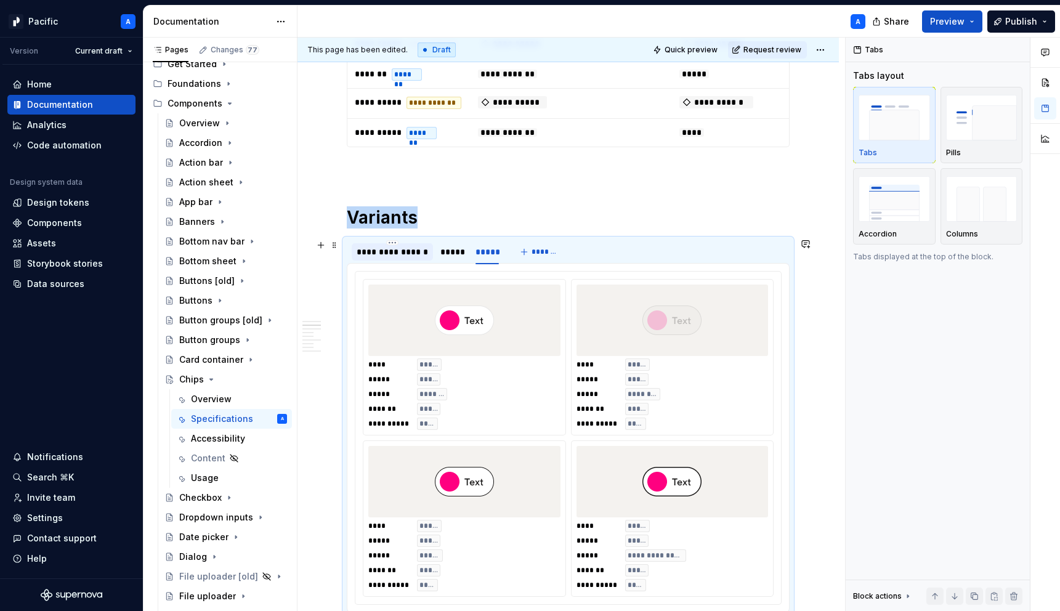
click at [367, 246] on div "**********" at bounding box center [392, 252] width 71 height 12
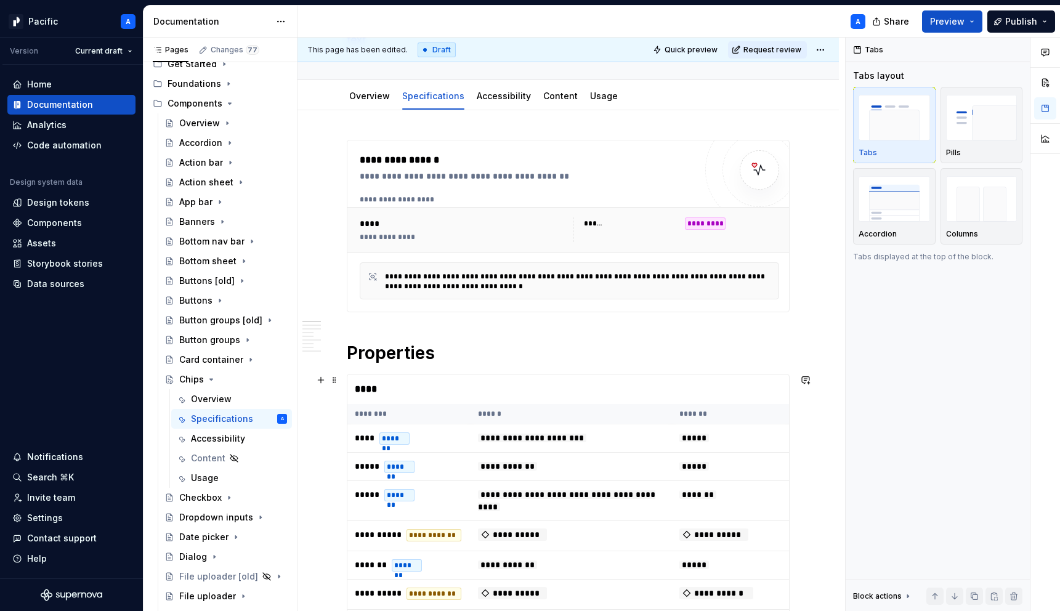
scroll to position [45, 0]
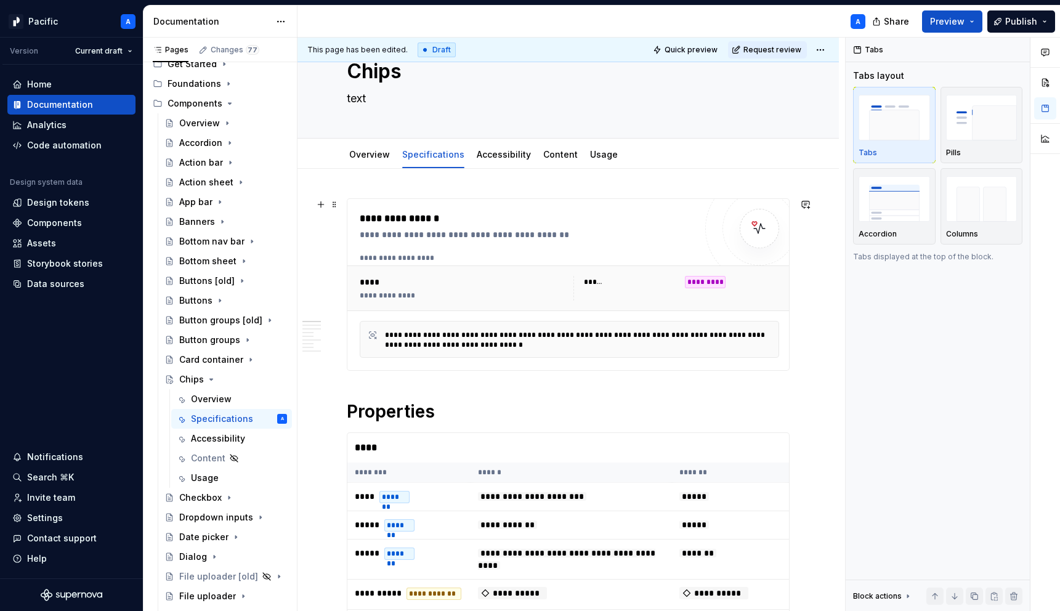
click at [434, 288] on div "**********" at bounding box center [463, 288] width 206 height 25
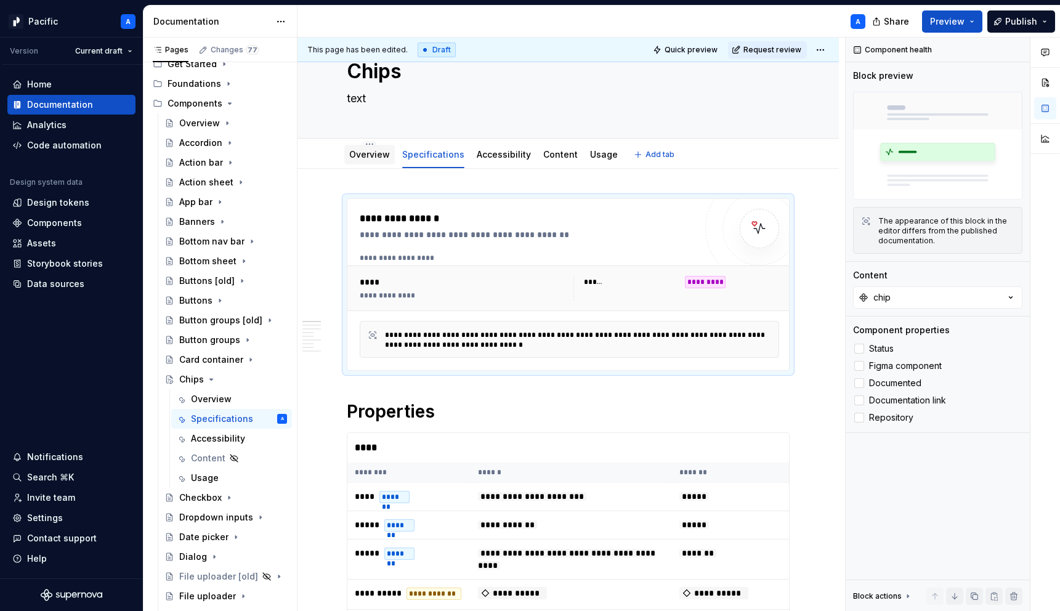
click at [361, 158] on link "Overview" at bounding box center [369, 154] width 41 height 10
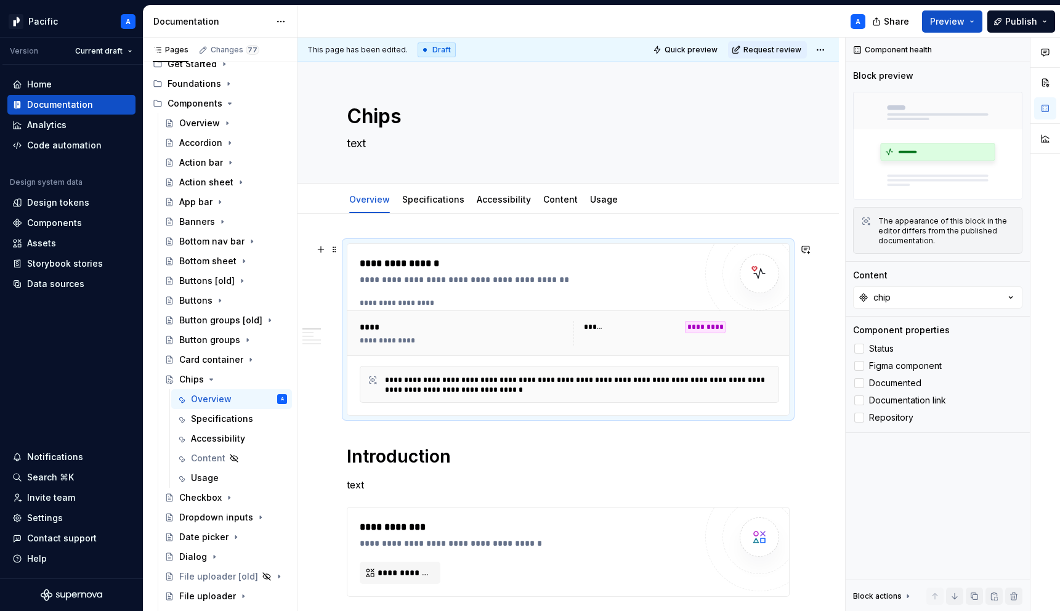
click at [524, 345] on div "**********" at bounding box center [569, 333] width 429 height 35
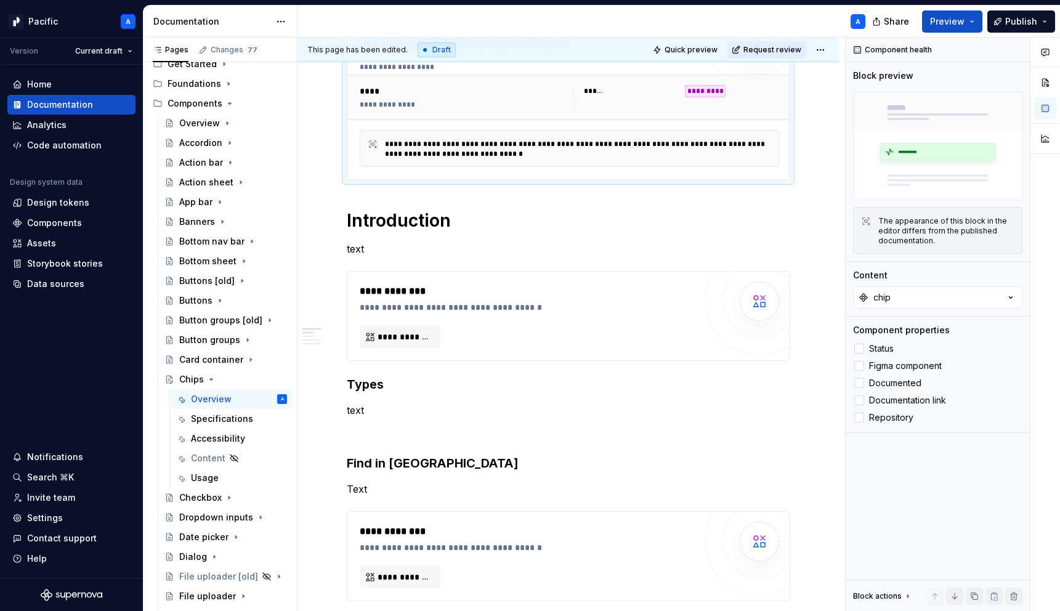
scroll to position [387, 0]
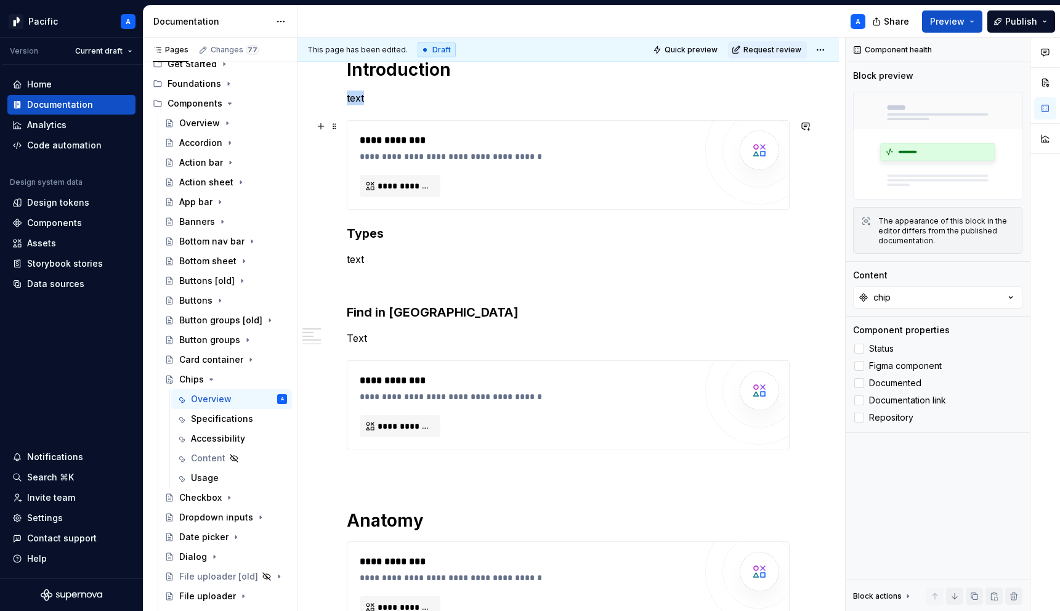
click at [436, 171] on div "**********" at bounding box center [528, 165] width 336 height 64
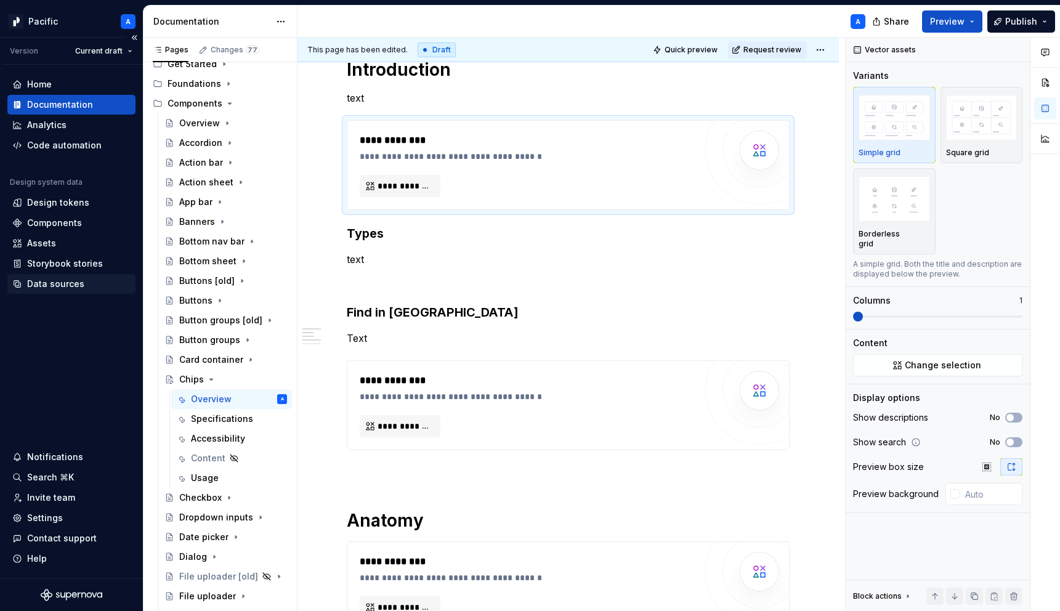
click at [57, 292] on div "Data sources" at bounding box center [71, 284] width 128 height 20
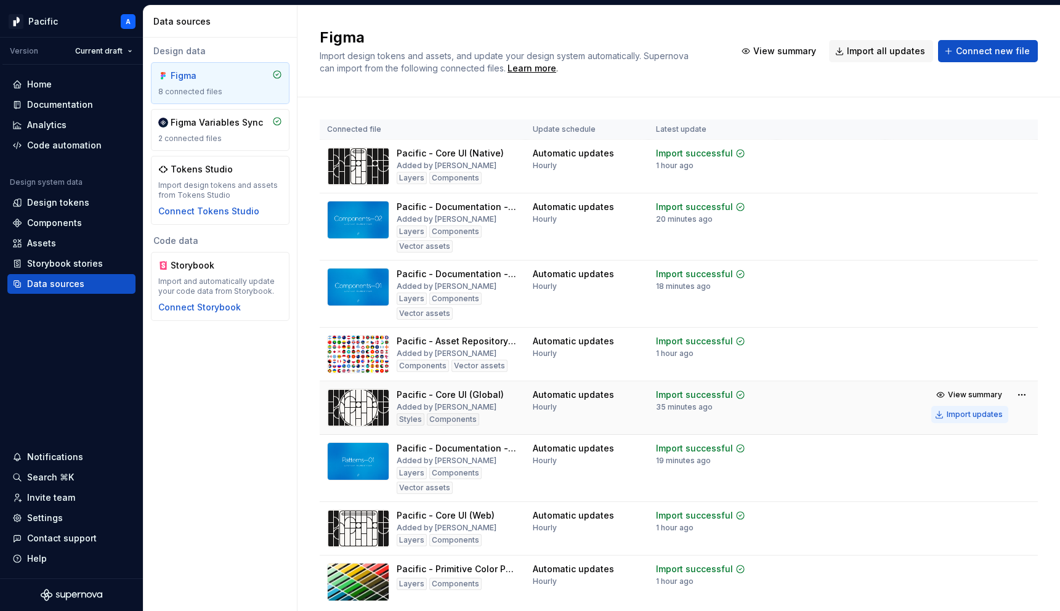
click at [973, 415] on div "Import updates" at bounding box center [975, 415] width 56 height 10
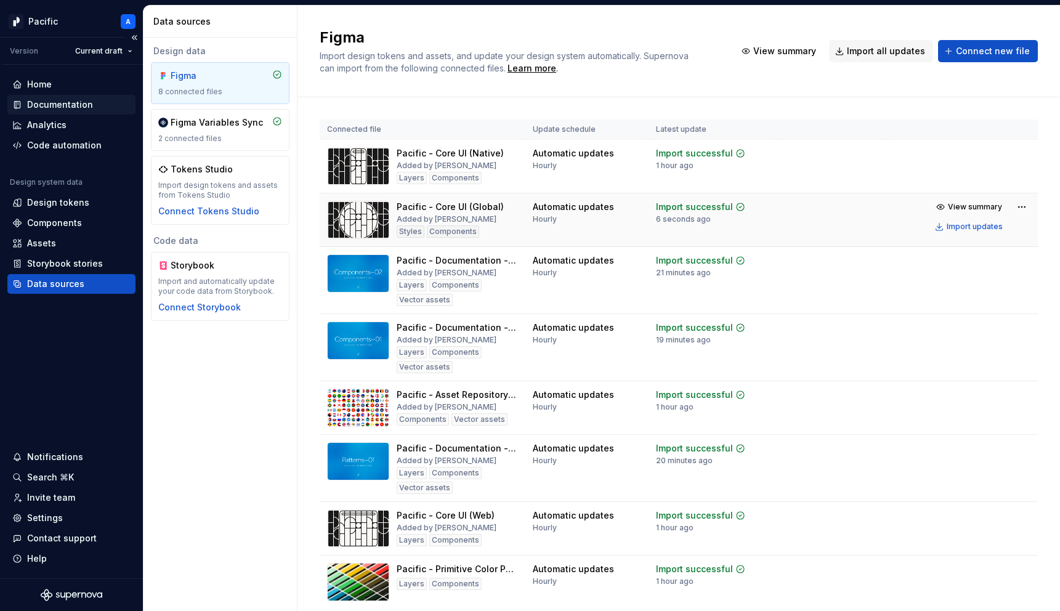
click at [99, 105] on div "Documentation" at bounding box center [71, 105] width 118 height 12
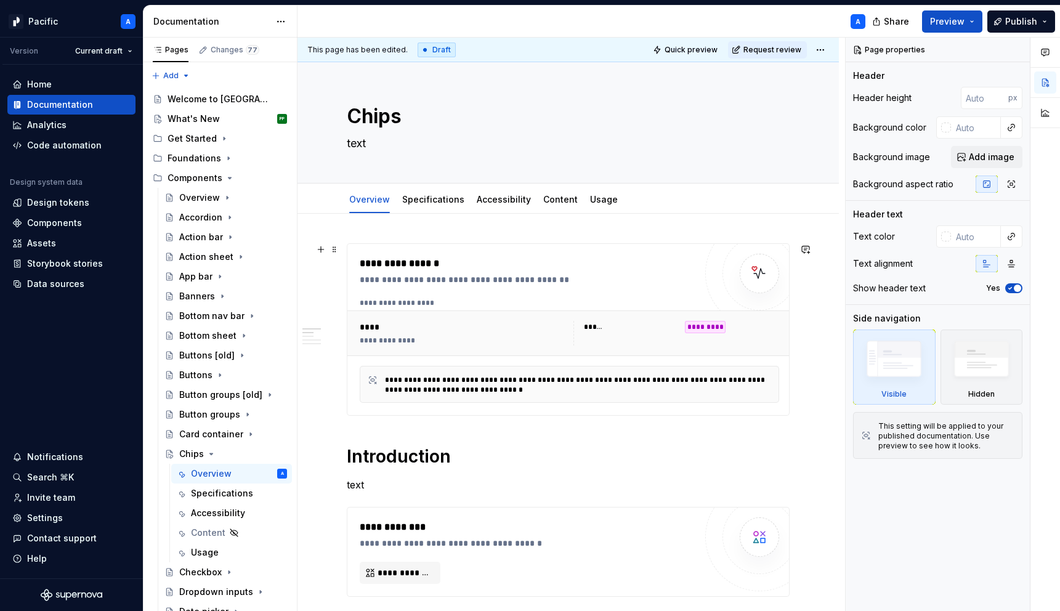
scroll to position [7, 0]
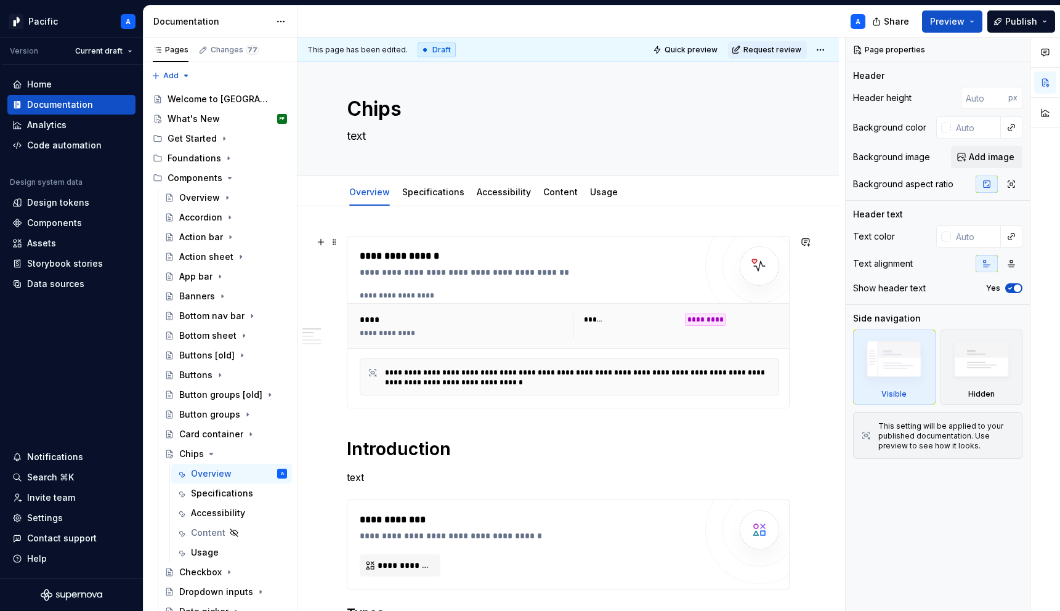
click at [402, 381] on div "**********" at bounding box center [581, 378] width 392 height 20
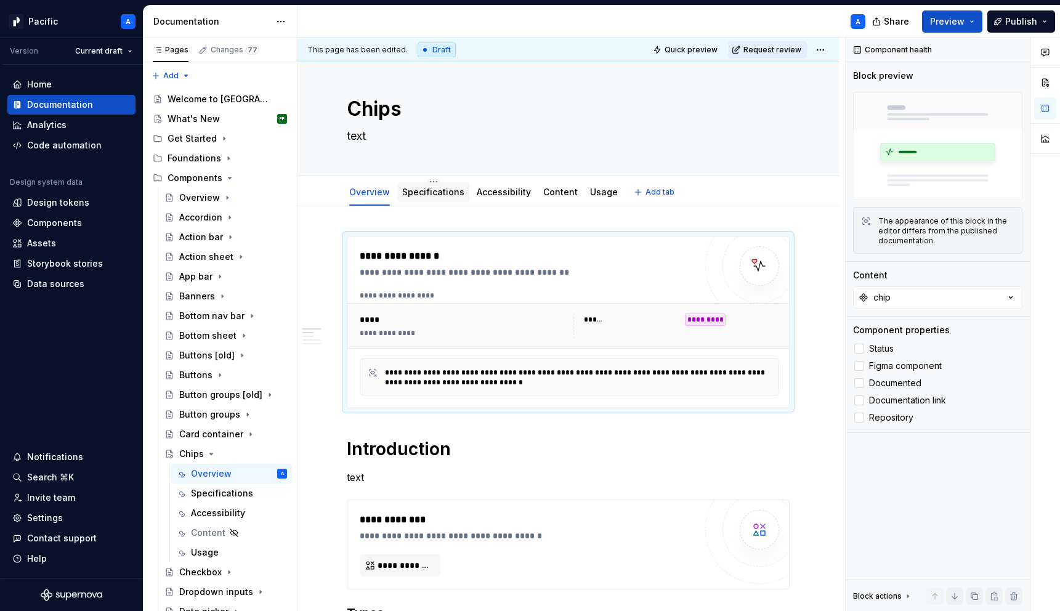
click at [421, 188] on link "Specifications" at bounding box center [433, 192] width 62 height 10
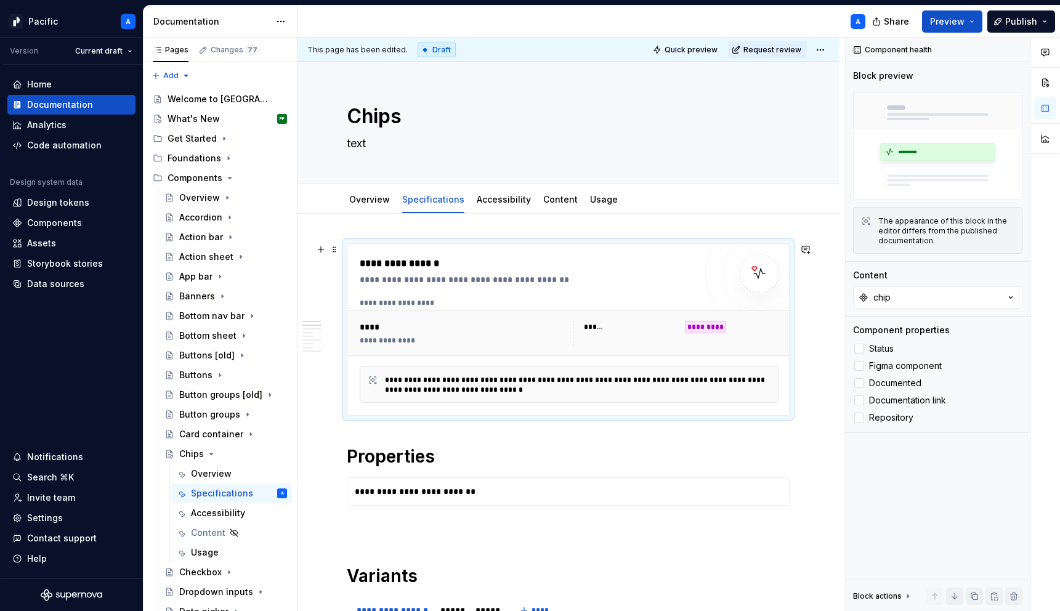
click at [491, 395] on div "**********" at bounding box center [570, 384] width 420 height 37
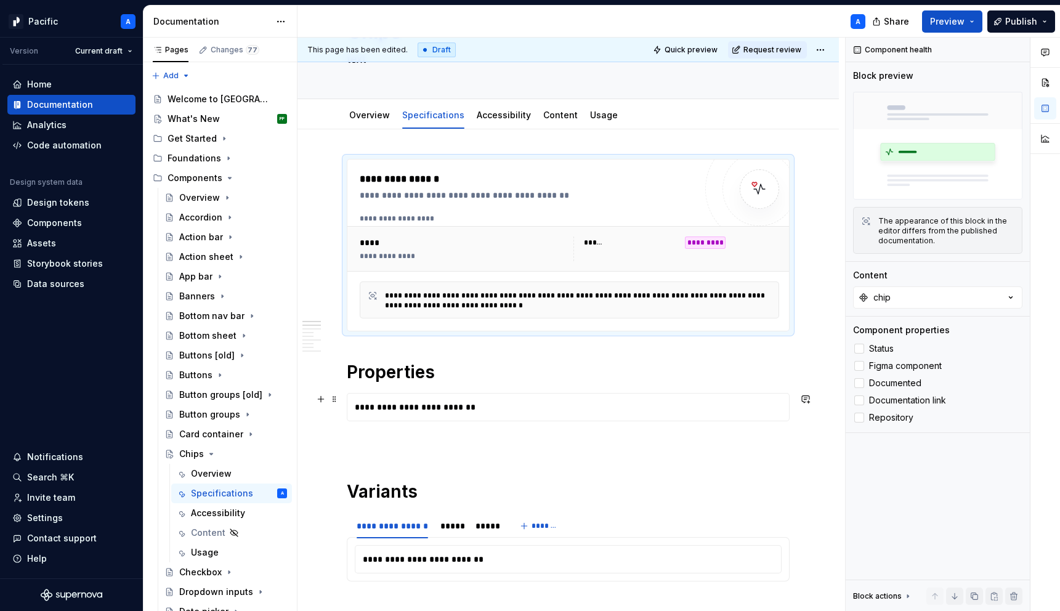
scroll to position [75, 0]
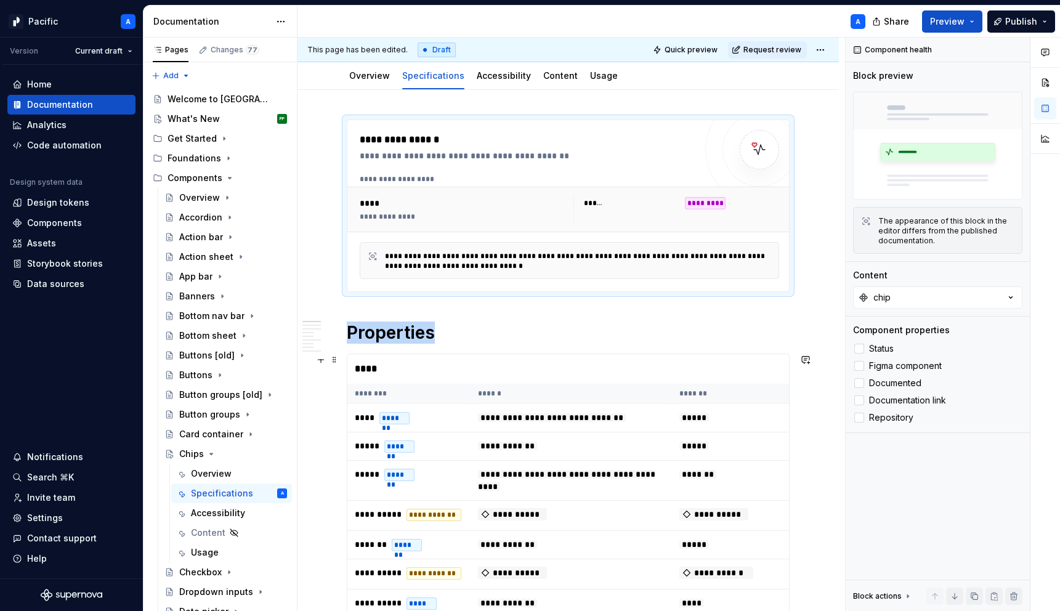
click at [490, 416] on span "**********" at bounding box center [552, 417] width 148 height 9
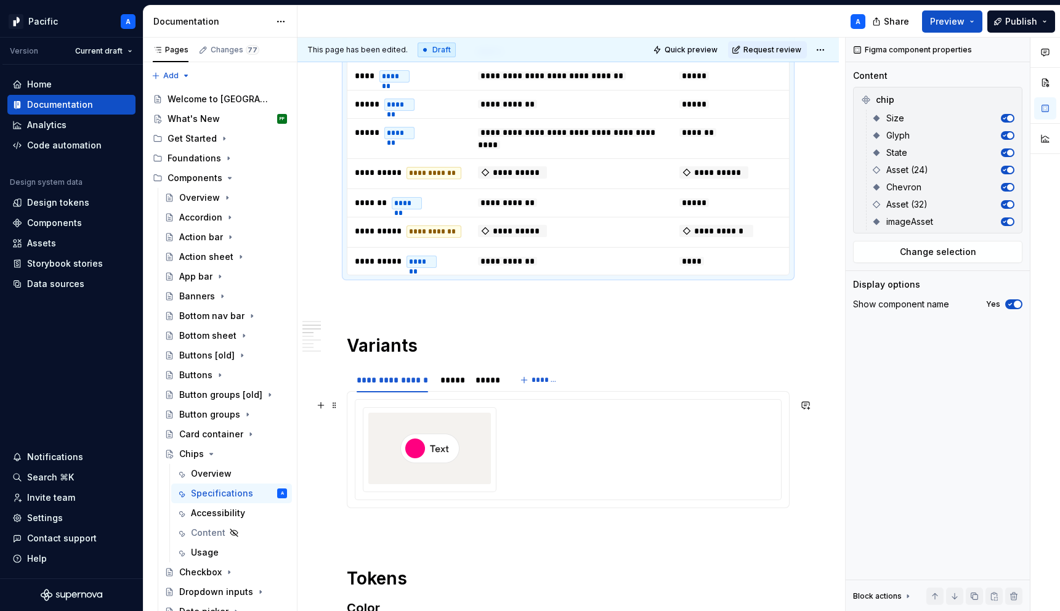
scroll to position [574, 0]
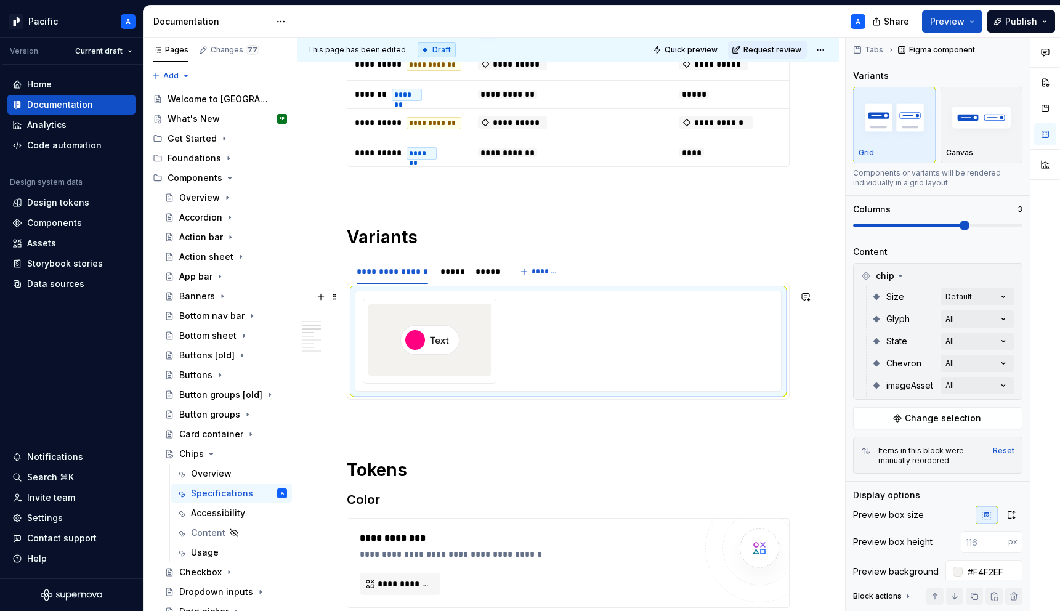
click at [515, 359] on div at bounding box center [568, 341] width 411 height 85
click at [993, 293] on div "Comments Open comments No comments yet Select ‘Comment’ from the block context …" at bounding box center [953, 325] width 214 height 574
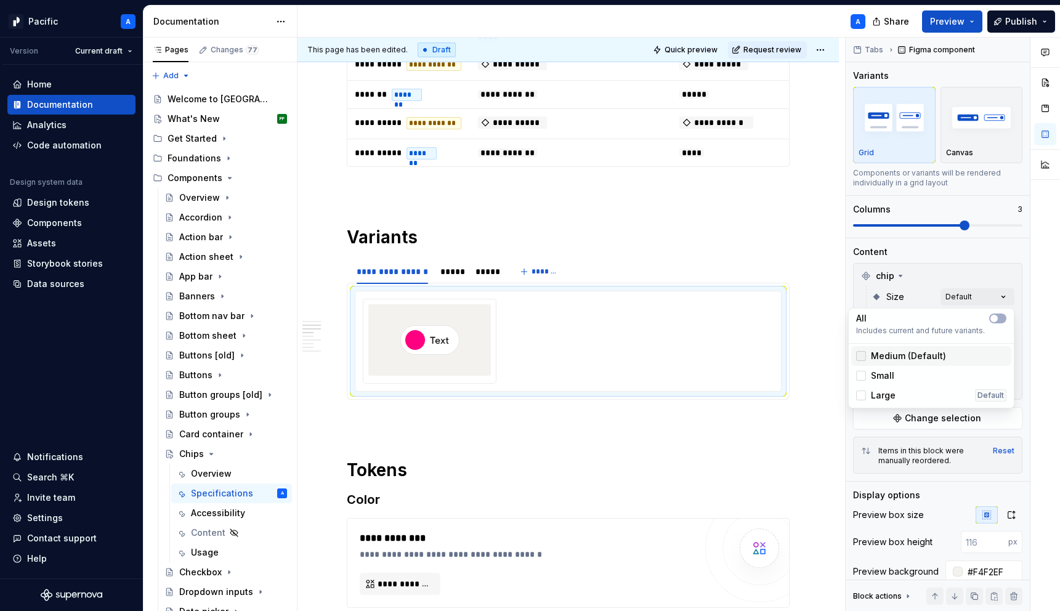
click at [860, 356] on div at bounding box center [861, 356] width 10 height 10
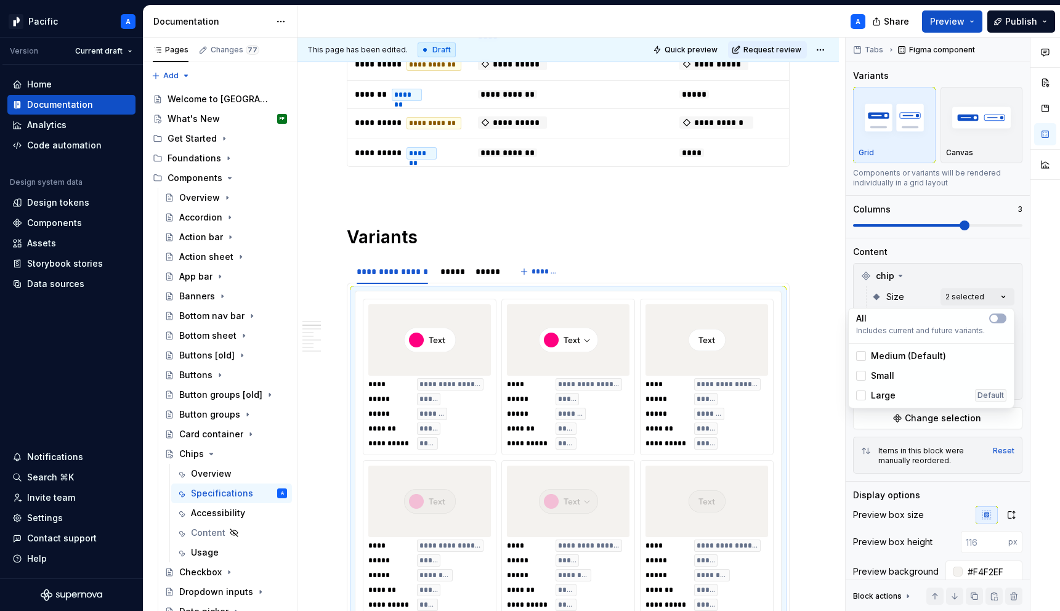
click at [698, 436] on html "Pacific A Version Current draft Home Documentation Analytics Code automation De…" at bounding box center [530, 305] width 1060 height 611
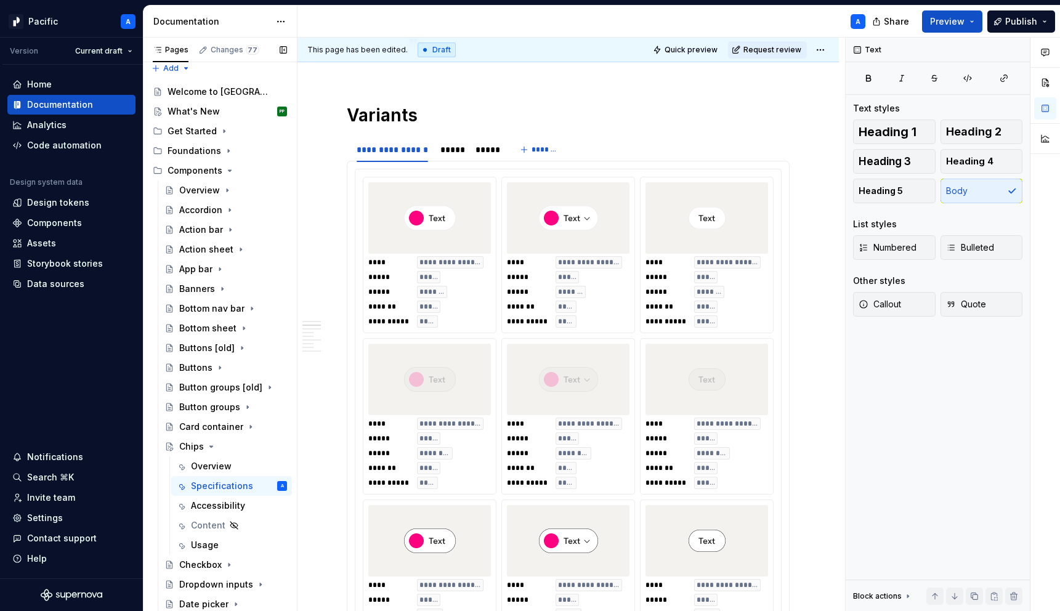
scroll to position [0, 0]
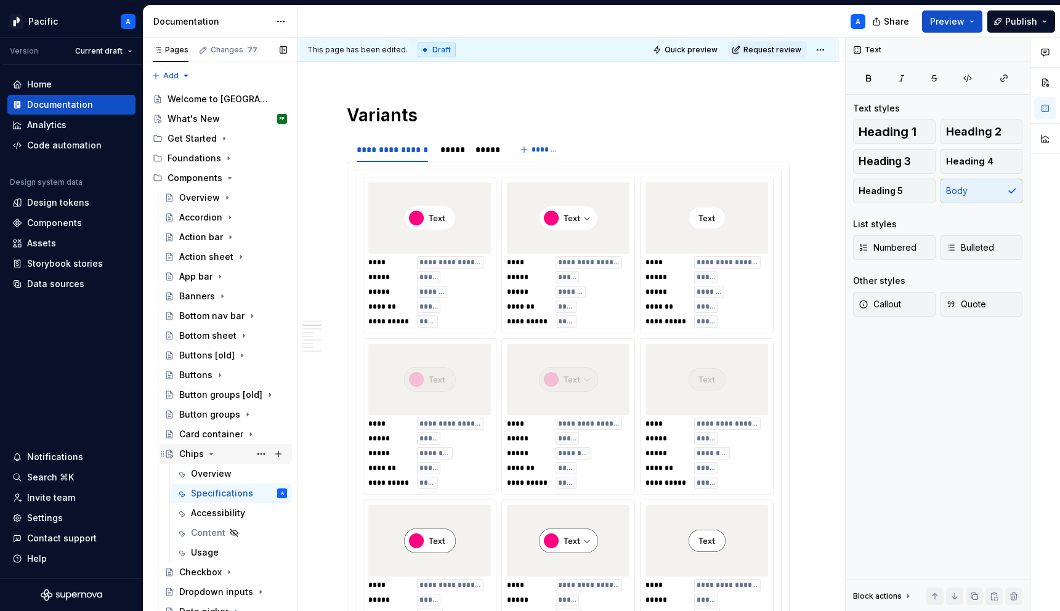
click at [213, 455] on icon "Page tree" at bounding box center [211, 454] width 10 height 10
type textarea "*"
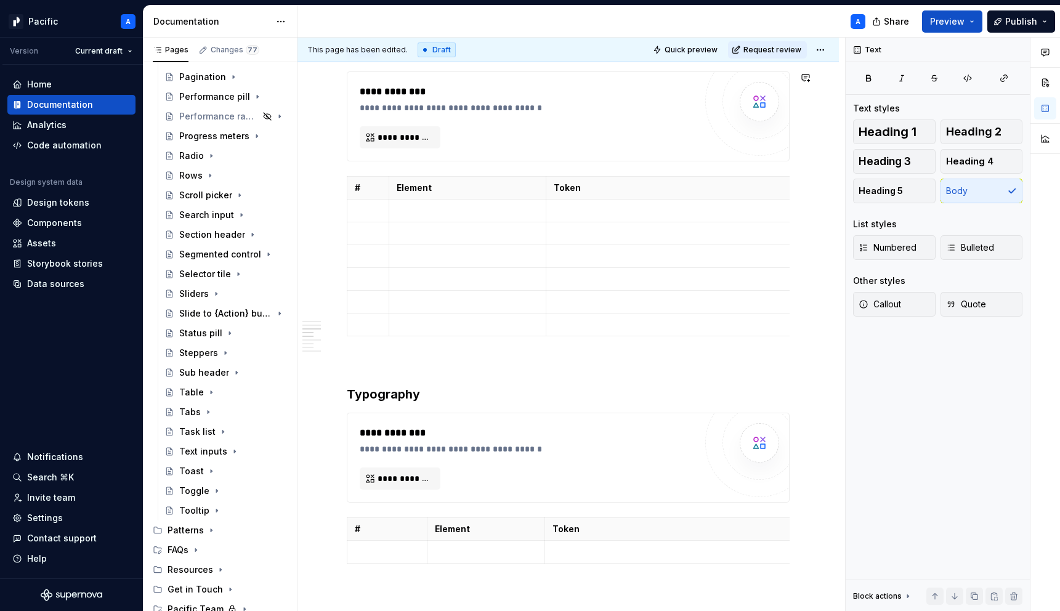
scroll to position [1657, 0]
